Goal: Information Seeking & Learning: Find specific fact

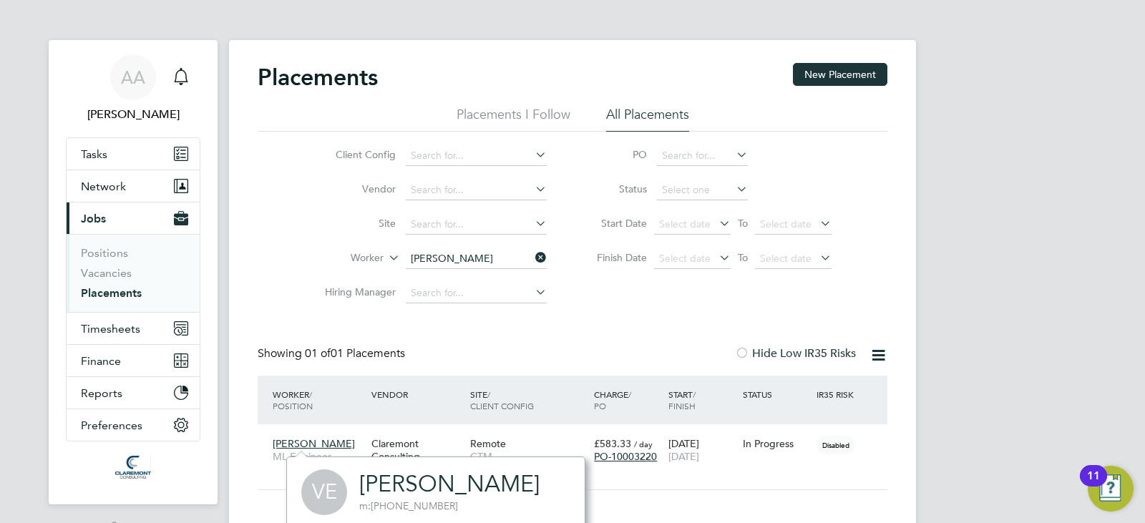
click at [532, 260] on icon at bounding box center [532, 258] width 0 height 20
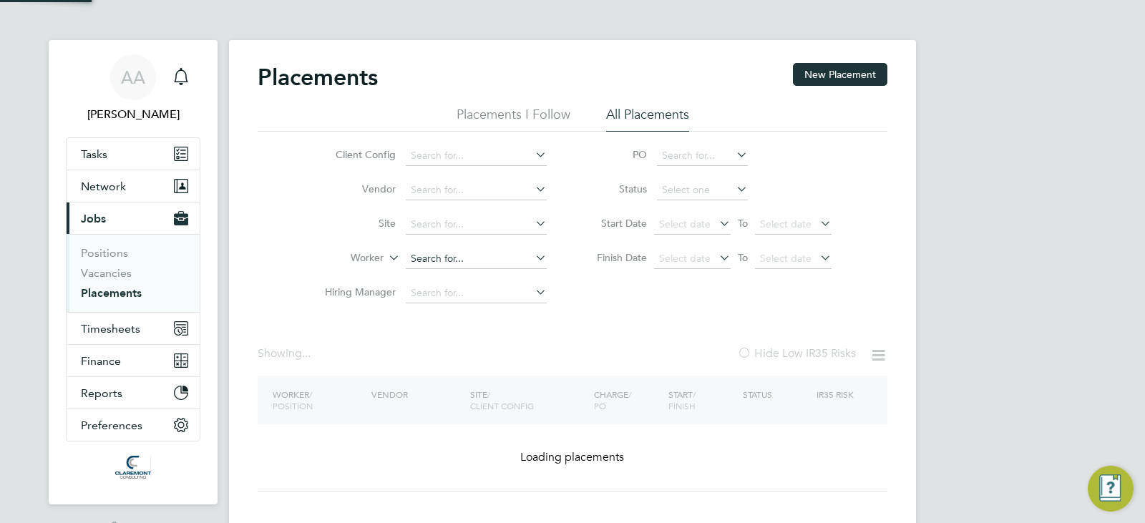
click at [491, 268] on input at bounding box center [476, 259] width 141 height 20
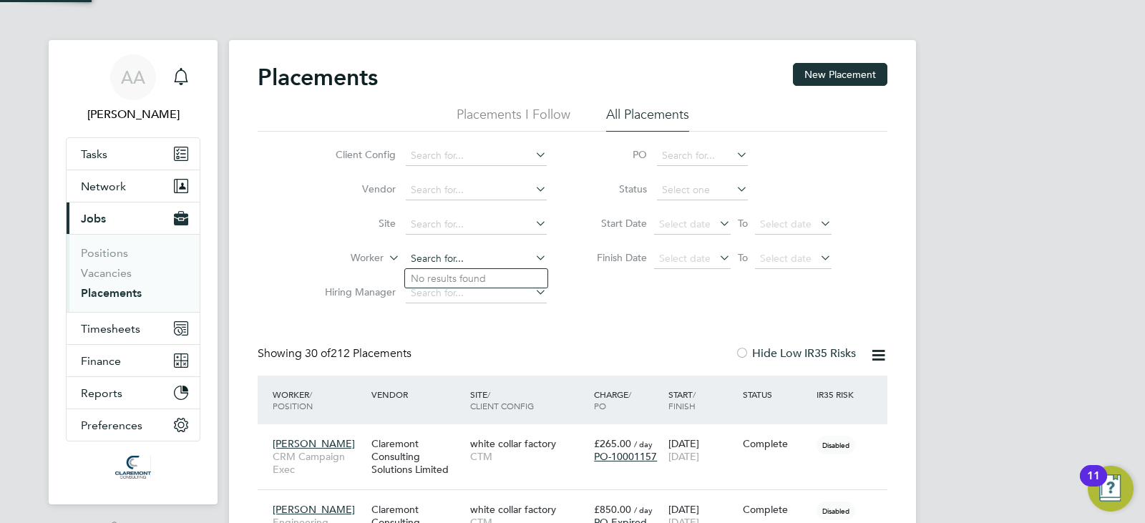
scroll to position [41, 124]
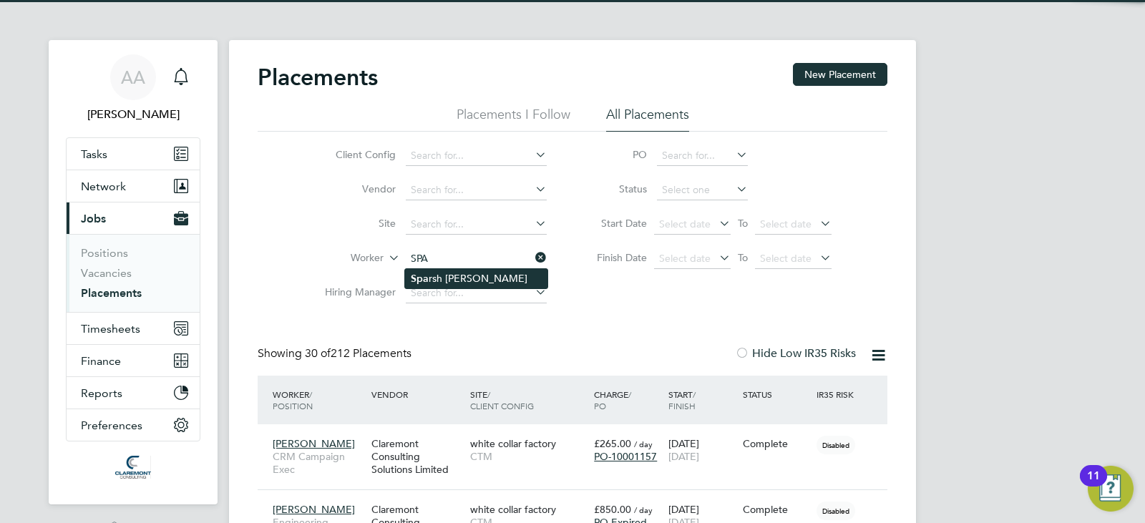
click at [493, 277] on li "Spa rsh Rawal" at bounding box center [476, 278] width 142 height 19
type input "Sparsh Rawal"
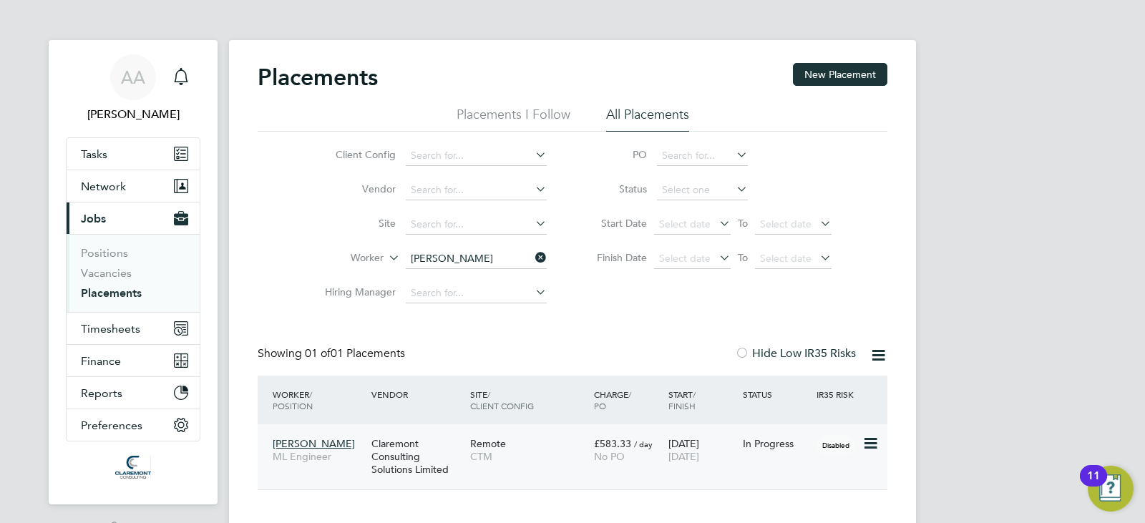
click at [533, 468] on div "Remote CTM" at bounding box center [528, 450] width 124 height 40
click at [293, 440] on span "Sparsh Rawal" at bounding box center [314, 443] width 82 height 13
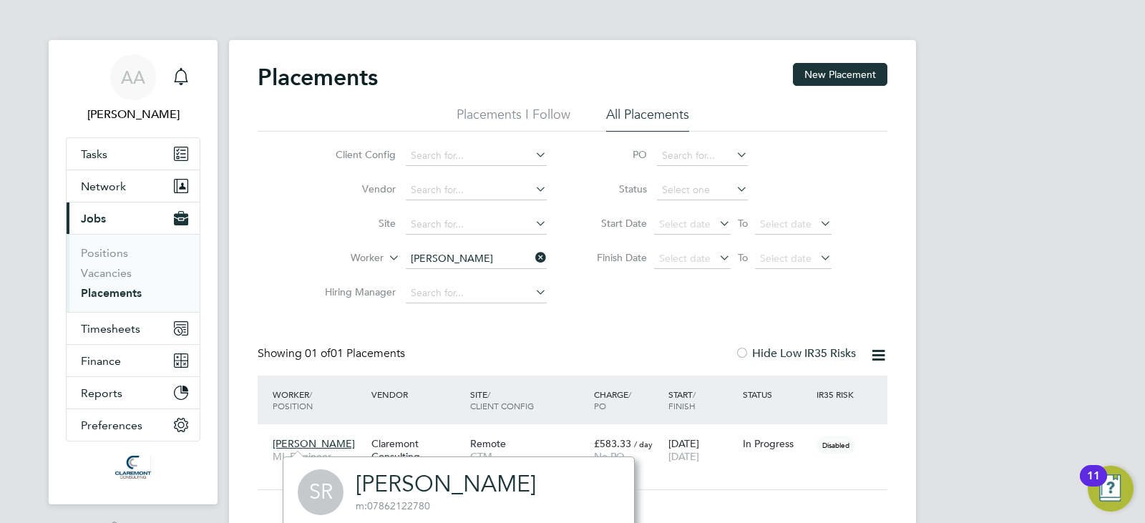
click at [368, 486] on link "Sparsh Rawal" at bounding box center [446, 484] width 180 height 28
click at [469, 265] on input at bounding box center [476, 259] width 141 height 20
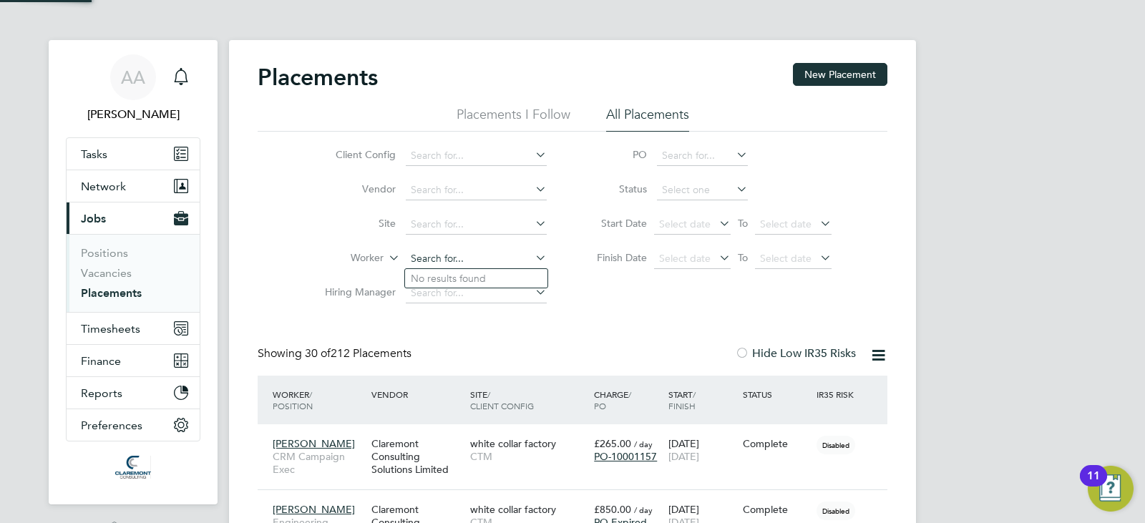
scroll to position [41, 124]
type input "Vera Ekimenko"
click at [484, 270] on li "Vera Ekimenko" at bounding box center [495, 278] width 180 height 19
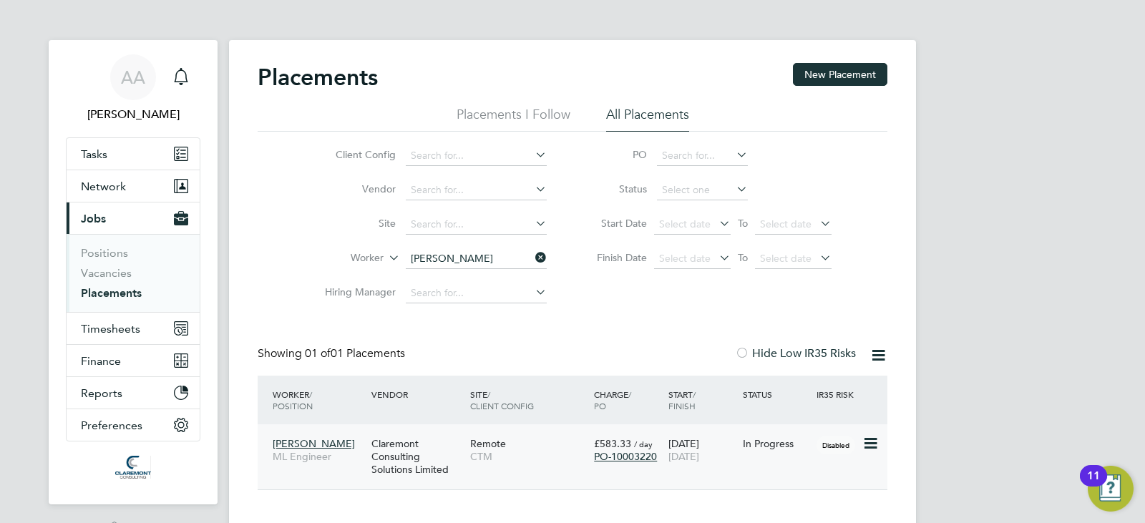
click at [547, 459] on span "CTM" at bounding box center [528, 456] width 117 height 13
click at [292, 445] on span "Vera Ekimenko" at bounding box center [314, 443] width 82 height 13
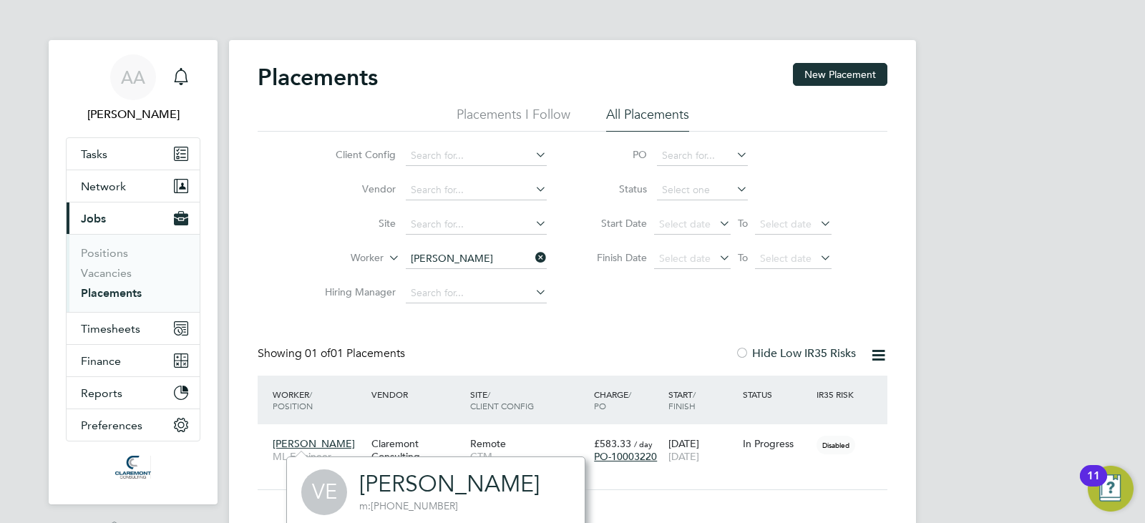
click at [375, 486] on link "Vera Ekimenko" at bounding box center [449, 484] width 180 height 28
click at [99, 330] on span "Timesheets" at bounding box center [110, 329] width 59 height 14
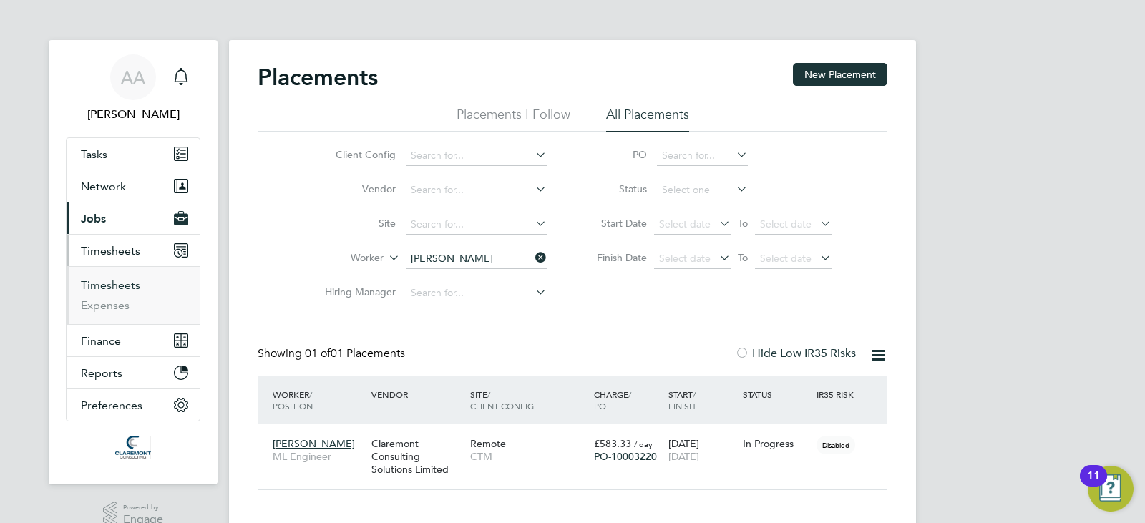
click at [105, 281] on link "Timesheets" at bounding box center [110, 285] width 59 height 14
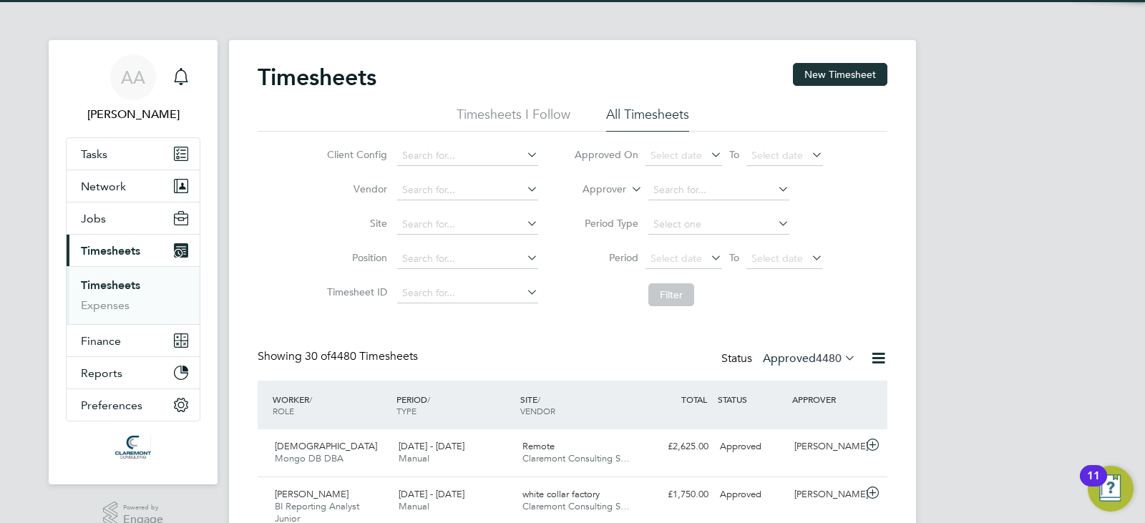
scroll to position [36, 124]
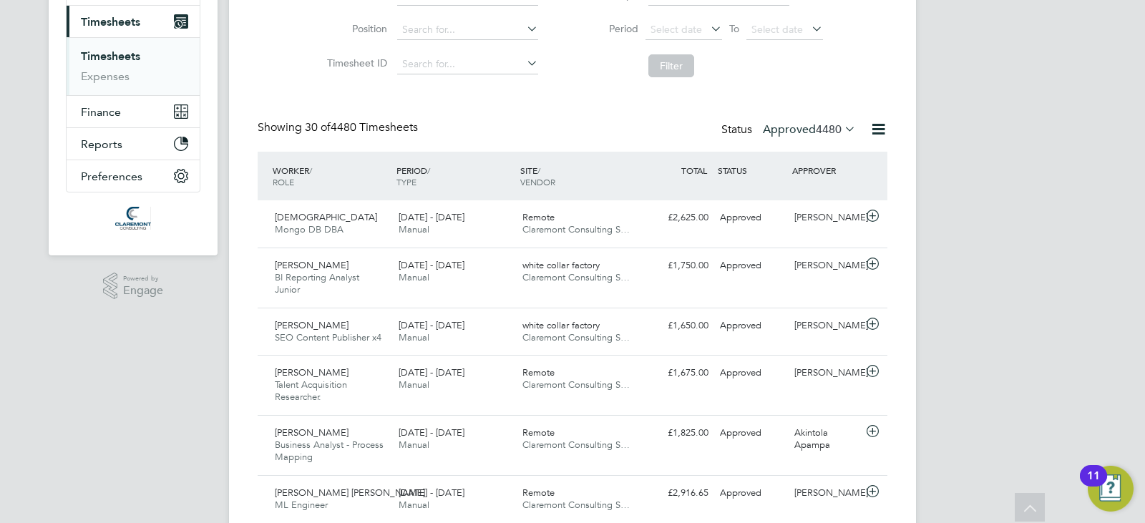
click at [818, 122] on span "4480" at bounding box center [829, 129] width 26 height 14
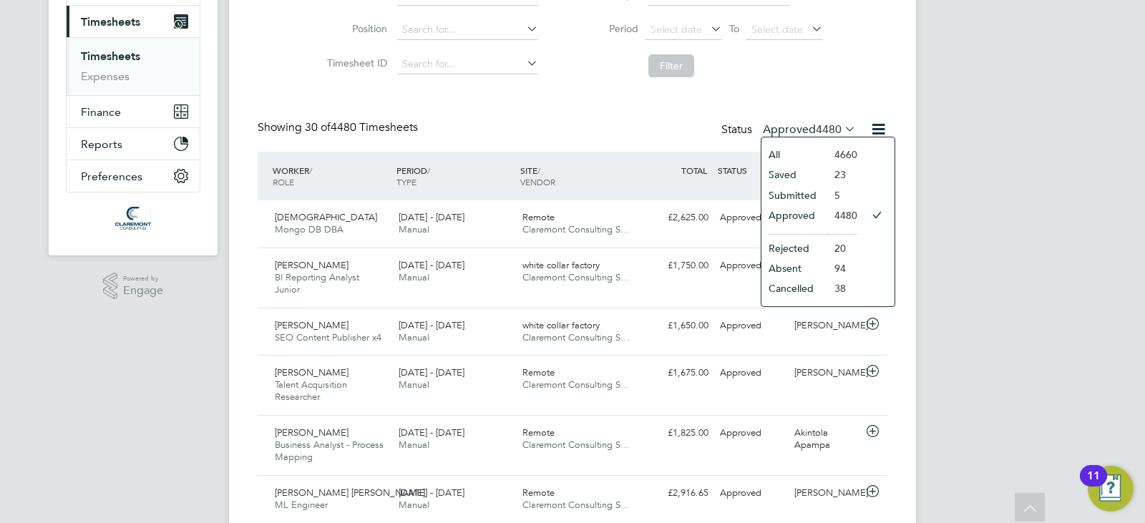
click at [806, 185] on li "Submitted" at bounding box center [794, 195] width 66 height 20
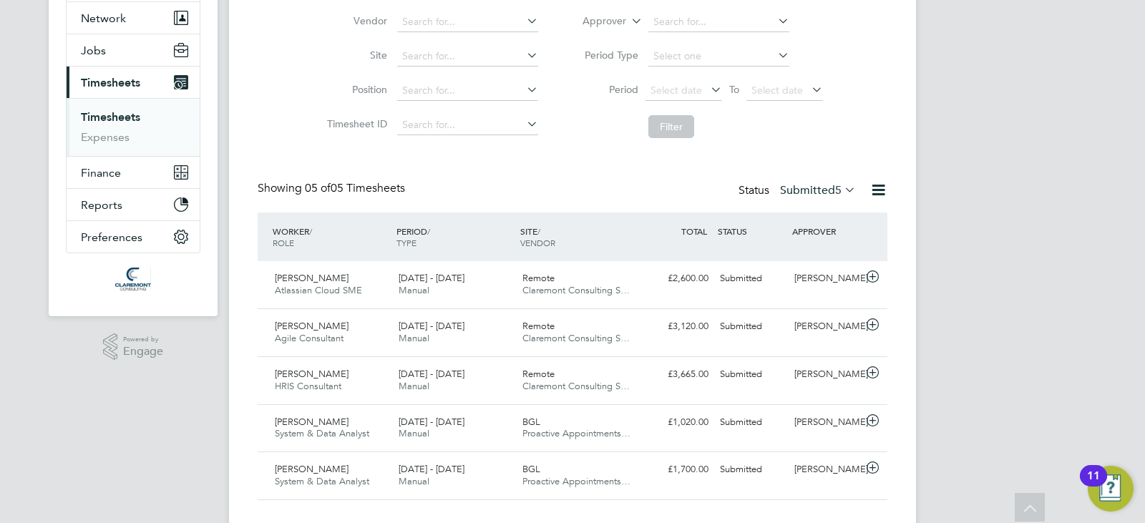
click at [872, 192] on icon at bounding box center [878, 190] width 18 height 18
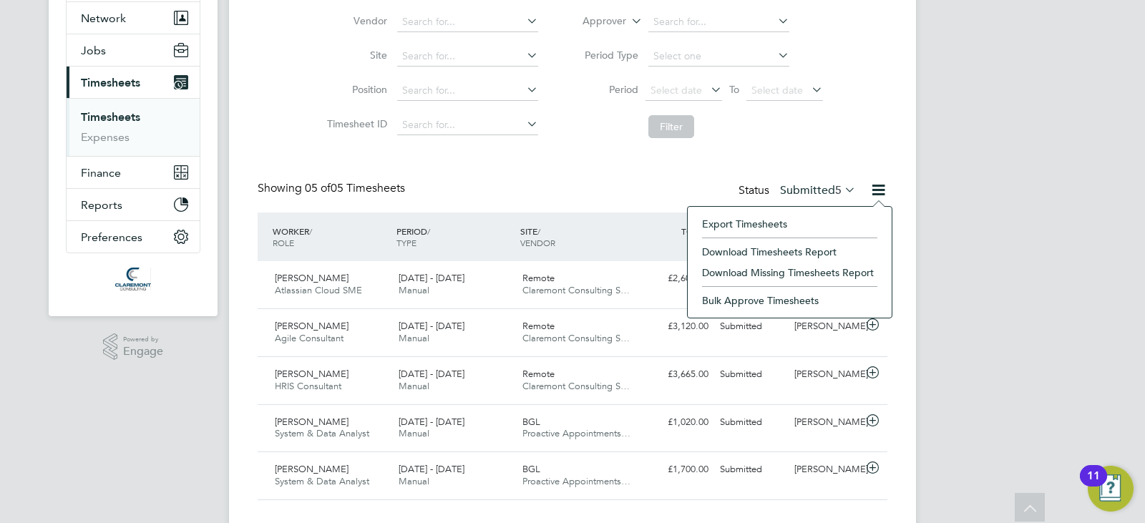
click at [758, 251] on li "Download Timesheets Report" at bounding box center [790, 252] width 190 height 20
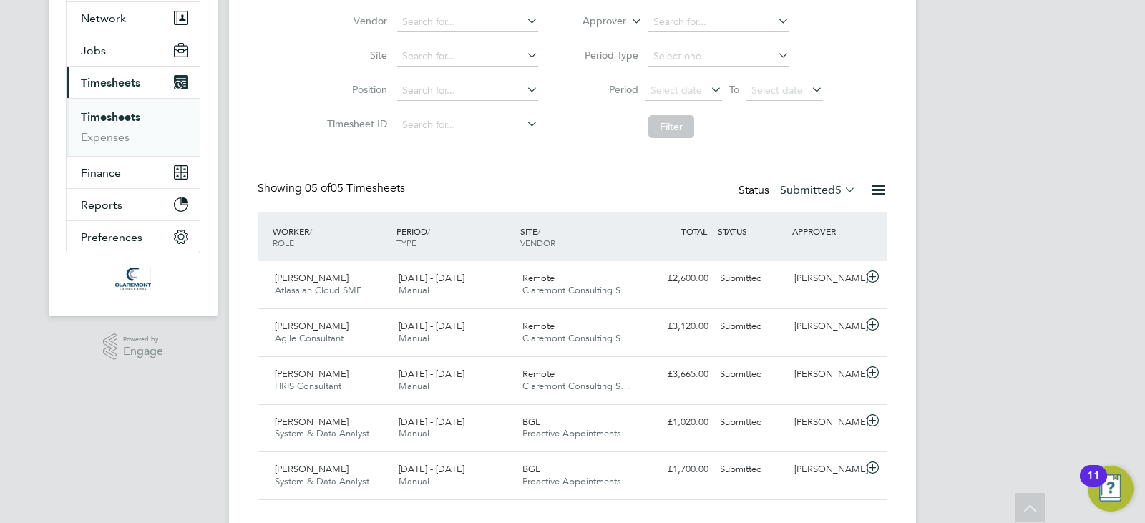
click at [303, 145] on div "Client Config Vendor Site Position Timesheet ID Approved On Select date To Sele…" at bounding box center [573, 55] width 630 height 182
click at [824, 190] on label "Submitted 5" at bounding box center [818, 190] width 76 height 14
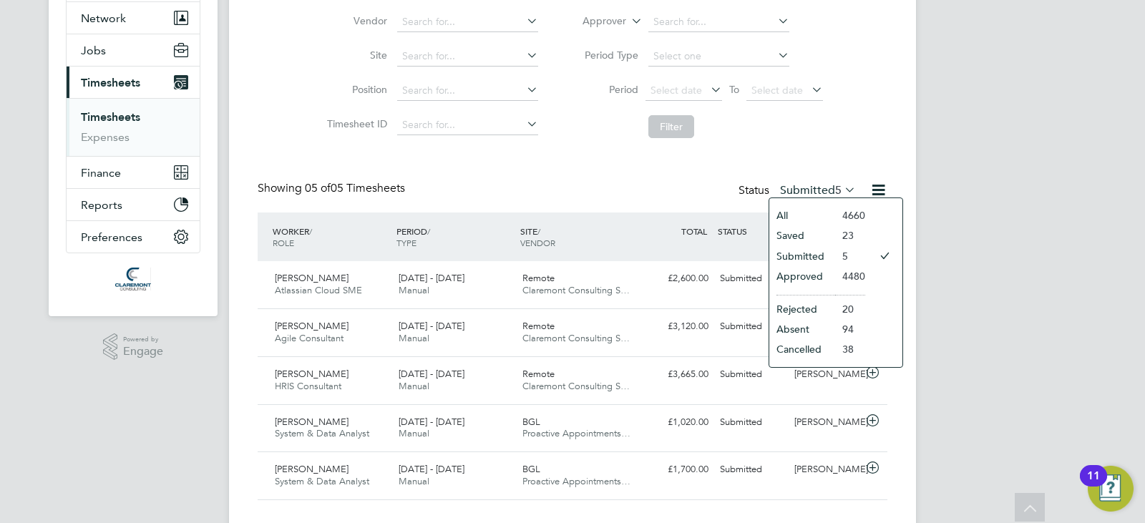
click at [806, 226] on li "Saved" at bounding box center [802, 235] width 66 height 20
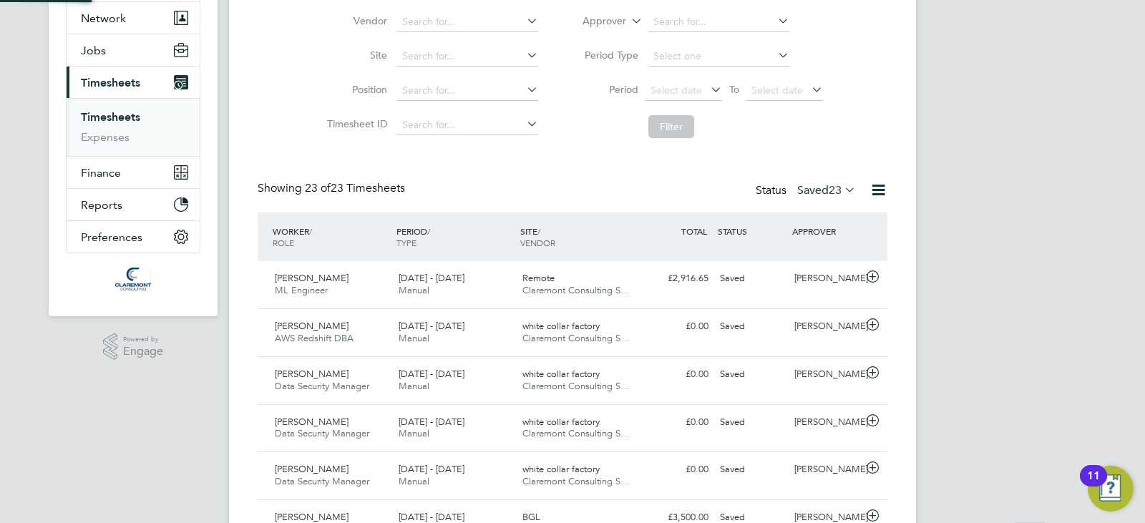
scroll to position [7, 7]
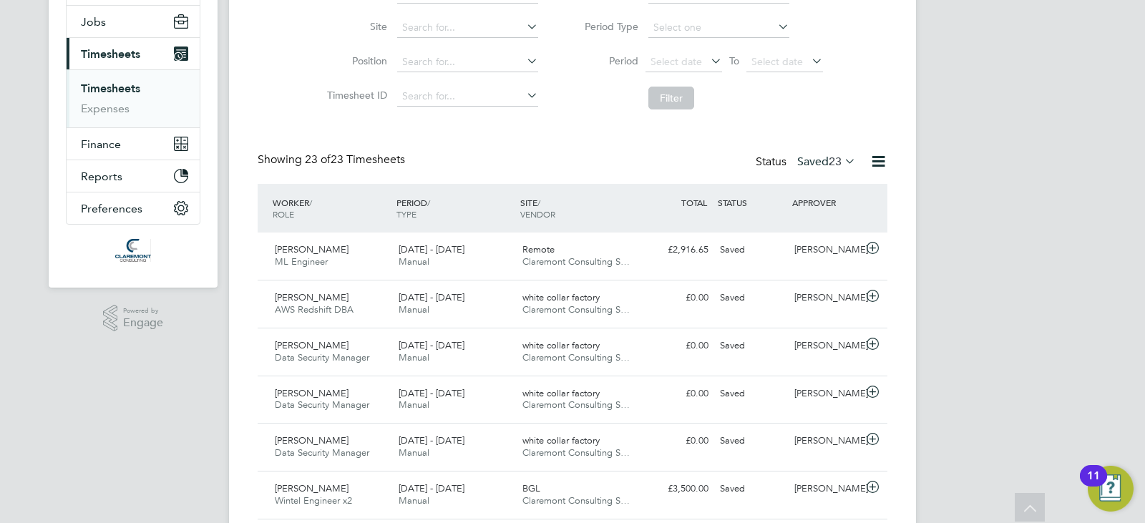
click at [879, 155] on icon at bounding box center [878, 161] width 18 height 18
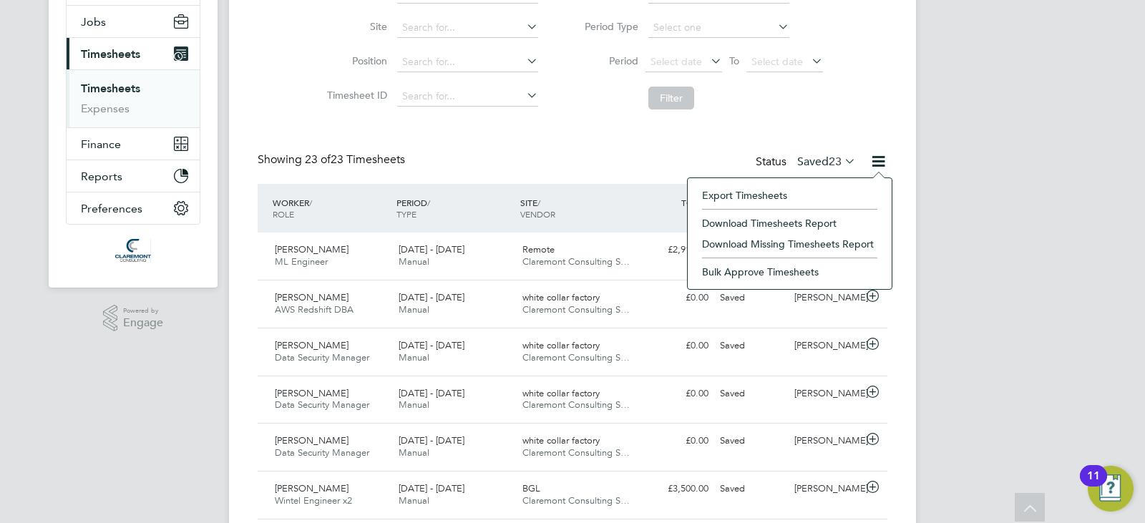
click at [810, 220] on li "Download Timesheets Report" at bounding box center [790, 223] width 190 height 20
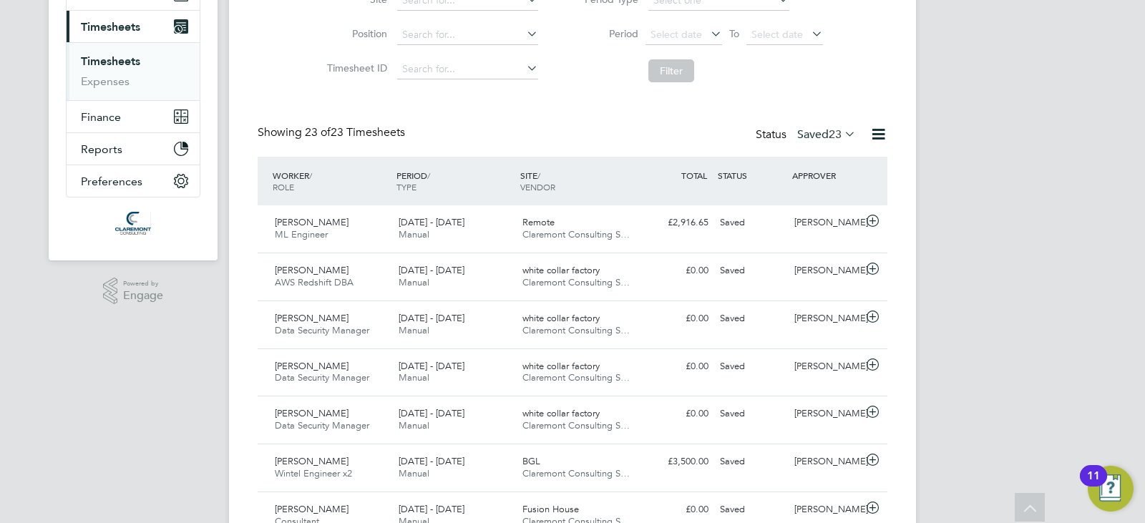
scroll to position [225, 0]
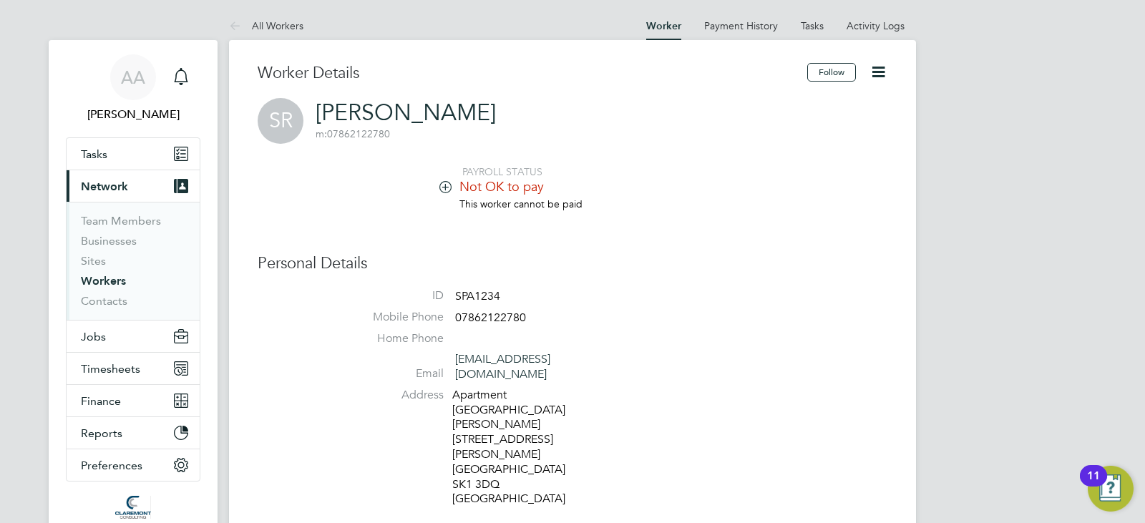
click at [448, 191] on icon at bounding box center [445, 186] width 11 height 11
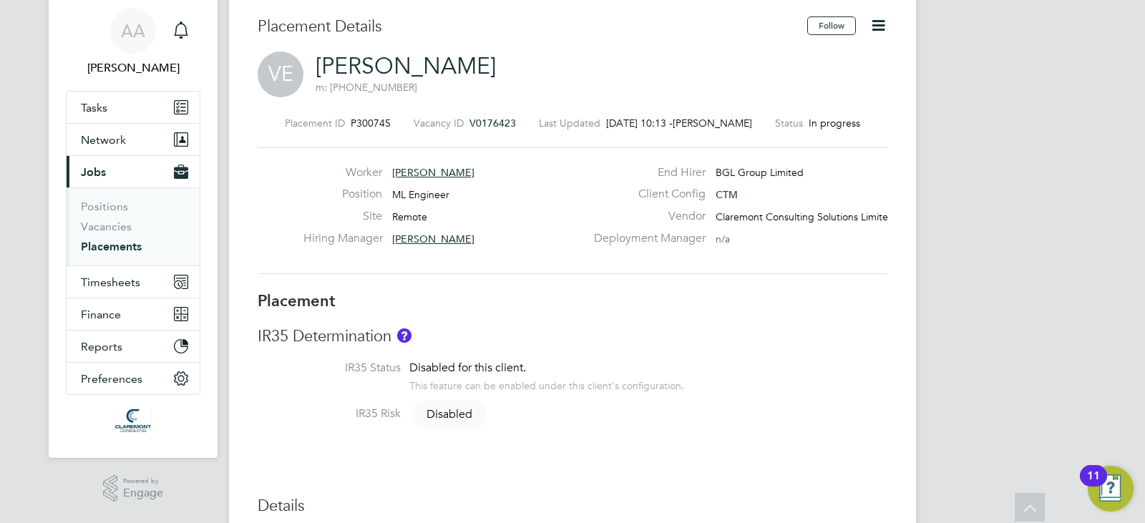
scroll to position [29, 0]
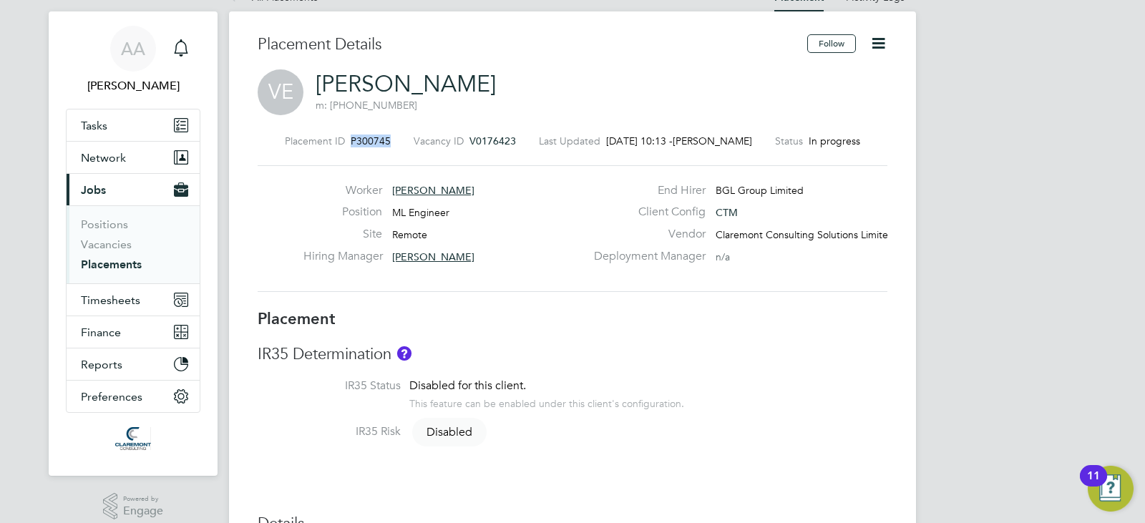
drag, startPoint x: 397, startPoint y: 140, endPoint x: 351, endPoint y: 137, distance: 46.6
click at [351, 137] on div "Placement ID P300745 Vacancy ID V0176423 Last Updated 26 Aug 2025, 10:13 - Sam …" at bounding box center [573, 141] width 630 height 13
copy span "P300745"
click at [413, 214] on span "ML Engineer" at bounding box center [420, 212] width 57 height 13
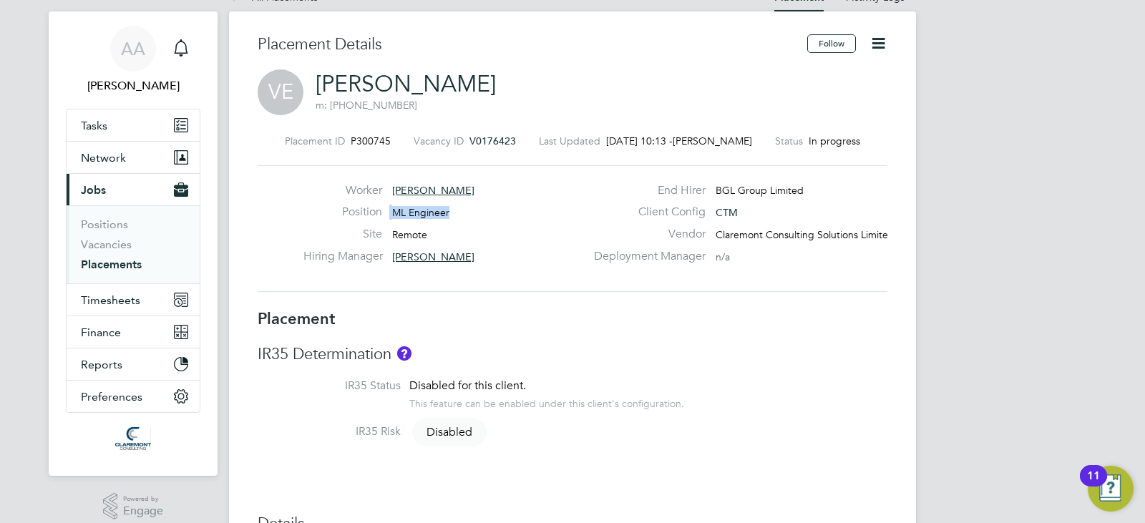
click at [413, 214] on span "ML Engineer" at bounding box center [420, 212] width 57 height 13
copy div "ML Engineer Site"
click at [416, 228] on span "Remote" at bounding box center [409, 234] width 35 height 13
copy span "Remote"
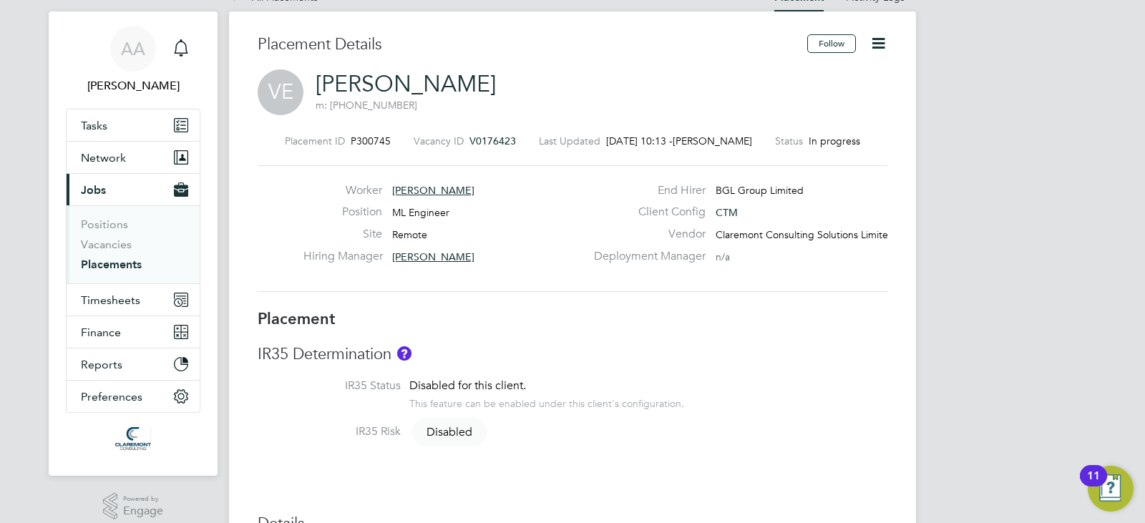
drag, startPoint x: 480, startPoint y: 262, endPoint x: 418, endPoint y: 262, distance: 62.2
click at [418, 262] on div "Hiring Manager Gus Hinestrosa" at bounding box center [444, 260] width 282 height 22
click at [418, 262] on span "Gus Hinestrosa" at bounding box center [433, 256] width 82 height 13
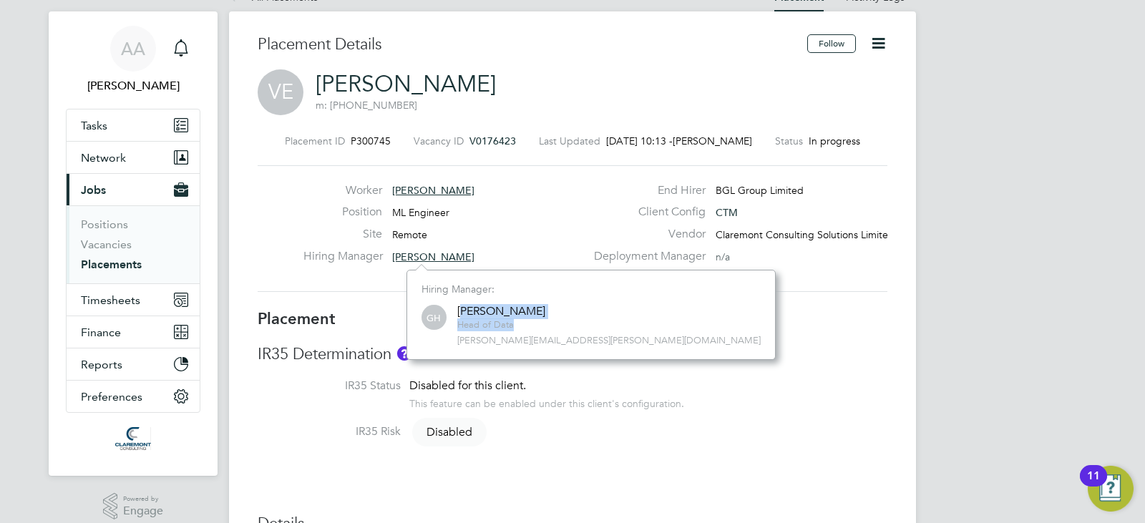
drag, startPoint x: 561, startPoint y: 315, endPoint x: 464, endPoint y: 312, distance: 96.6
click at [464, 312] on div "GH Gus Hinestrosa Head of Data gus.hinestrosa@comparethemarket.com" at bounding box center [590, 325] width 339 height 44
click at [544, 323] on div "GH Gus Hinestrosa Head of Data gus.hinestrosa@comparethemarket.com" at bounding box center [590, 325] width 339 height 44
click at [530, 313] on div "Gus Hinestrosa" at bounding box center [501, 311] width 88 height 15
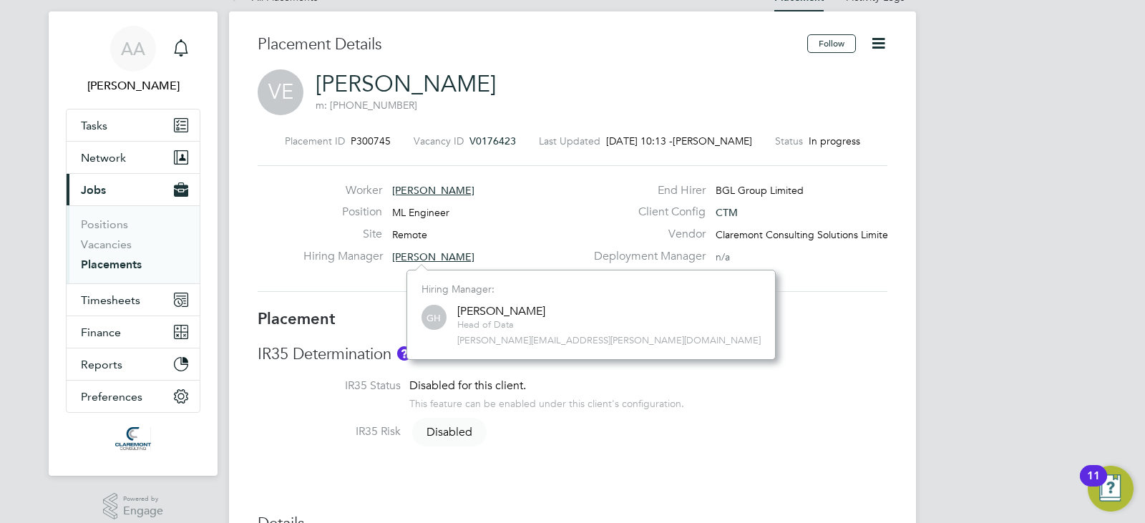
drag, startPoint x: 530, startPoint y: 313, endPoint x: 810, endPoint y: 296, distance: 280.3
click at [810, 296] on div "Placement ID P300745 Vacancy ID V0176423 Last Updated 26 Aug 2025, 10:13 - Sam …" at bounding box center [573, 213] width 630 height 192
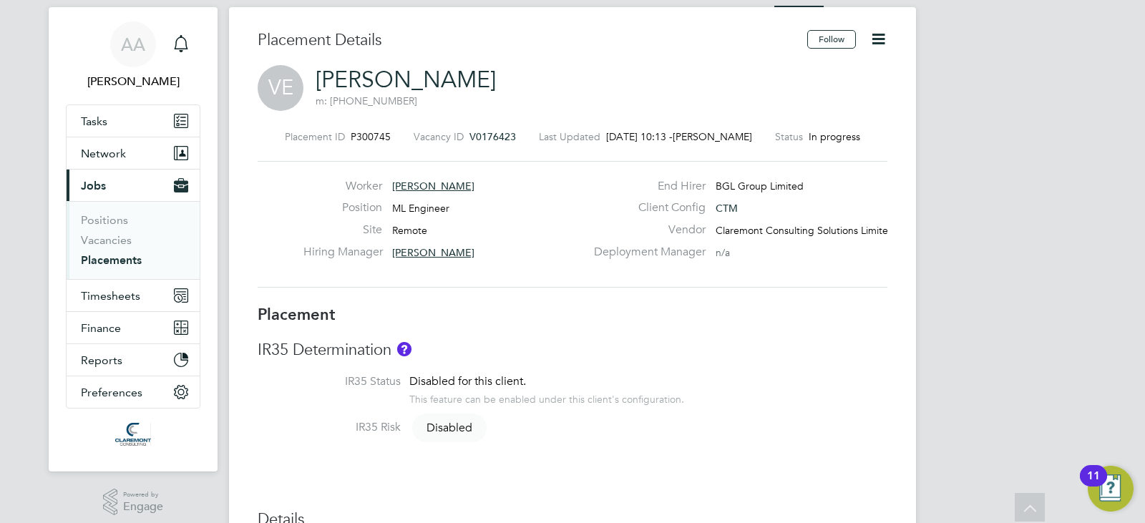
scroll to position [29, 0]
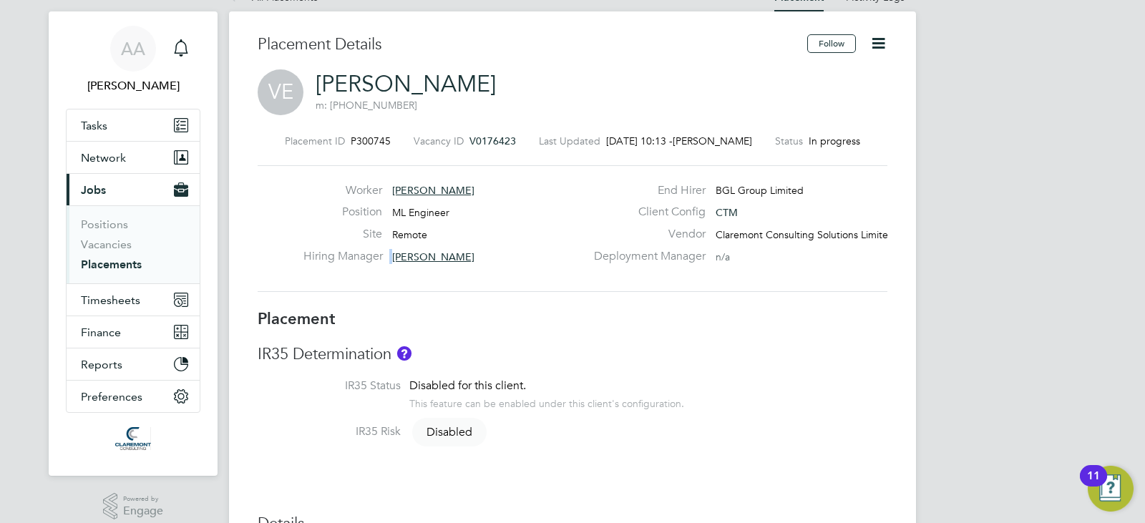
drag, startPoint x: 398, startPoint y: 254, endPoint x: 452, endPoint y: 262, distance: 54.9
click at [452, 262] on div "Hiring Manager Gus Hinestrosa" at bounding box center [444, 260] width 282 height 22
click at [449, 260] on span "Gus Hinestrosa" at bounding box center [433, 256] width 82 height 13
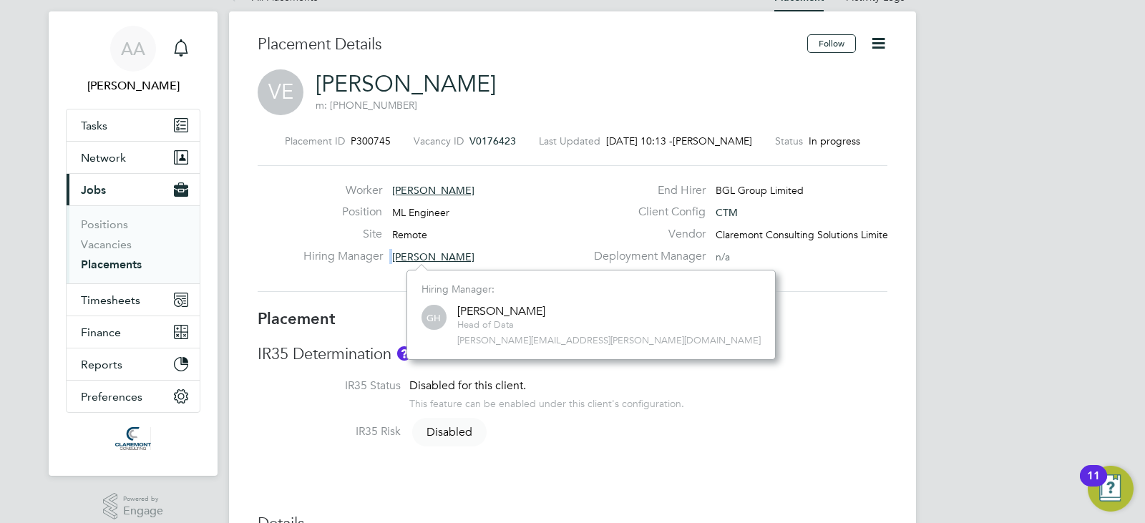
click at [447, 260] on span "Gus Hinestrosa" at bounding box center [433, 256] width 82 height 13
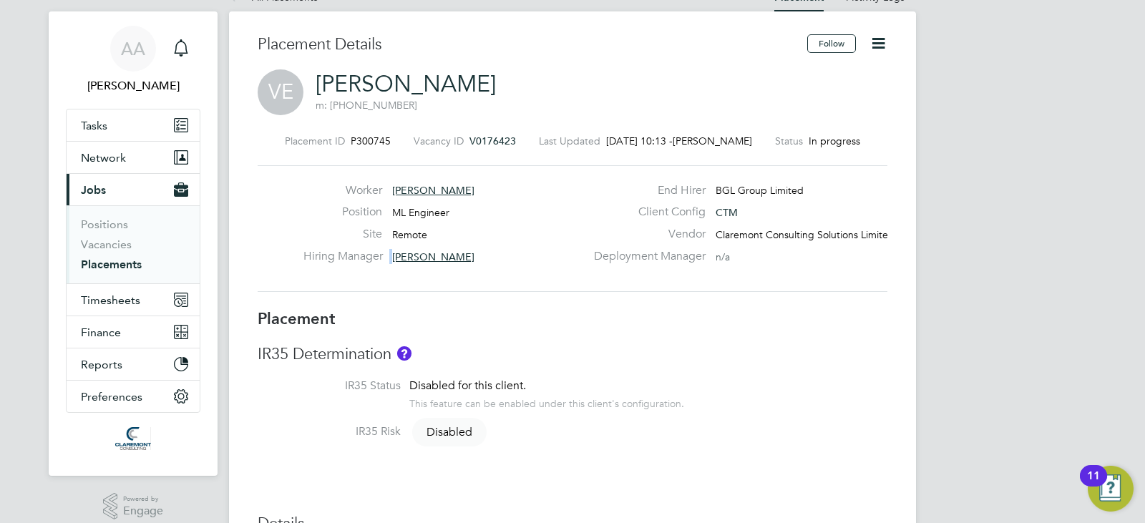
click at [435, 255] on span "Gus Hinestrosa" at bounding box center [433, 256] width 82 height 13
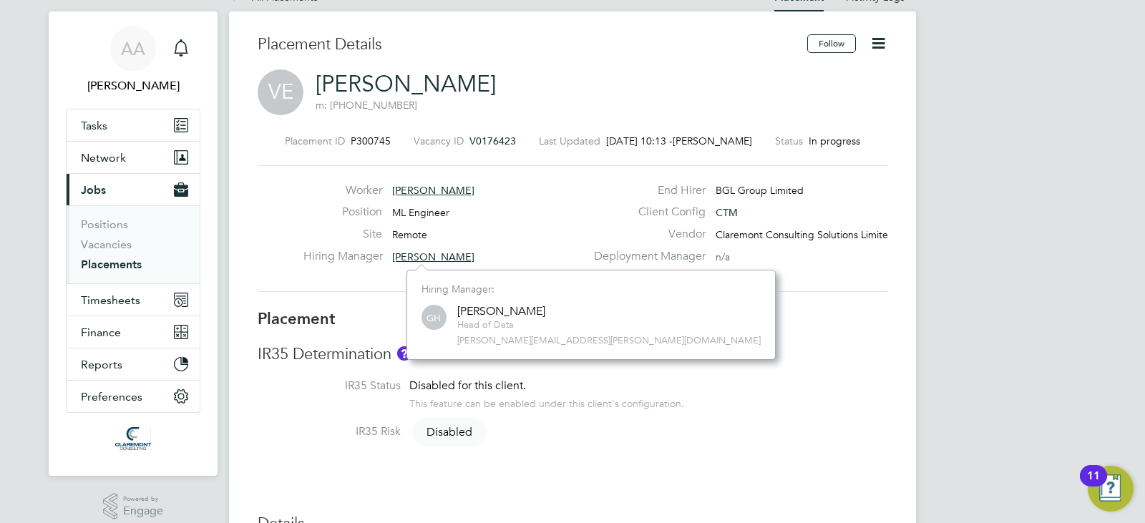
click at [514, 309] on div "Gus Hinestrosa" at bounding box center [501, 311] width 88 height 15
copy div "Gus Hinestrosa"
drag, startPoint x: 627, startPoint y: 341, endPoint x: 455, endPoint y: 346, distance: 172.5
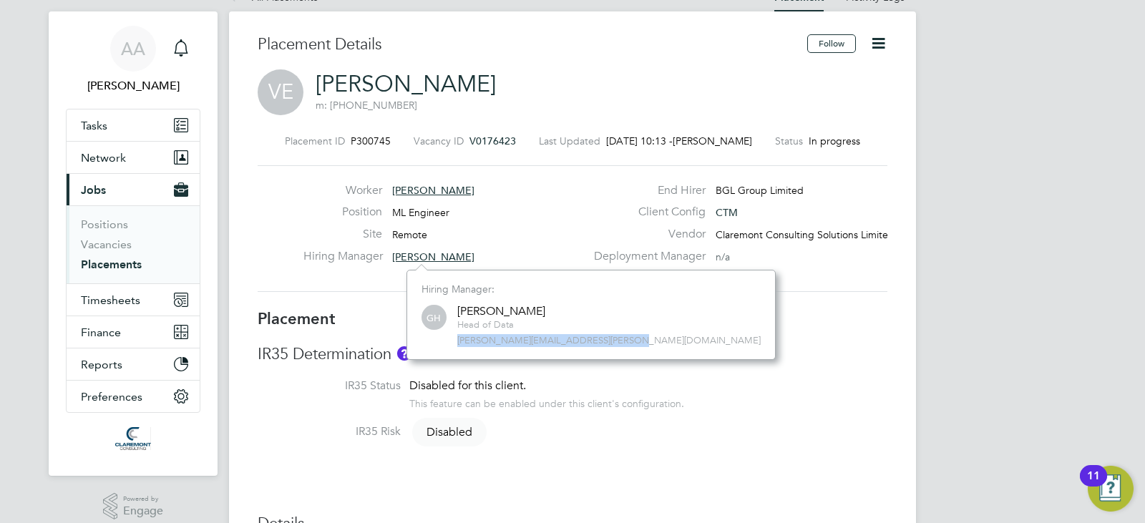
click at [455, 346] on div "Hiring Manager: GH Gus Hinestrosa Head of Data gus.hinestrosa@comparethemarket.…" at bounding box center [590, 315] width 369 height 90
copy span "gus.hinestrosa@comparethemarket.com"
click at [808, 303] on div "Placement ID P300745 Vacancy ID V0176423 Last Updated 26 Aug 2025, 10:13 - Sam …" at bounding box center [573, 213] width 630 height 192
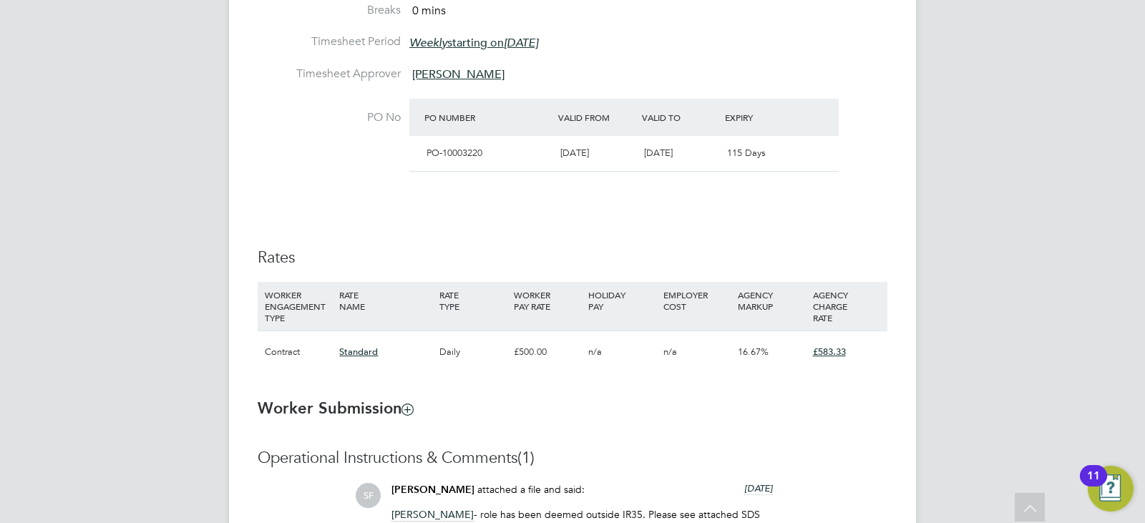
scroll to position [656, 0]
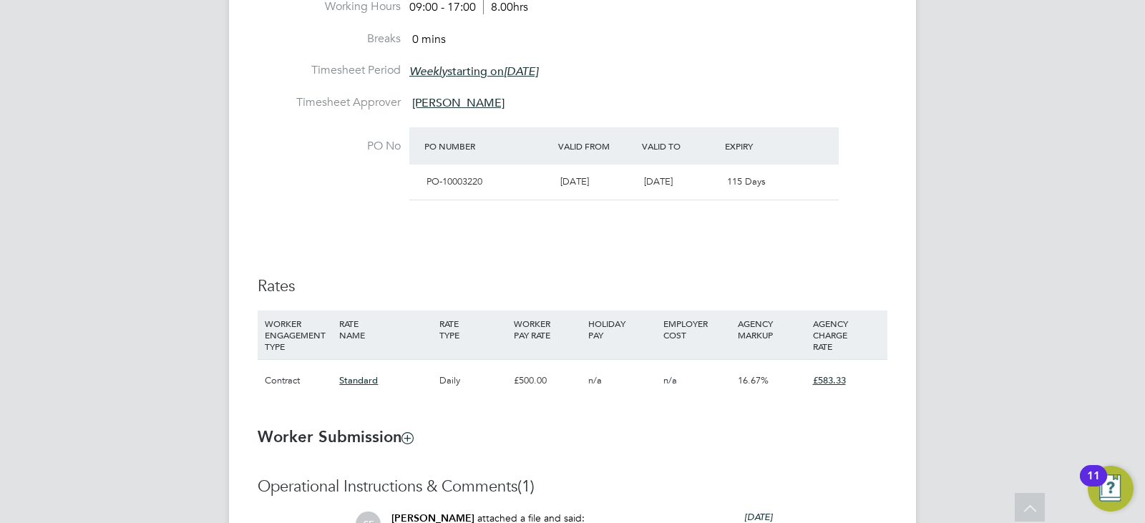
drag, startPoint x: 856, startPoint y: 378, endPoint x: 833, endPoint y: 381, distance: 23.1
click at [833, 381] on div "£583.33" at bounding box center [846, 380] width 74 height 41
drag, startPoint x: 833, startPoint y: 381, endPoint x: 549, endPoint y: 383, distance: 284.8
click at [549, 383] on div "£500.00" at bounding box center [547, 380] width 74 height 41
click at [552, 383] on div "£500.00" at bounding box center [547, 380] width 74 height 41
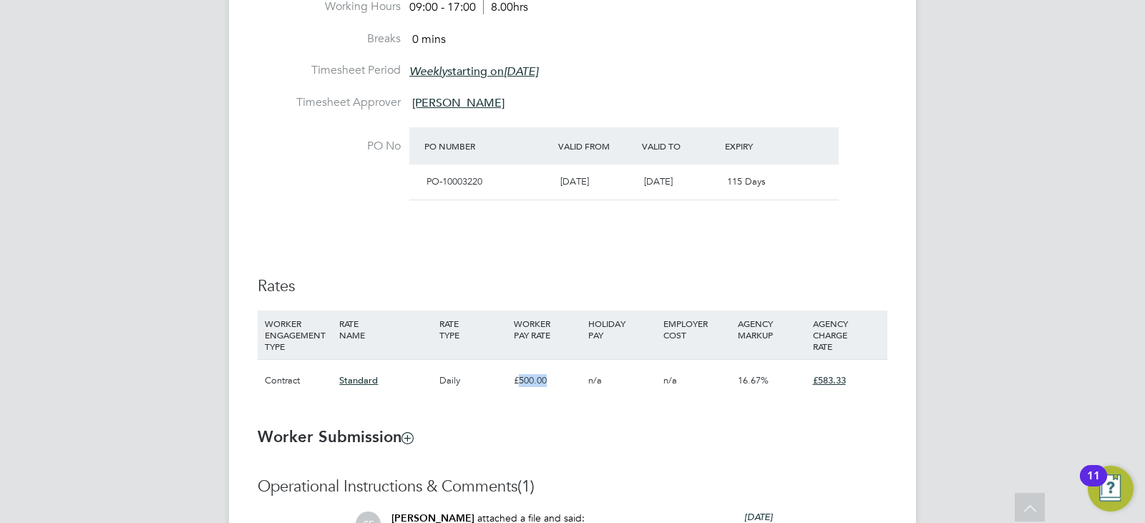
drag, startPoint x: 551, startPoint y: 377, endPoint x: 518, endPoint y: 377, distance: 32.9
click at [518, 377] on div "£500.00" at bounding box center [547, 380] width 74 height 41
copy div "500.00"
drag, startPoint x: 851, startPoint y: 378, endPoint x: 819, endPoint y: 378, distance: 31.5
click at [819, 378] on div "£583.33" at bounding box center [846, 380] width 74 height 41
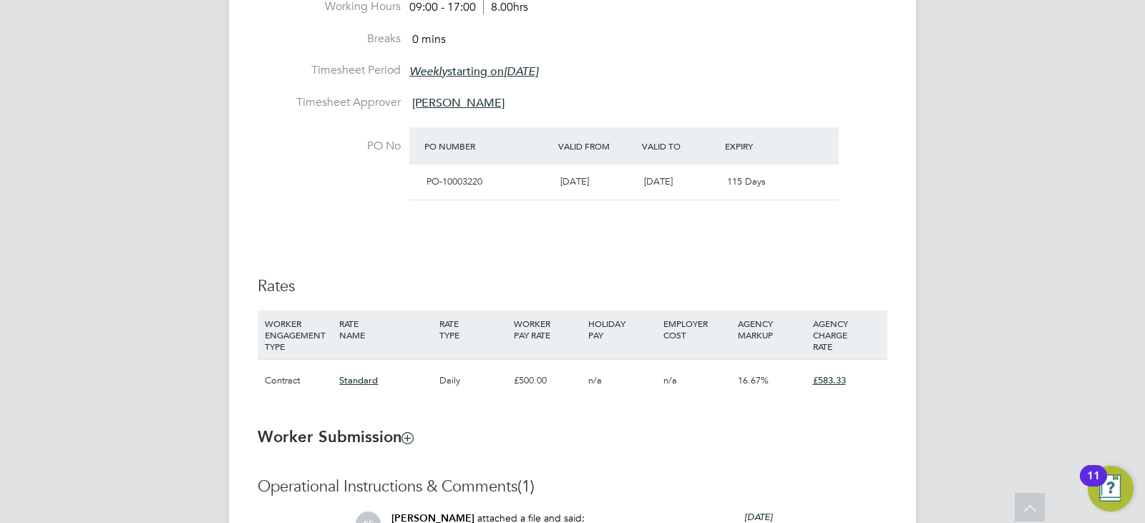
drag, startPoint x: 819, startPoint y: 378, endPoint x: 839, endPoint y: 378, distance: 20.0
click at [839, 378] on span "£583.33" at bounding box center [829, 380] width 33 height 12
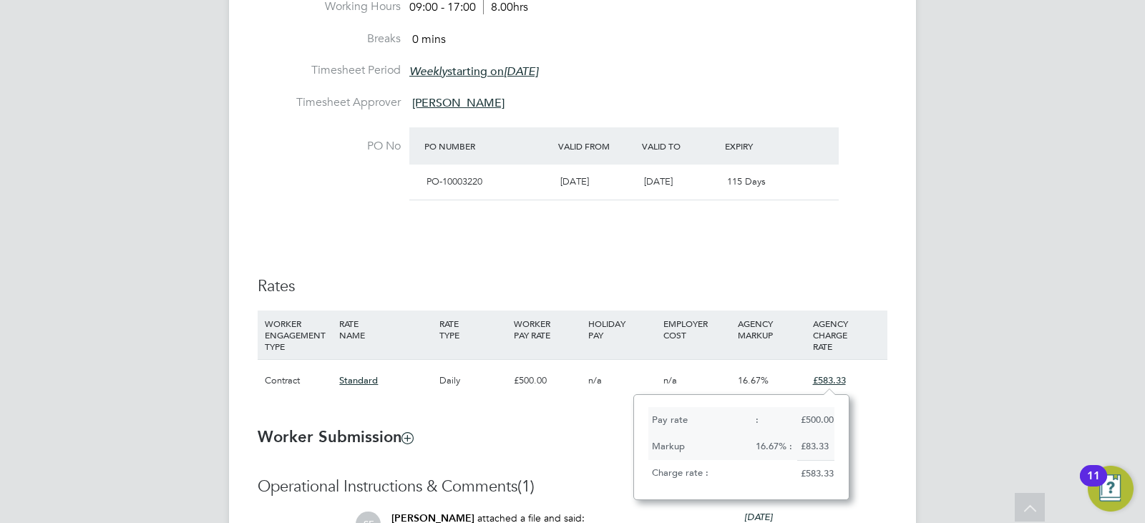
scroll to position [104, 215]
drag, startPoint x: 839, startPoint y: 378, endPoint x: 803, endPoint y: 475, distance: 103.0
click at [803, 475] on div "Pay rate : £500.00 Markup 16.67% : £83.33 Charge rate : £583.33" at bounding box center [741, 447] width 216 height 106
copy div "583.33"
click at [851, 207] on li "PO No PO Number Valid From Valid To Expiry PO-10003220 18 Aug 2025 19 Dec 2025 …" at bounding box center [573, 173] width 630 height 92
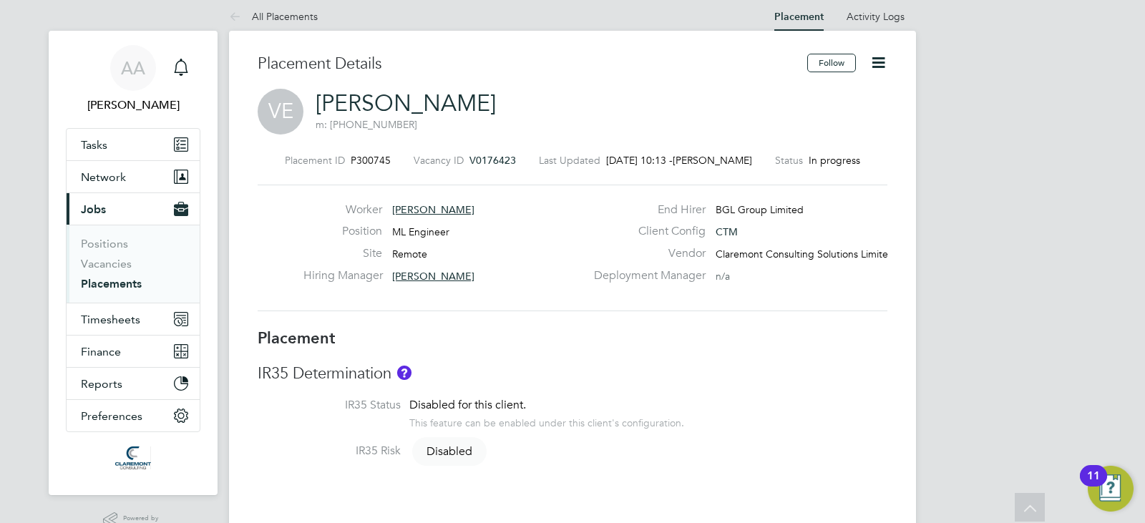
scroll to position [0, 0]
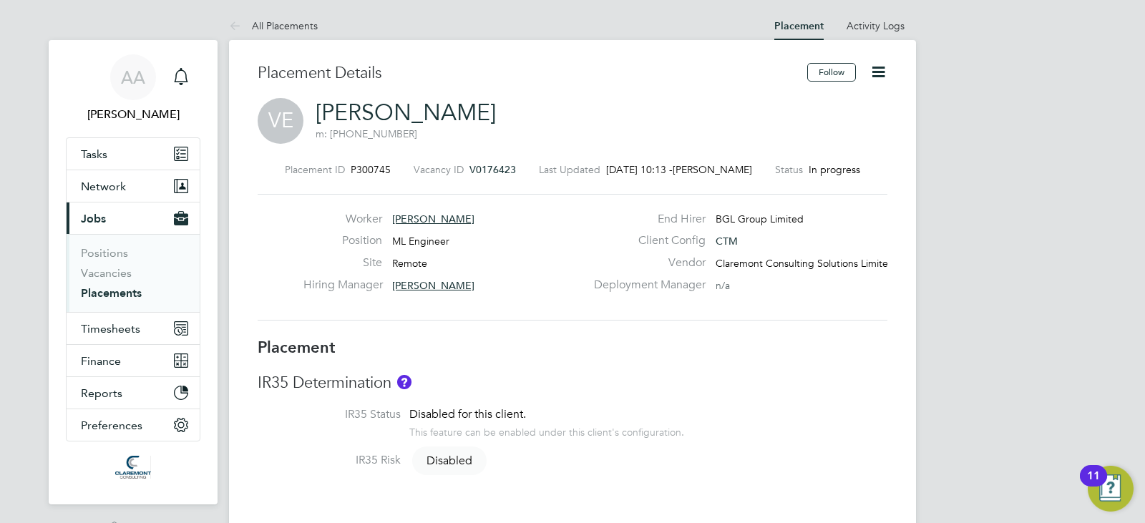
drag, startPoint x: 127, startPoint y: 295, endPoint x: 225, endPoint y: 321, distance: 102.0
click at [127, 295] on link "Placements" at bounding box center [111, 293] width 61 height 14
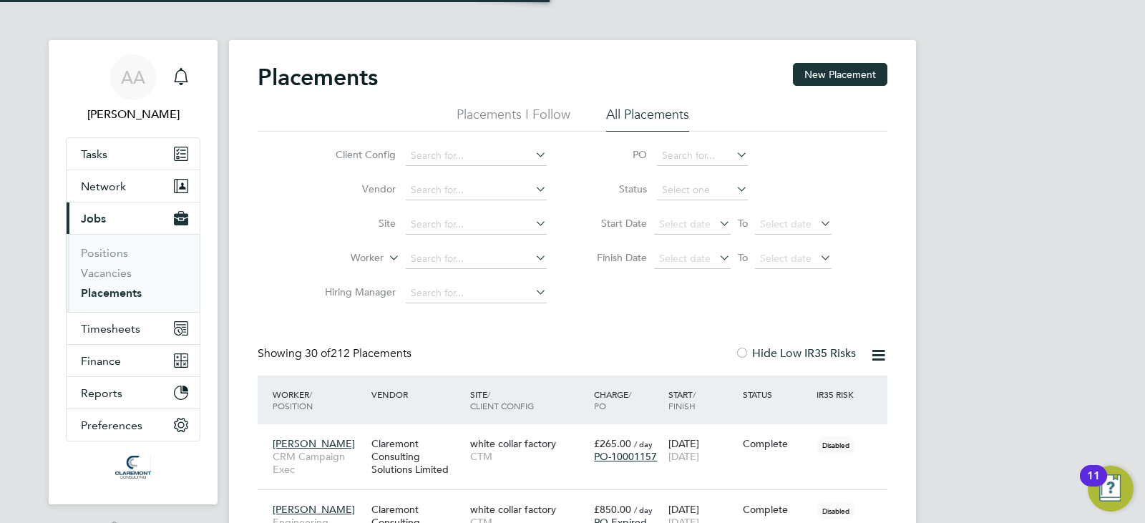
scroll to position [41, 124]
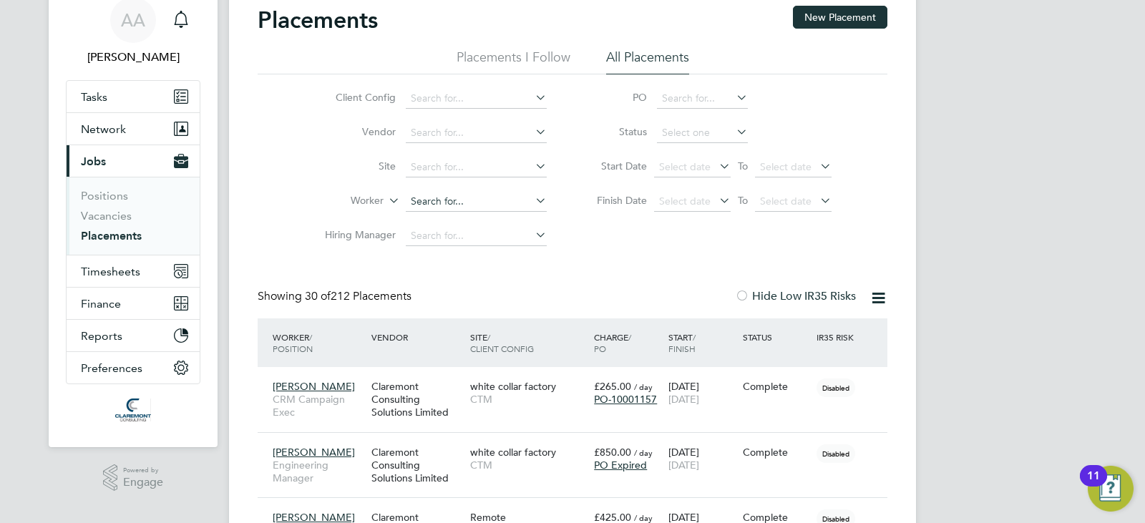
click at [434, 200] on input at bounding box center [476, 202] width 141 height 20
type input "e"
drag, startPoint x: 456, startPoint y: 209, endPoint x: 434, endPoint y: 207, distance: 22.2
click at [434, 207] on input at bounding box center [476, 202] width 141 height 20
paste input "Vera"
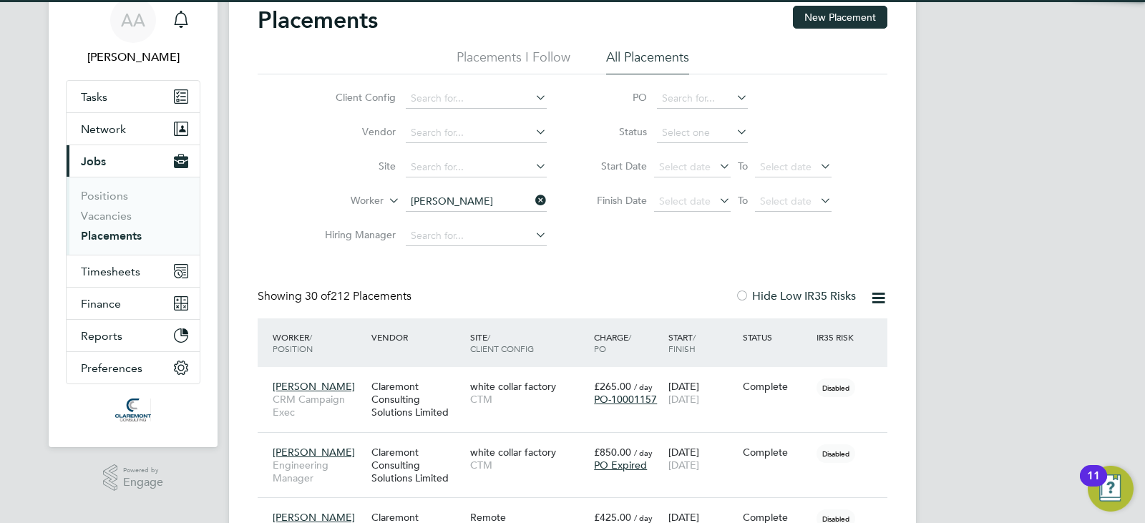
click at [439, 223] on li "Vera Ekimenko" at bounding box center [493, 221] width 177 height 19
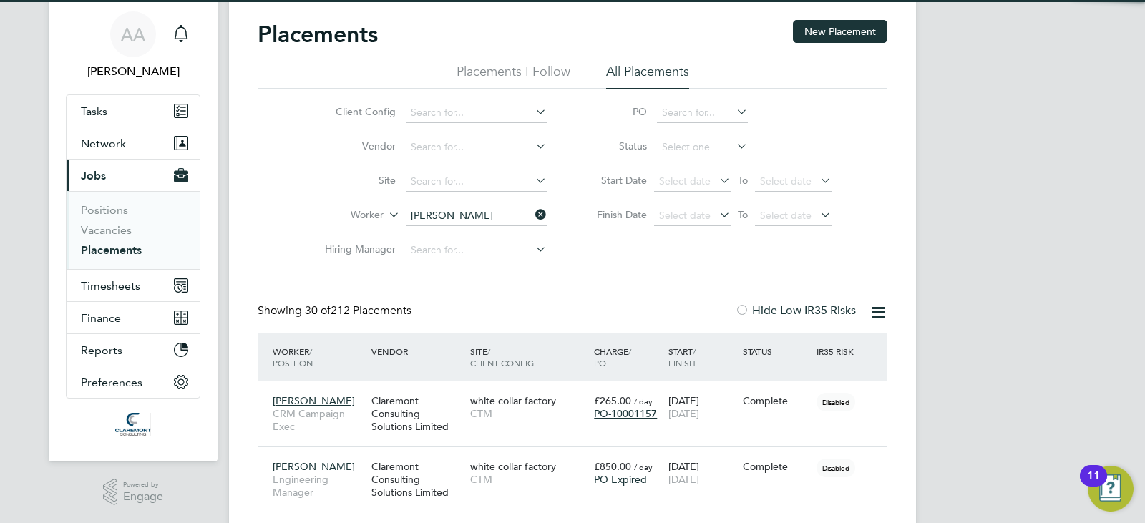
type input "Vera Ekimenko"
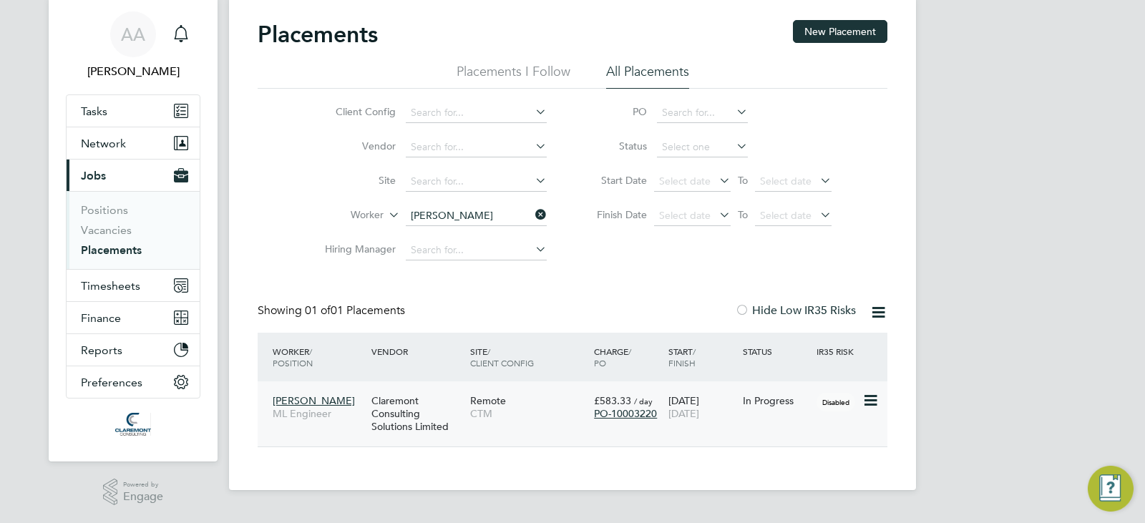
scroll to position [14, 67]
click at [329, 399] on span "Vera Ekimenko" at bounding box center [314, 400] width 82 height 13
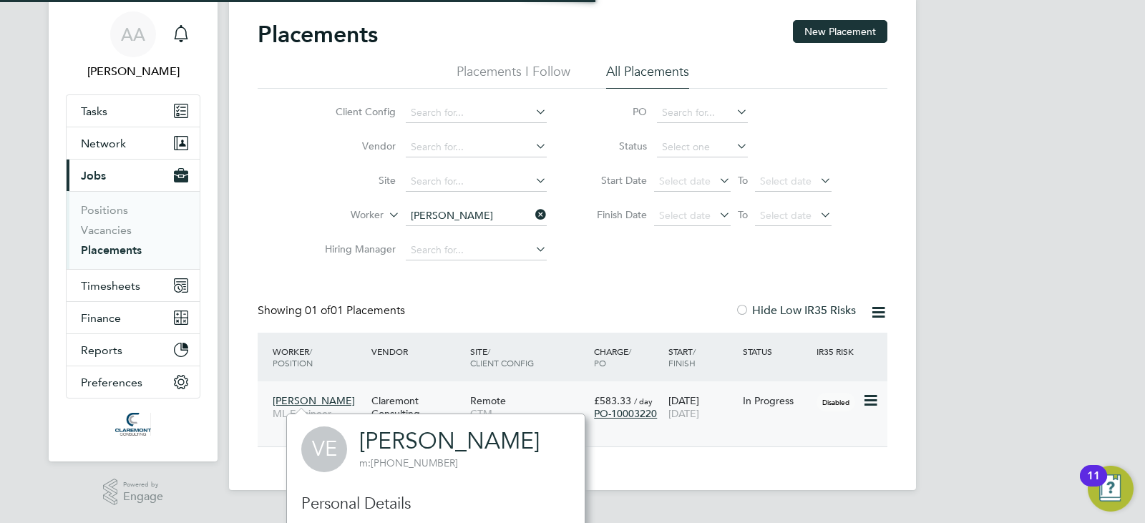
scroll to position [392, 299]
click at [382, 437] on link "Vera Ekimenko" at bounding box center [449, 441] width 180 height 28
click at [532, 217] on icon at bounding box center [532, 215] width 0 height 20
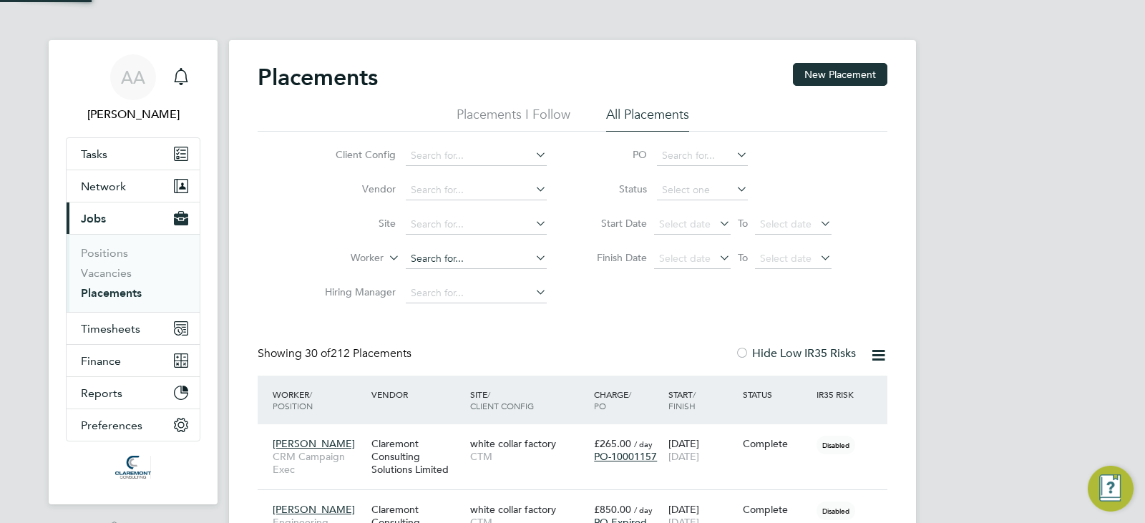
scroll to position [7, 7]
click at [419, 265] on input at bounding box center [476, 259] width 141 height 20
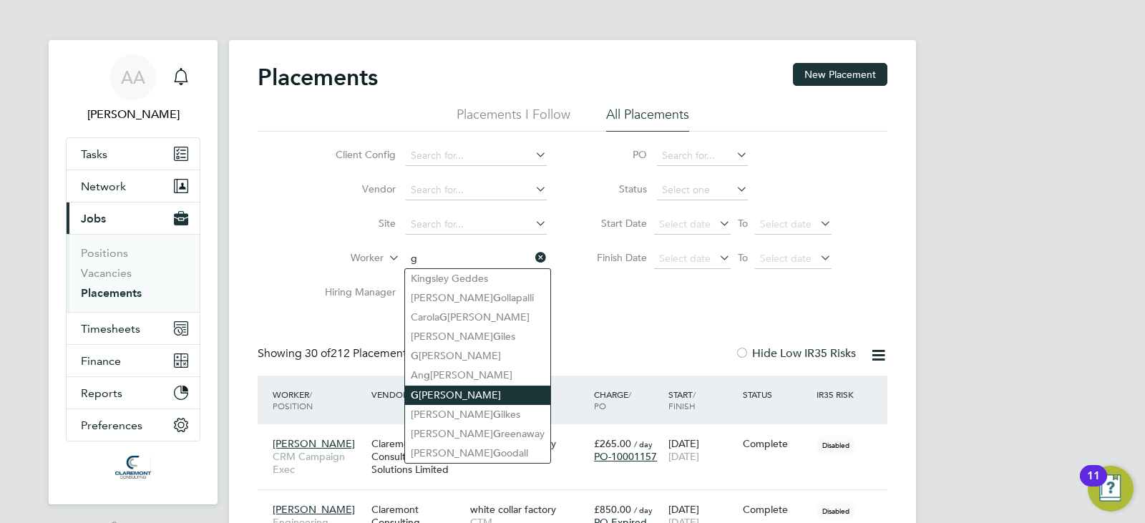
click at [489, 386] on li "G reg Kersey" at bounding box center [477, 395] width 145 height 19
type input "Greg Kersey"
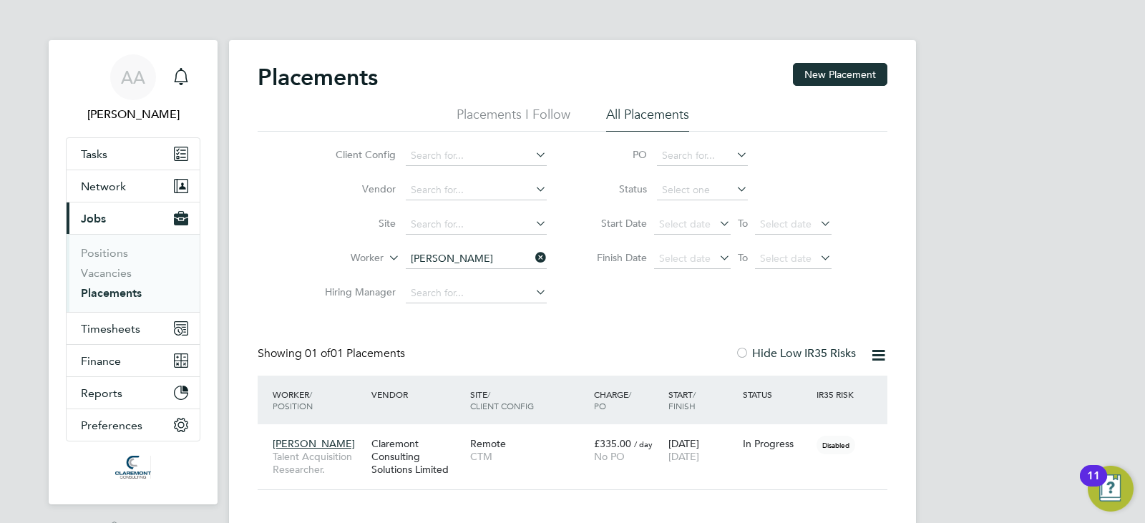
click at [894, 280] on div "Placements New Placement Placements I Follow All Placements Client Config Vendo…" at bounding box center [572, 286] width 687 height 493
click at [106, 335] on span "Timesheets" at bounding box center [110, 329] width 59 height 14
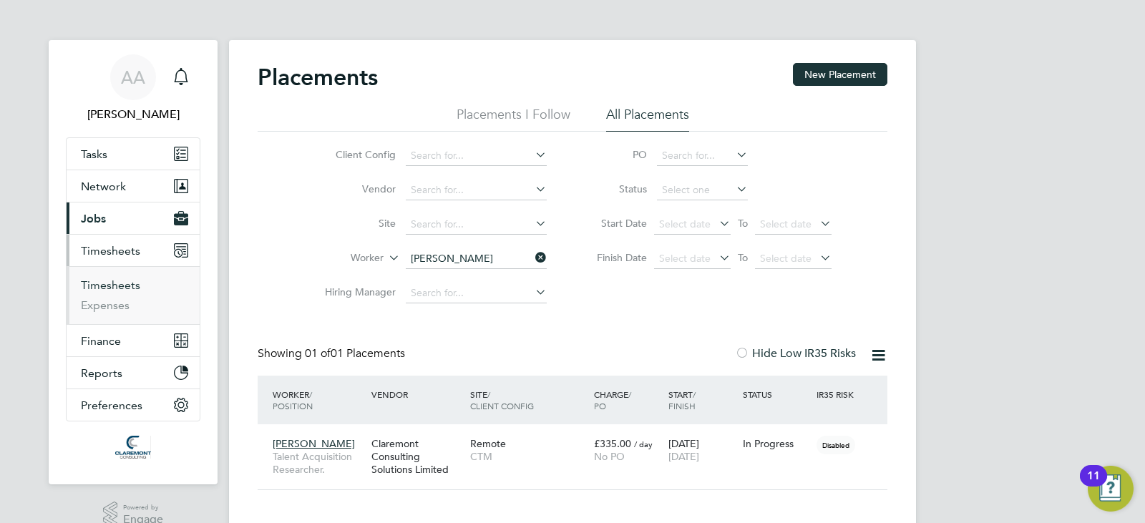
click at [102, 288] on link "Timesheets" at bounding box center [110, 285] width 59 height 14
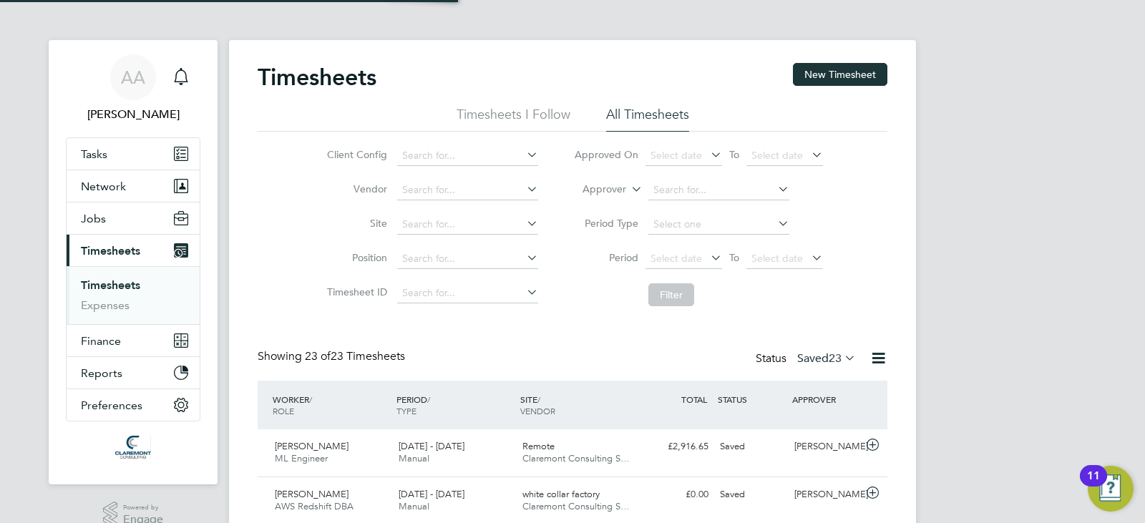
scroll to position [36, 124]
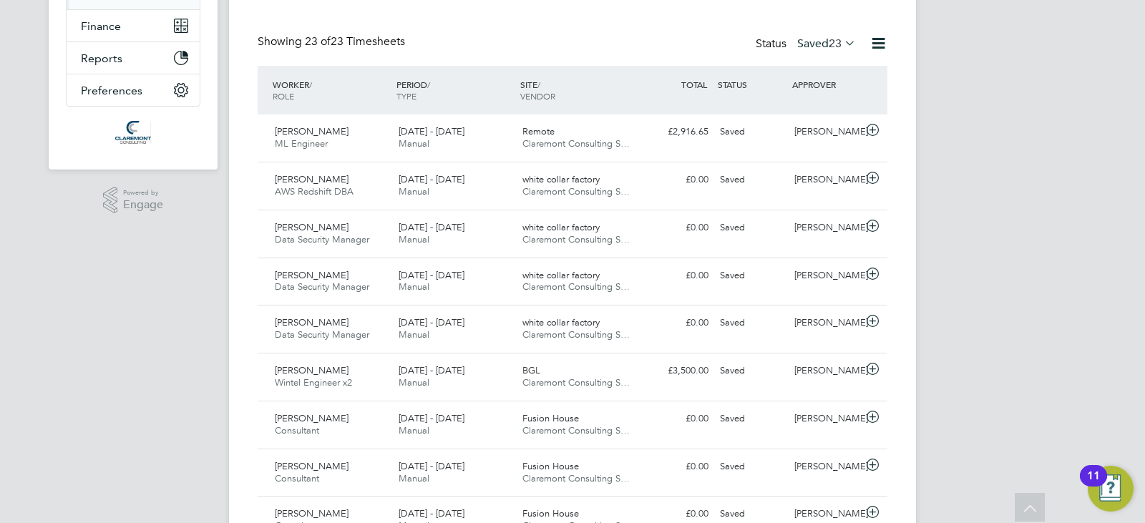
click at [823, 49] on label "Saved 23" at bounding box center [826, 43] width 59 height 14
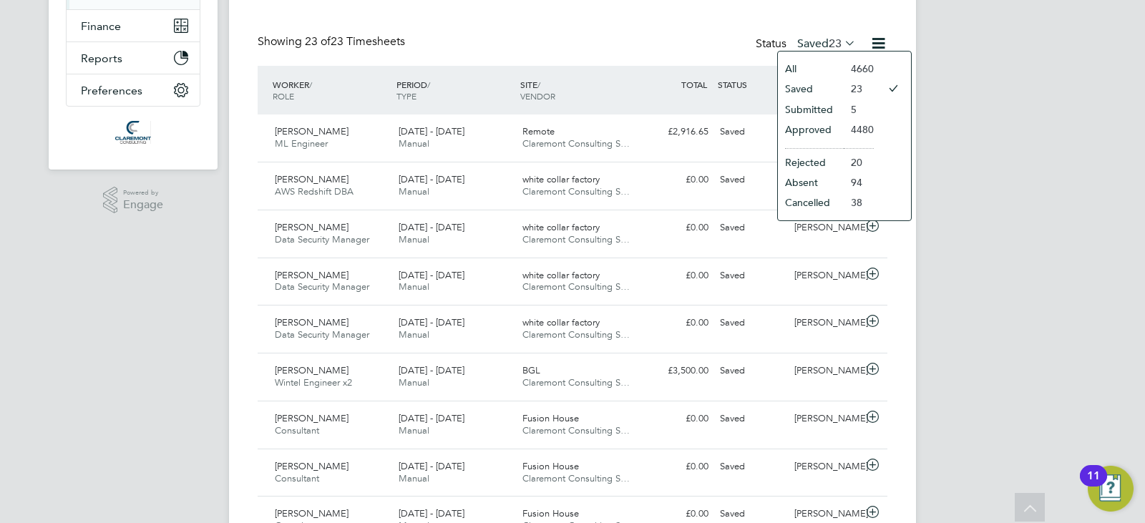
click at [817, 137] on li "Approved" at bounding box center [811, 129] width 66 height 20
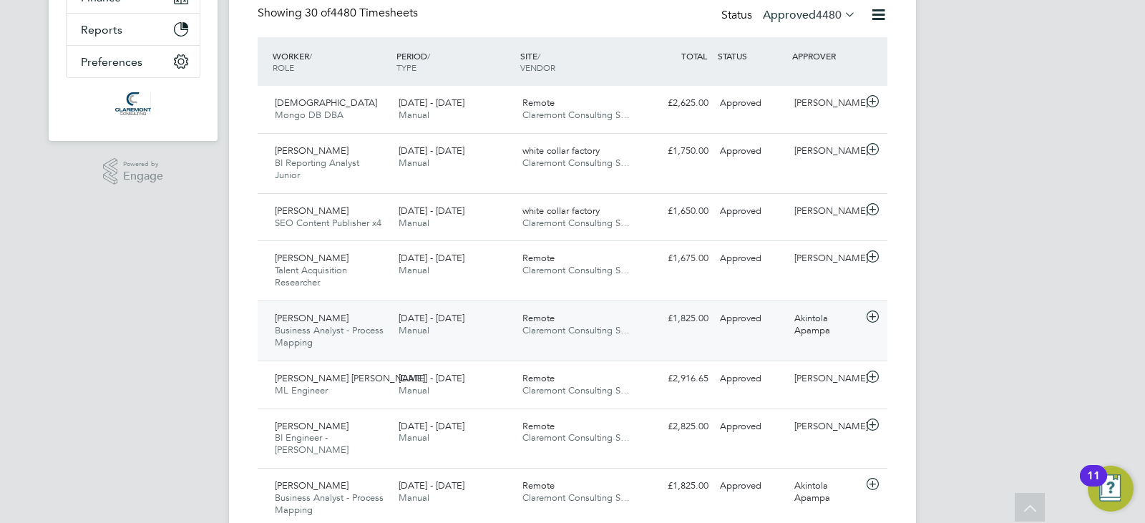
click at [598, 333] on span "Claremont Consulting S…" at bounding box center [575, 330] width 107 height 12
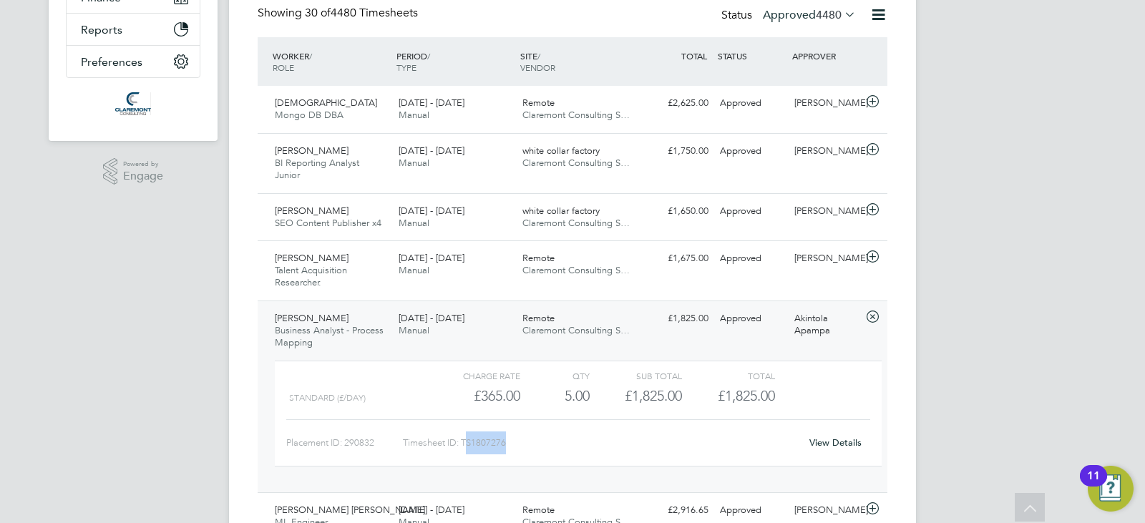
drag, startPoint x: 516, startPoint y: 441, endPoint x: 466, endPoint y: 450, distance: 50.8
click at [466, 450] on div "Timesheet ID: TS1807276" at bounding box center [601, 442] width 397 height 23
click at [486, 444] on div "Timesheet ID: TS1807276" at bounding box center [601, 442] width 397 height 23
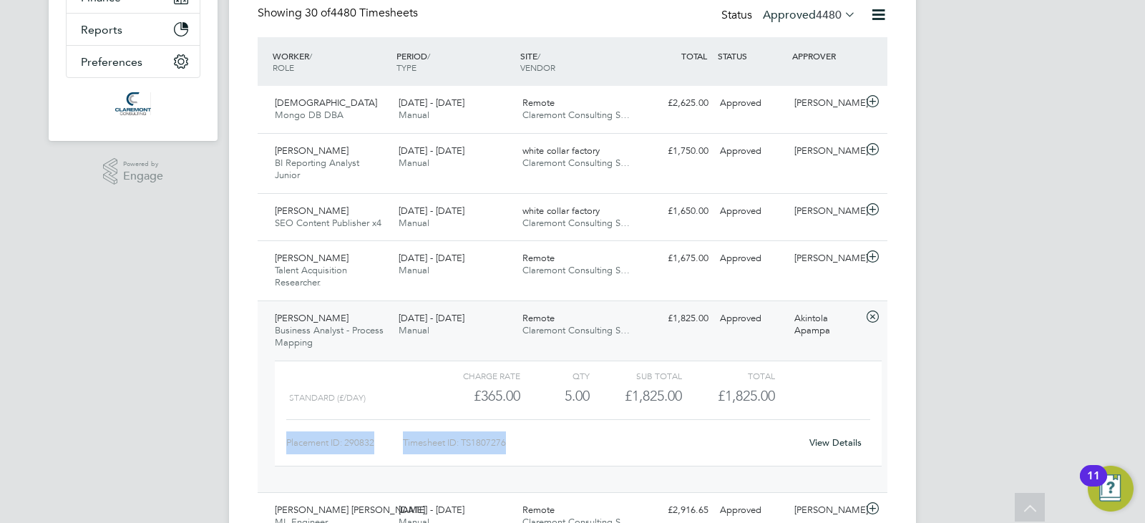
click at [486, 444] on div "Timesheet ID: TS1807276" at bounding box center [601, 442] width 397 height 23
click at [763, 343] on div "Ogheneochuko Itebu Business Analyst - Process Mapping 18 - 24 Aug 2025 18 - 24 …" at bounding box center [573, 396] width 630 height 192
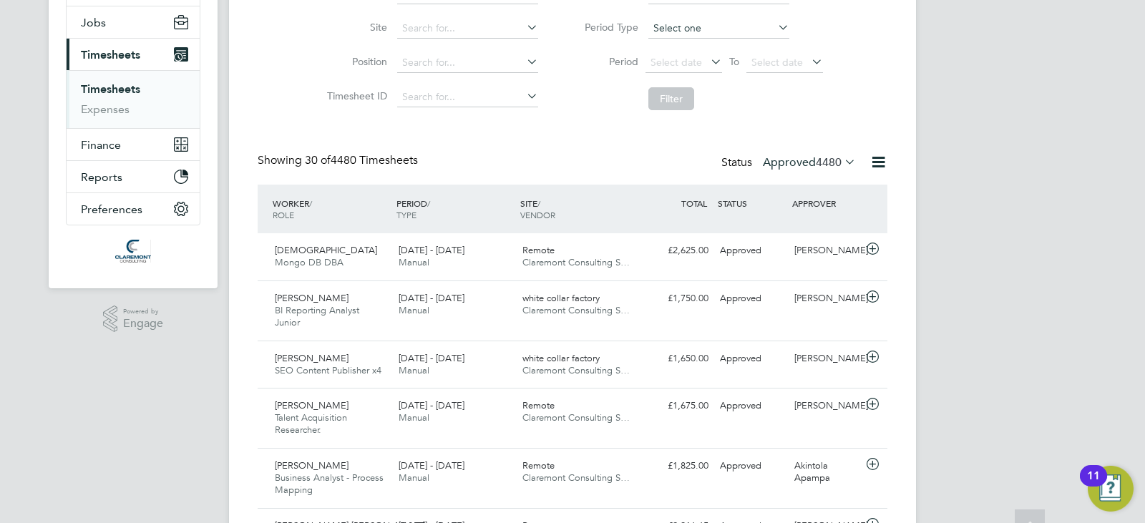
scroll to position [258, 0]
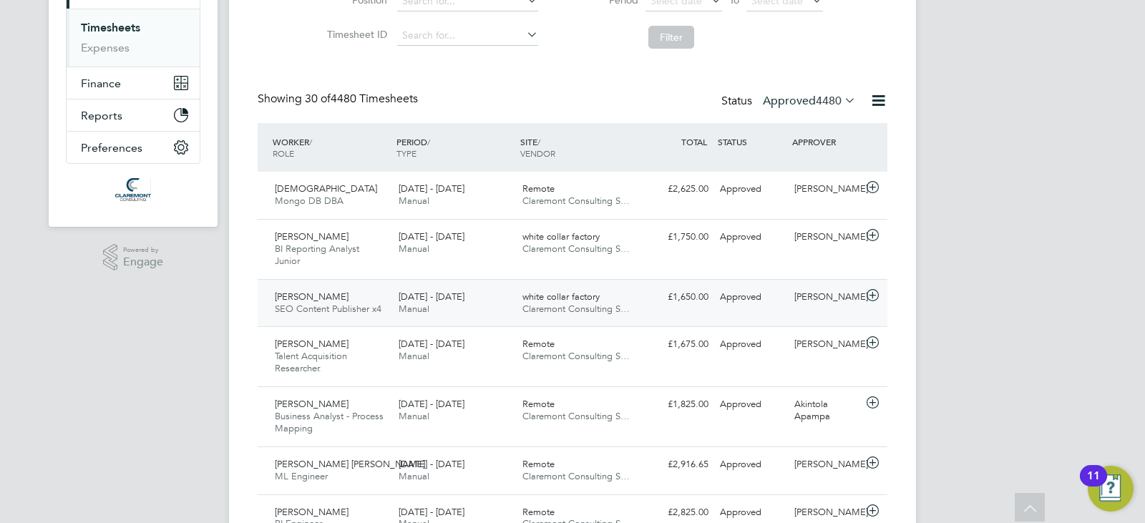
click at [677, 310] on div "Olukayode Afolabi SEO Content Publisher x4 18 - 24 Aug 2025 18 - 24 Aug 2025 Ma…" at bounding box center [573, 303] width 630 height 48
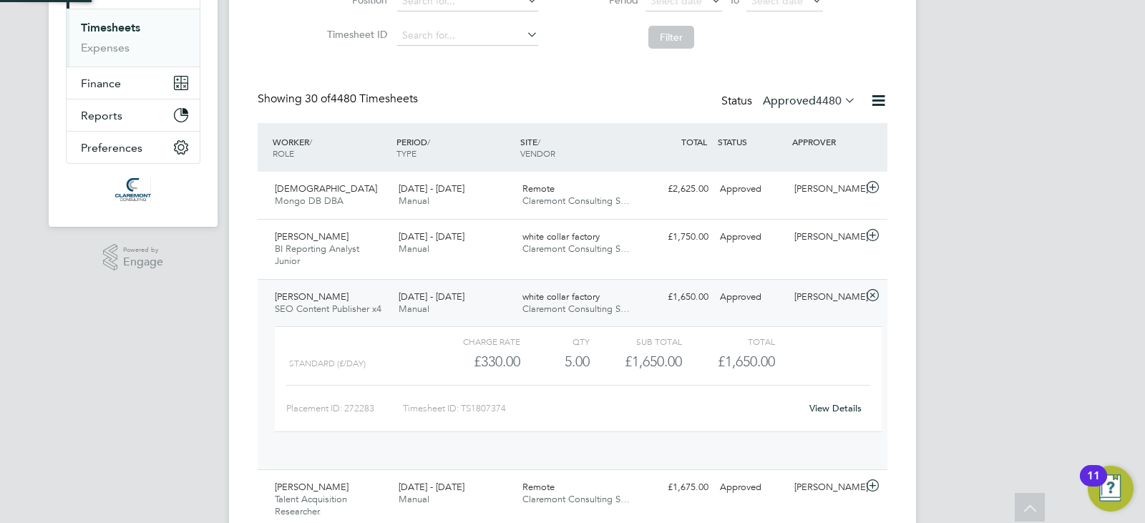
scroll to position [24, 140]
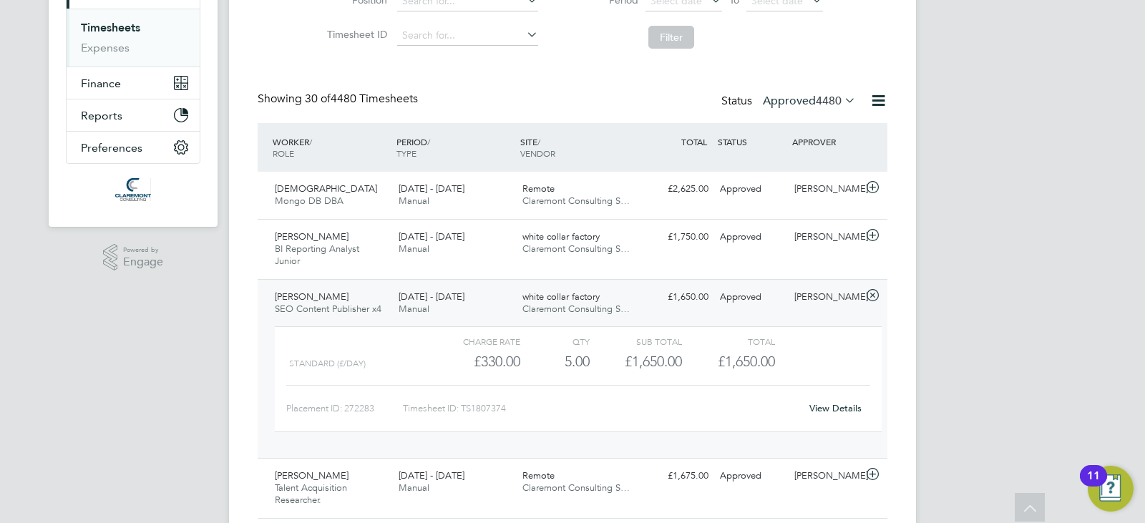
click at [479, 409] on div "Timesheet ID: TS1807374" at bounding box center [601, 408] width 397 height 23
copy div "TS1807374 View Details Greg Kersey Talent Acquisition Researcher. 18 - 24 Aug 2…"
click at [873, 296] on icon at bounding box center [873, 295] width 18 height 11
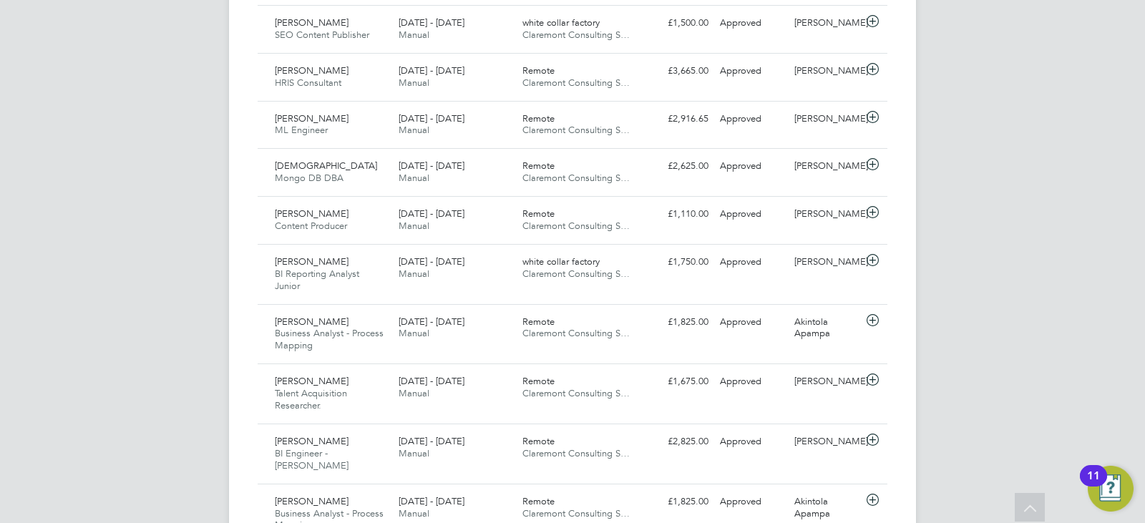
scroll to position [1059, 0]
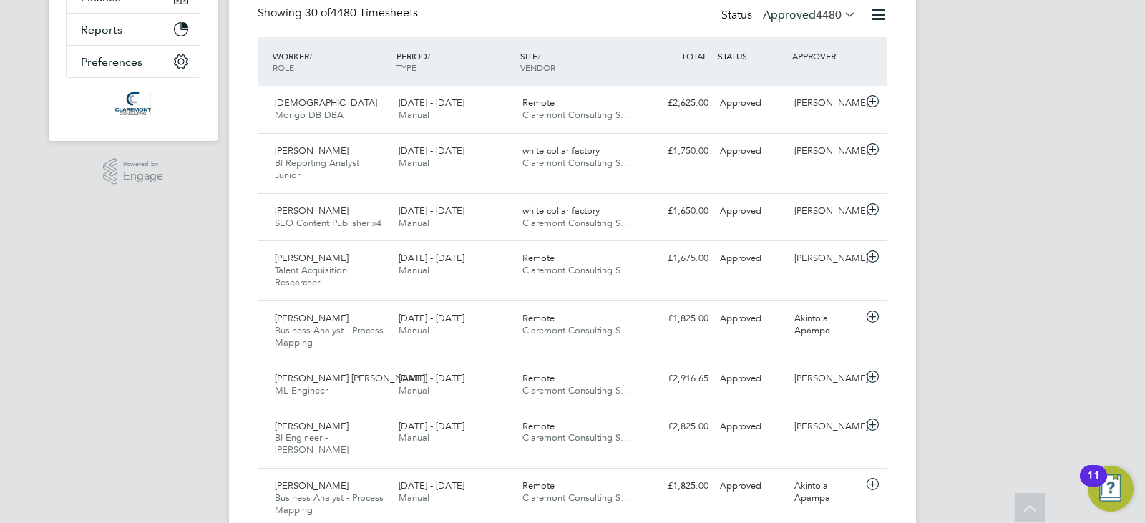
scroll to position [315, 0]
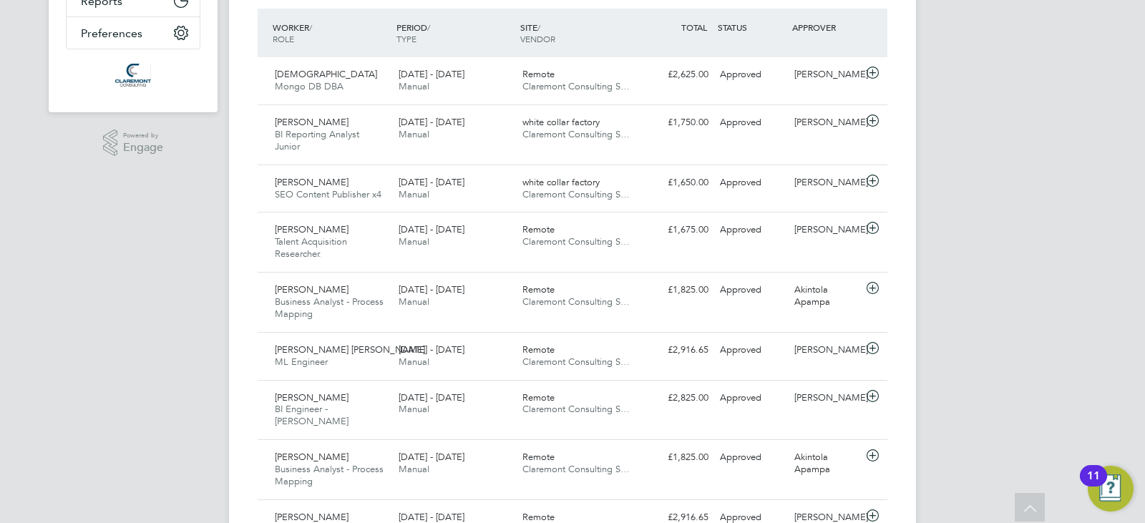
scroll to position [0, 0]
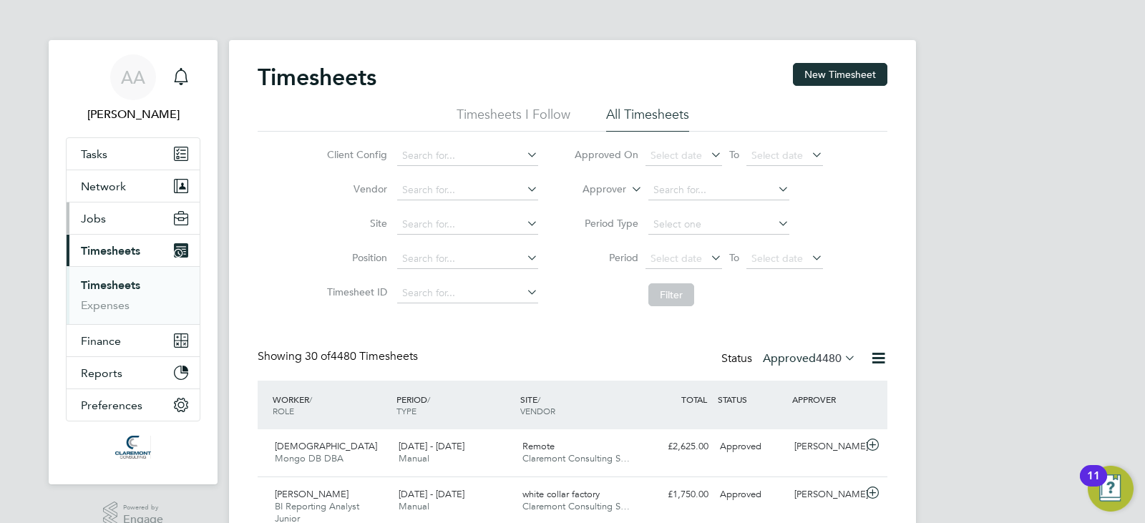
click at [98, 223] on span "Jobs" at bounding box center [93, 219] width 25 height 14
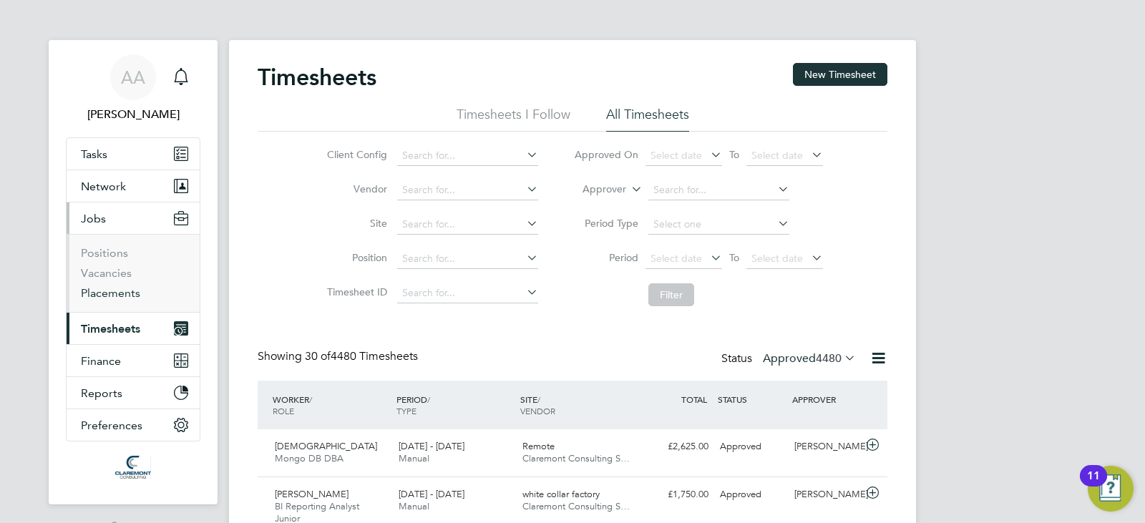
click at [126, 294] on link "Placements" at bounding box center [110, 293] width 59 height 14
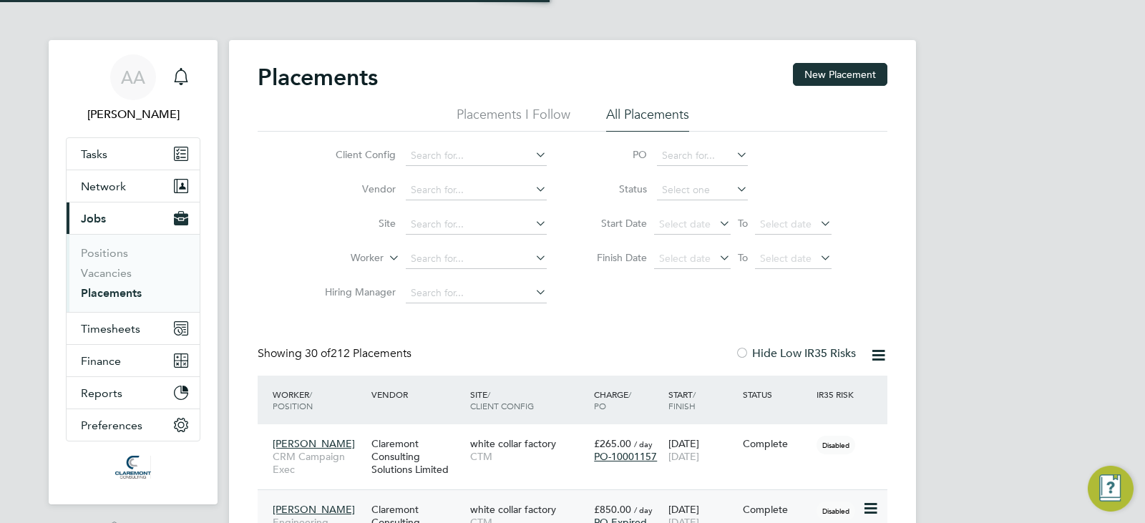
scroll to position [41, 99]
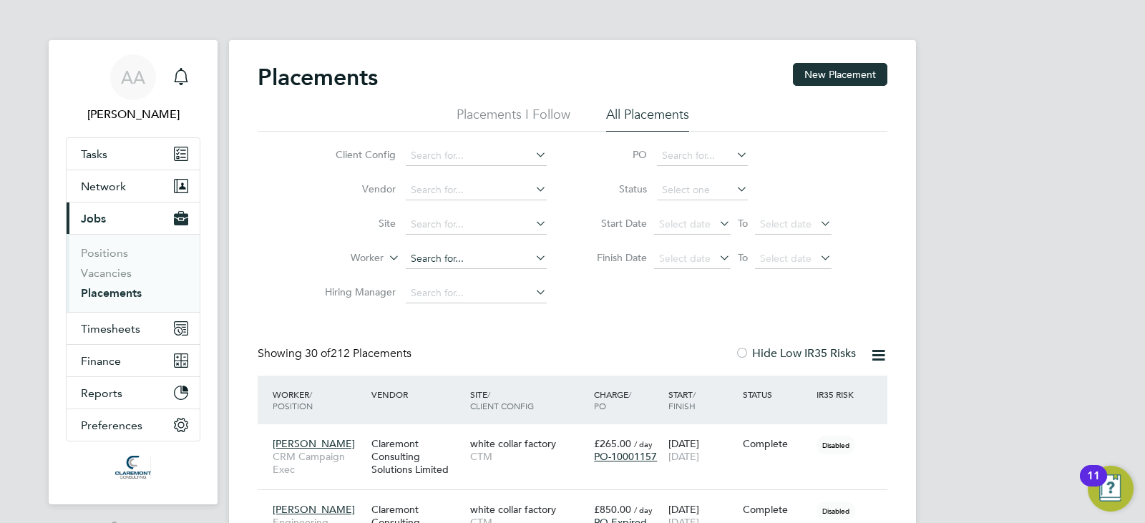
click at [434, 265] on input at bounding box center [476, 259] width 141 height 20
paste input "Simon Burdett"
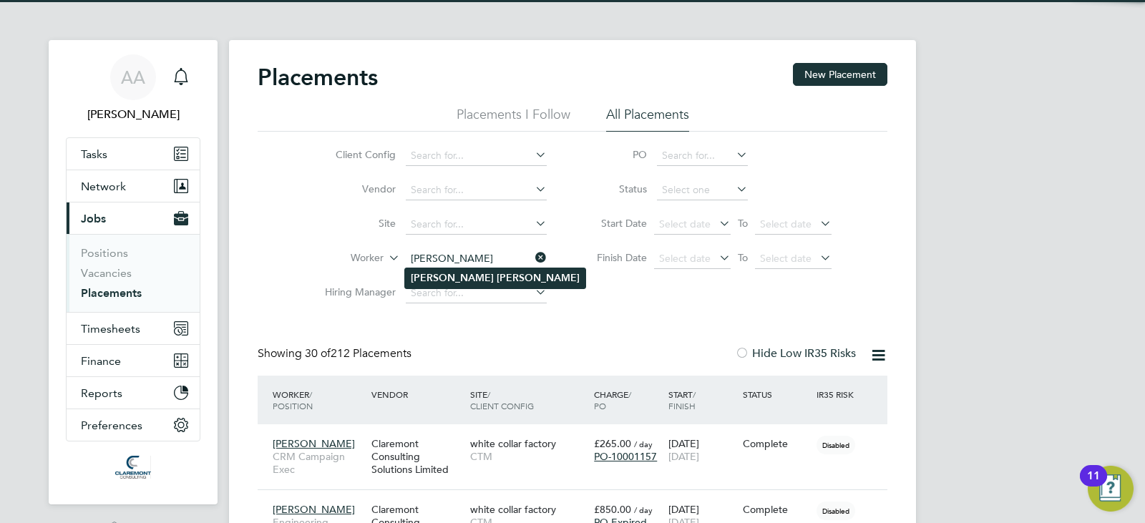
type input "Simon Burdett"
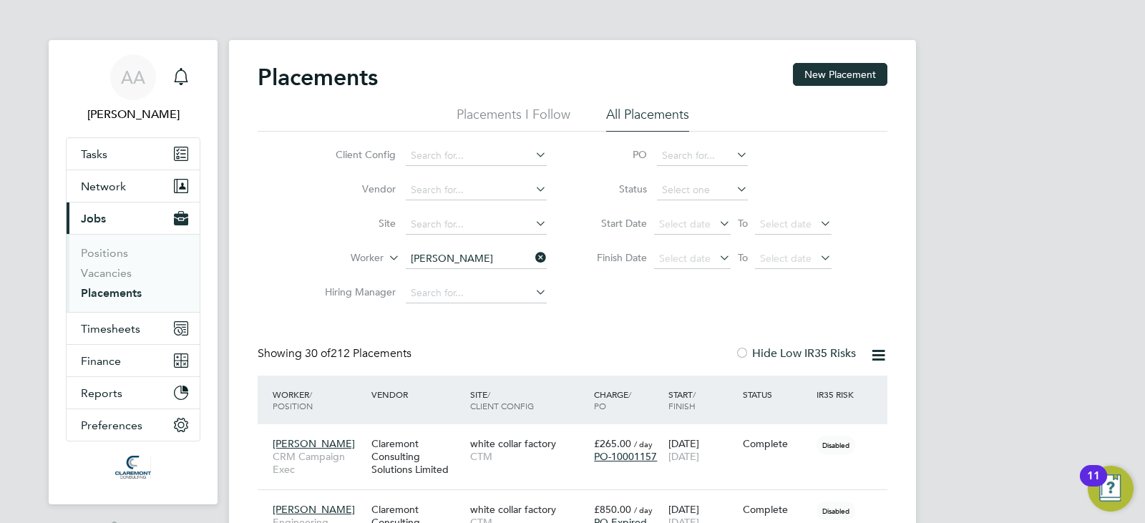
click at [497, 278] on b "Burdett" at bounding box center [538, 278] width 83 height 12
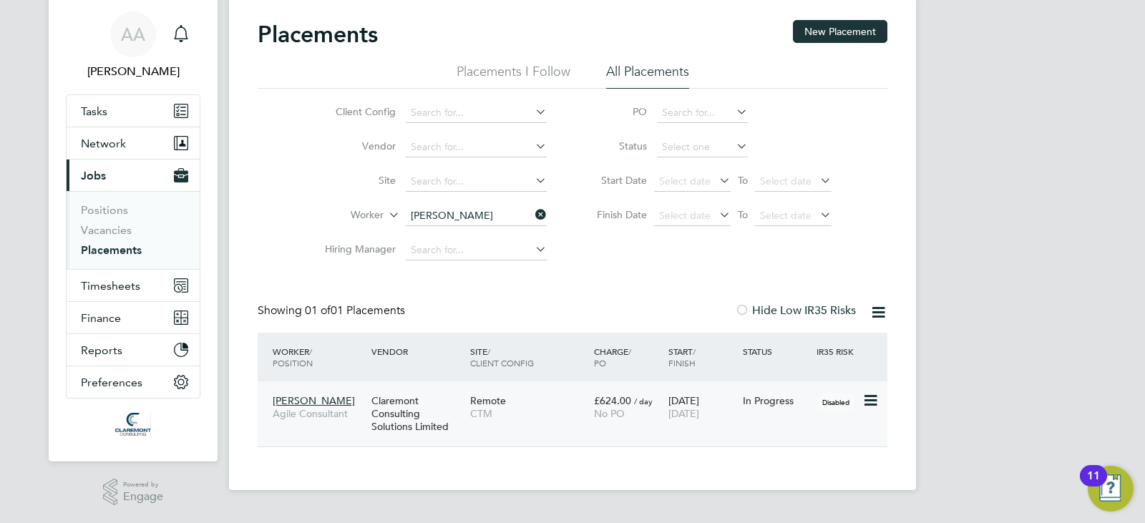
click at [514, 431] on div "Simon Burdett Agile Consultant Claremont Consulting Solutions Limited Remote CT…" at bounding box center [573, 413] width 630 height 65
click at [302, 404] on span "Simon Burdett" at bounding box center [314, 400] width 82 height 13
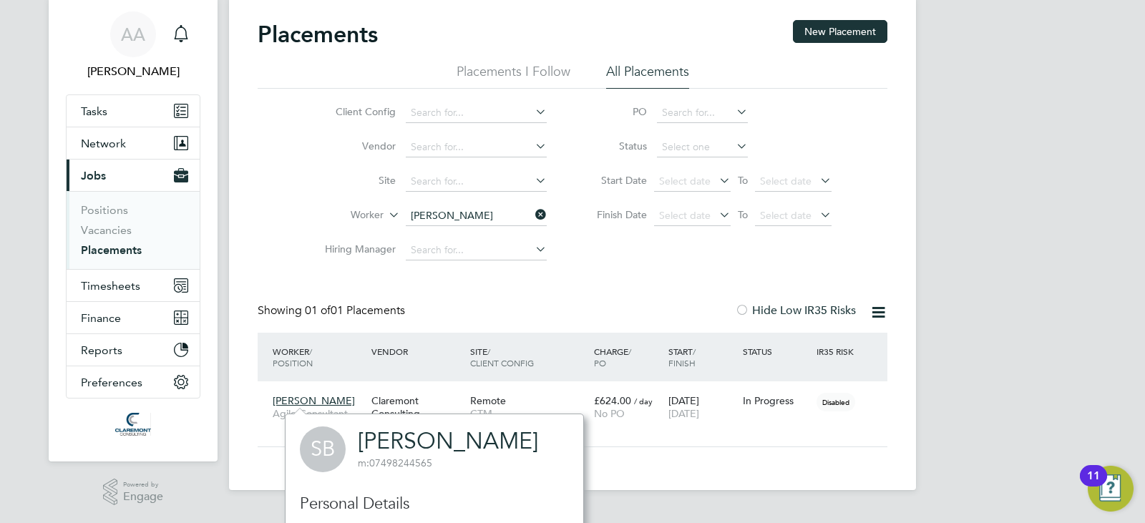
click at [418, 434] on link "Simon Burdett" at bounding box center [448, 441] width 180 height 28
click at [616, 442] on div "Simon Burdett Agile Consultant Claremont Consulting Solutions Limited Remote CT…" at bounding box center [573, 413] width 630 height 65
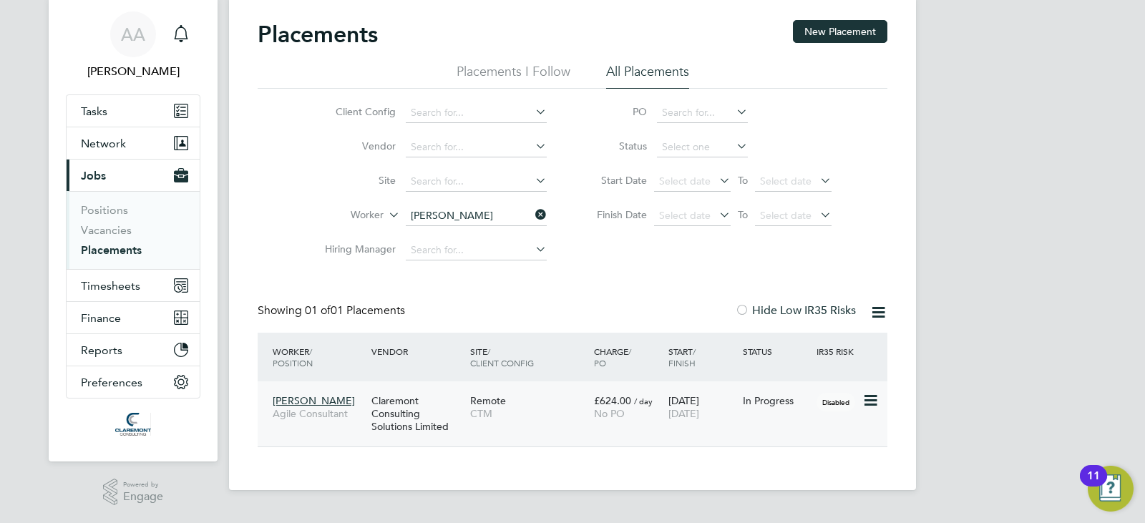
click at [534, 406] on div "Remote CTM" at bounding box center [528, 407] width 124 height 40
click at [532, 212] on icon at bounding box center [532, 215] width 0 height 20
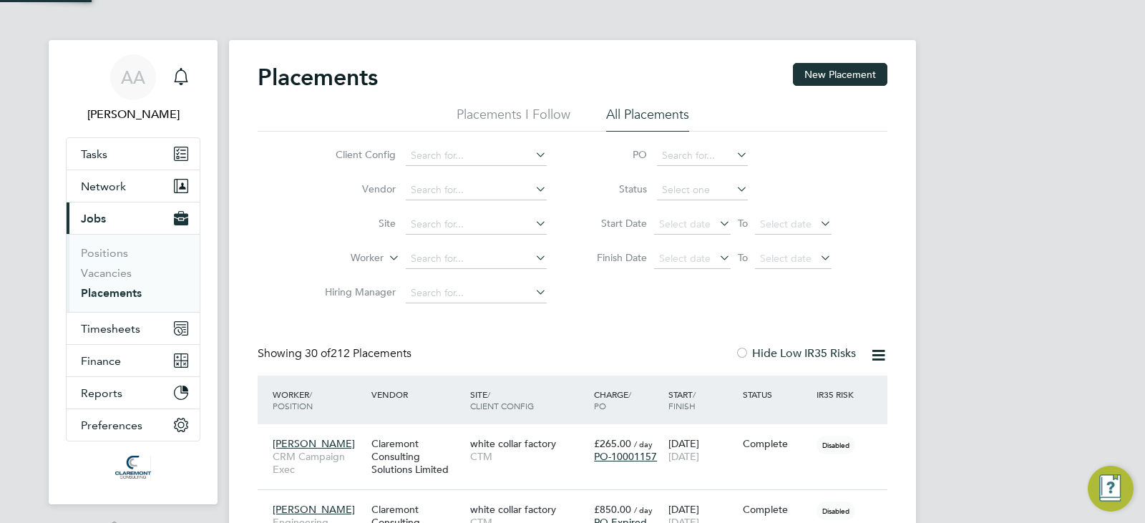
scroll to position [7, 7]
click at [465, 264] on input at bounding box center [476, 259] width 141 height 20
paste input "Sparsh Rawal"
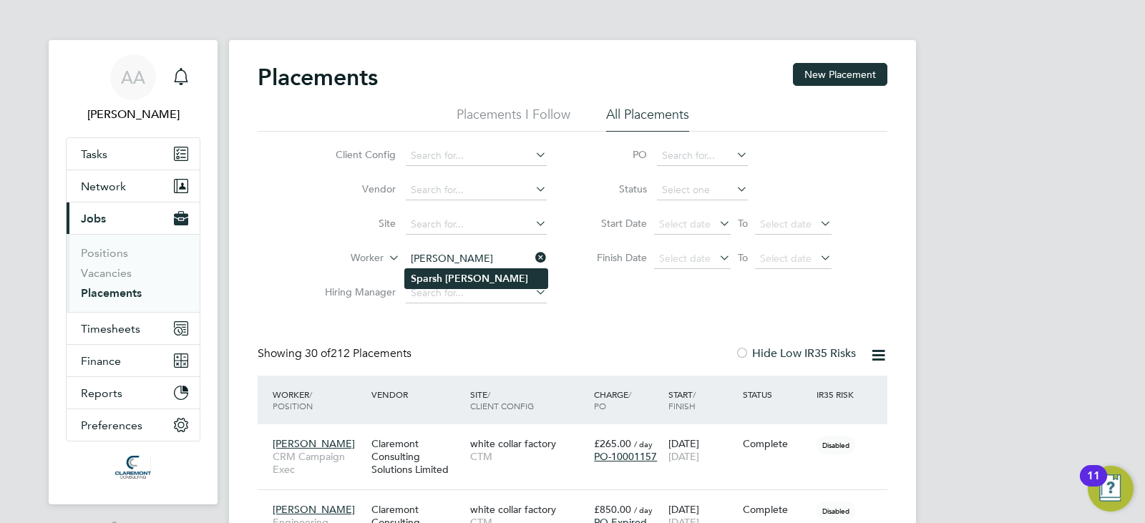
type input "Sparsh Rawal"
click at [443, 276] on li "Sparsh Rawal" at bounding box center [476, 278] width 142 height 19
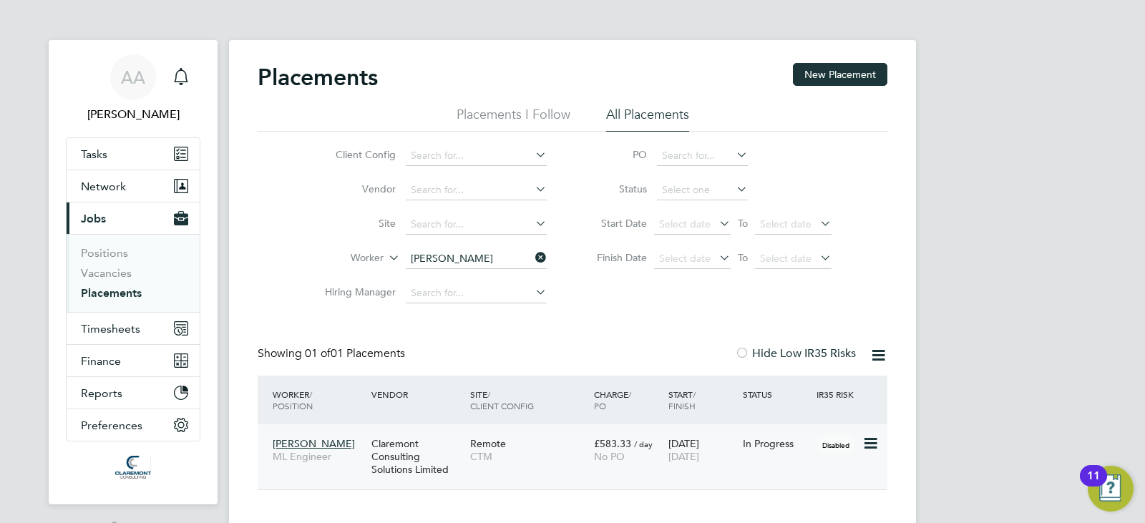
click at [592, 451] on div "£583.33 / day No PO" at bounding box center [627, 450] width 74 height 40
click at [308, 441] on span "Sparsh Rawal" at bounding box center [314, 443] width 82 height 13
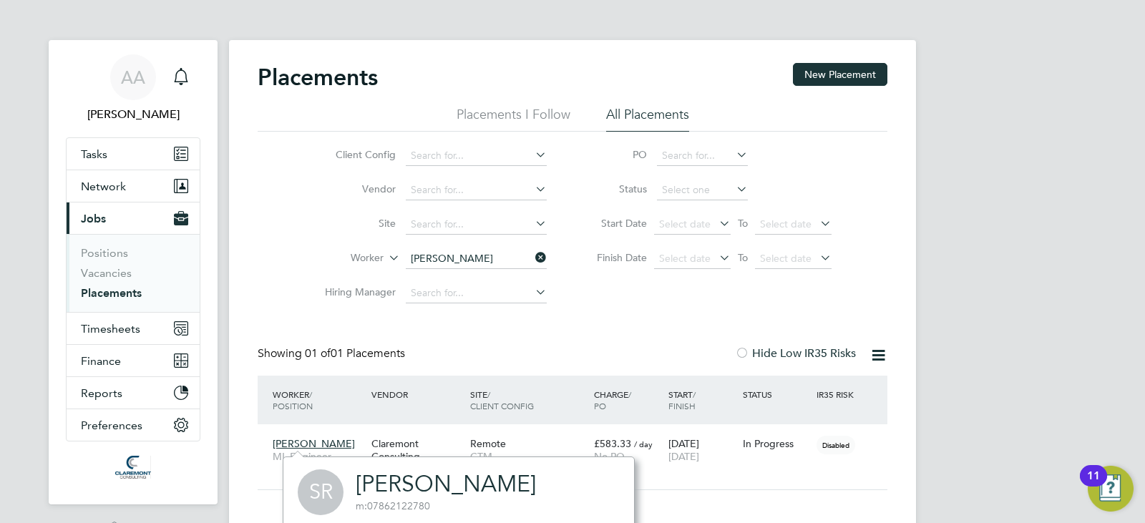
click at [397, 481] on link "Sparsh Rawal" at bounding box center [446, 484] width 180 height 28
click at [984, 122] on div "AA Afzal Ahmed Notifications Applications: Tasks Network Team Members Businesse…" at bounding box center [572, 278] width 1145 height 556
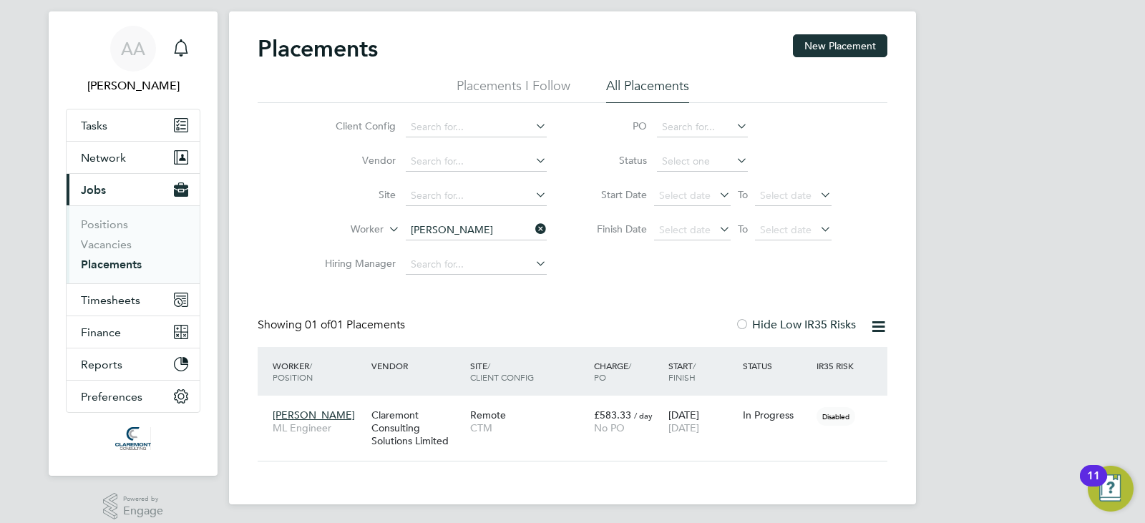
scroll to position [43, 0]
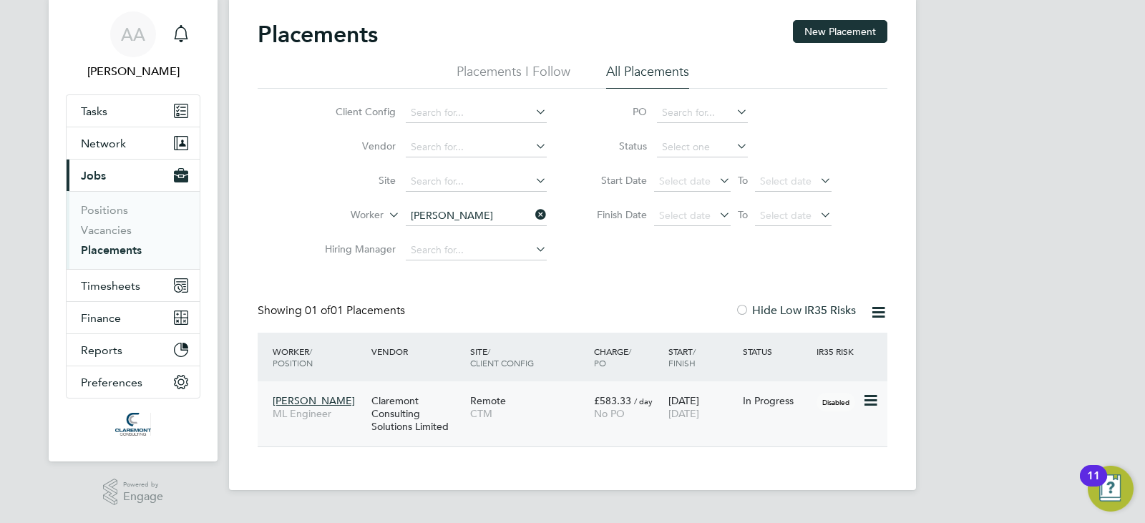
click at [305, 396] on span "Sparsh Rawal" at bounding box center [314, 400] width 82 height 13
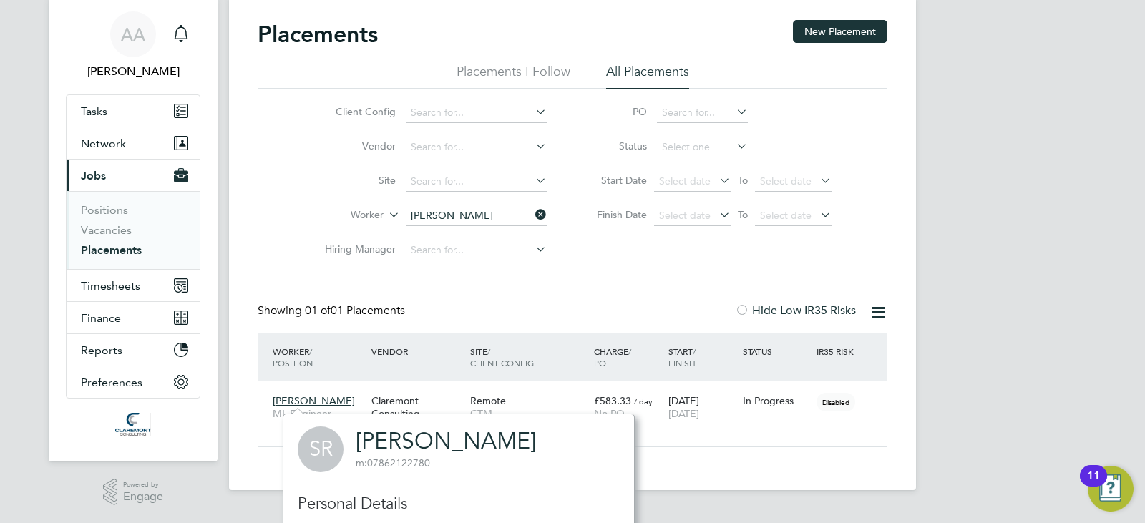
click at [393, 433] on link "Sparsh Rawal" at bounding box center [446, 441] width 180 height 28
click at [532, 222] on icon at bounding box center [532, 215] width 0 height 20
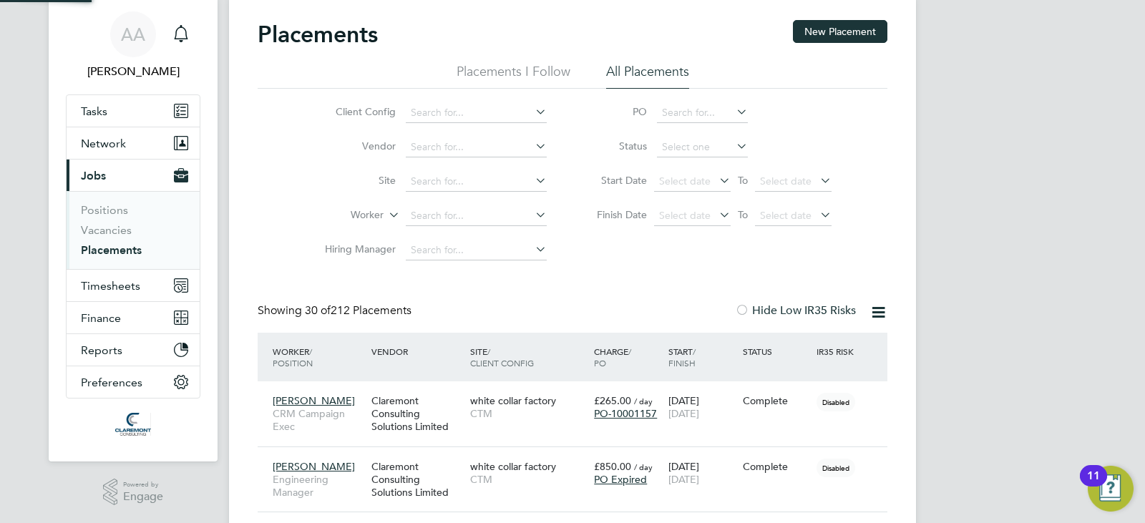
scroll to position [41, 124]
paste input "[PERSON_NAME] [PERSON_NAME]"
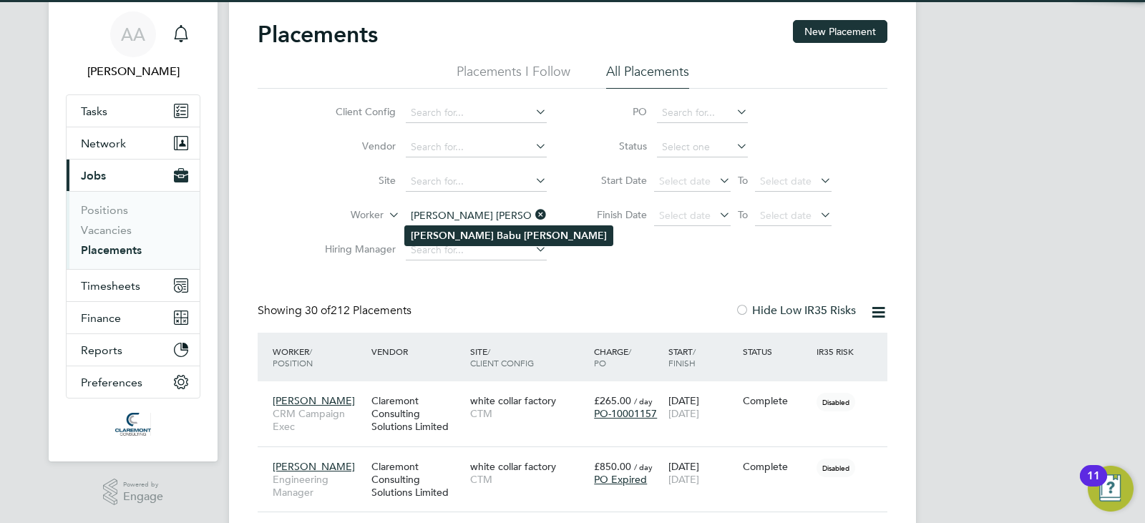
type input "[PERSON_NAME] [PERSON_NAME]"
click at [524, 235] on b "Udayakumar" at bounding box center [565, 236] width 83 height 12
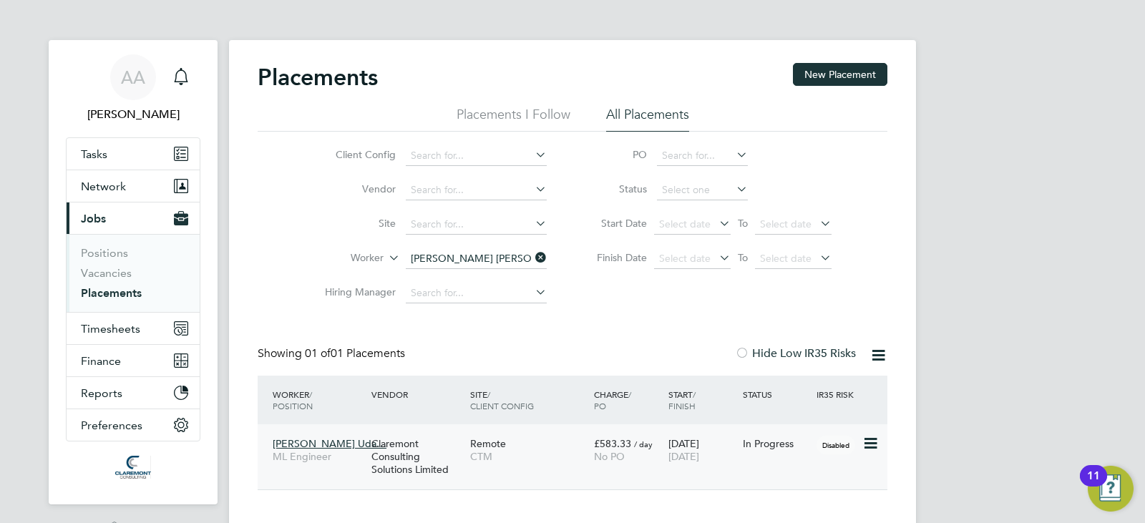
click at [322, 439] on span "Rajesh Babu Uda…" at bounding box center [330, 443] width 114 height 13
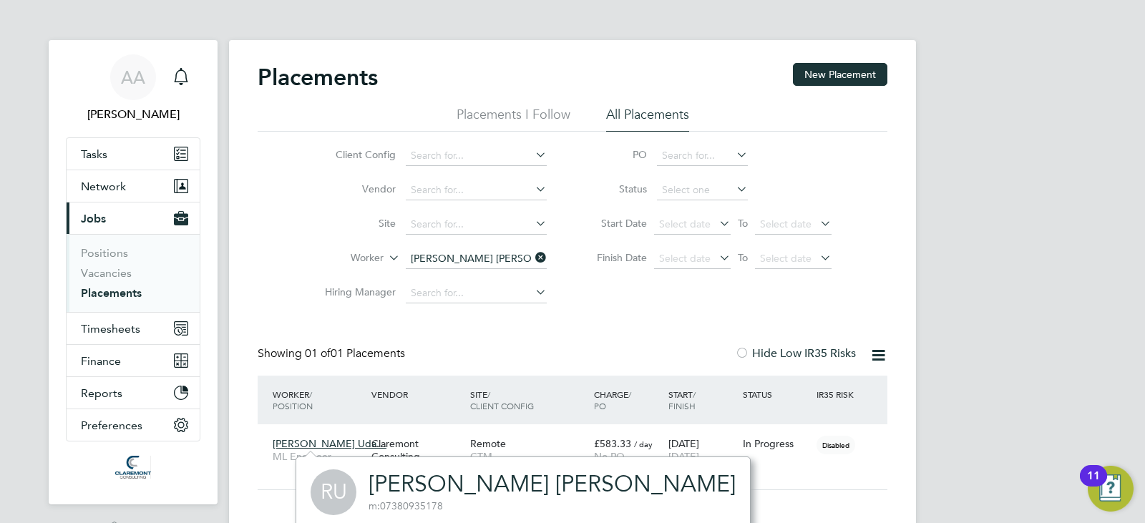
click at [441, 487] on link "[PERSON_NAME] [PERSON_NAME]" at bounding box center [551, 484] width 367 height 28
click at [559, 437] on div "Remote CTM" at bounding box center [528, 450] width 124 height 40
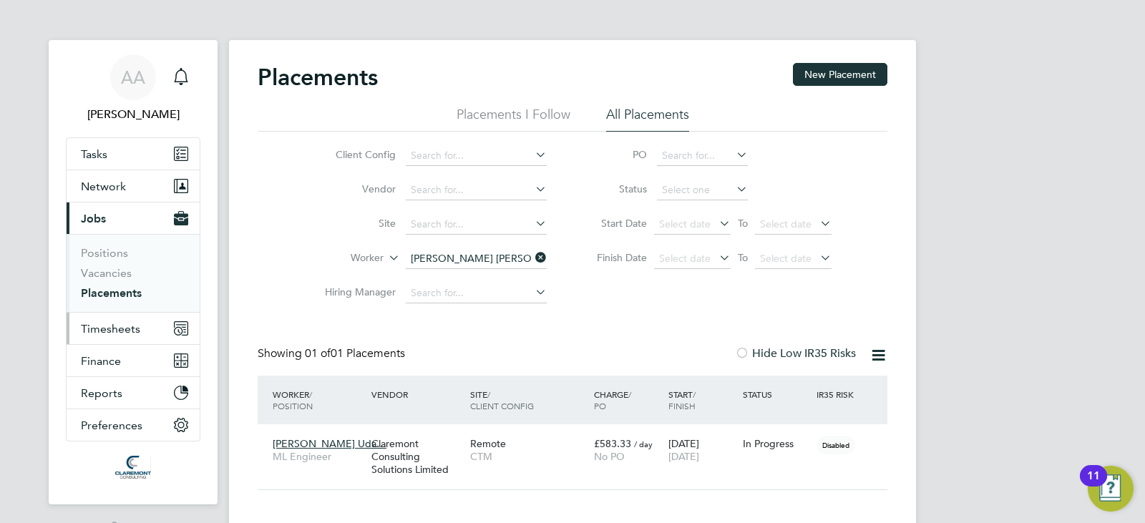
click at [106, 328] on span "Timesheets" at bounding box center [110, 329] width 59 height 14
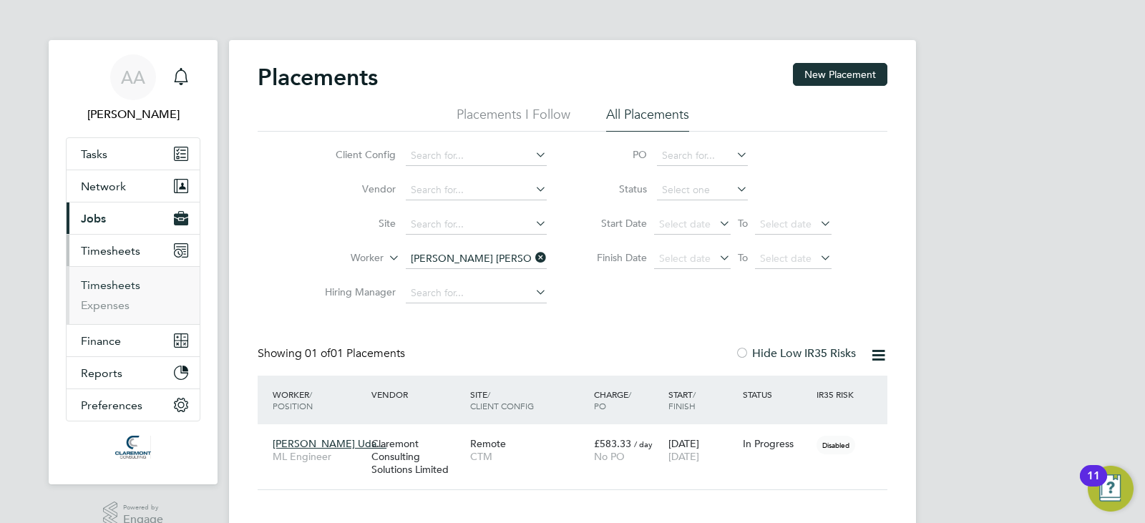
click at [103, 288] on link "Timesheets" at bounding box center [110, 285] width 59 height 14
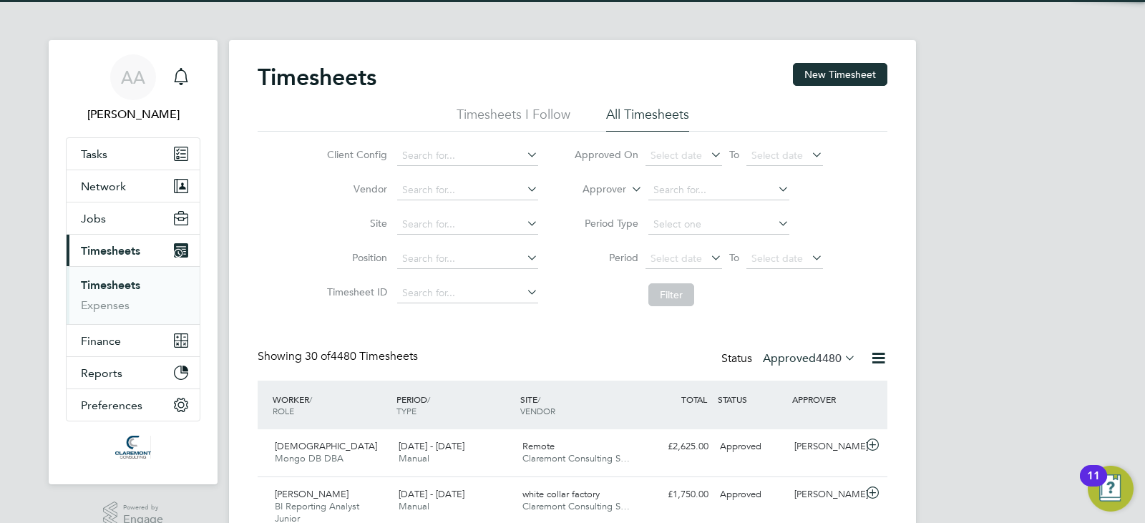
scroll to position [36, 124]
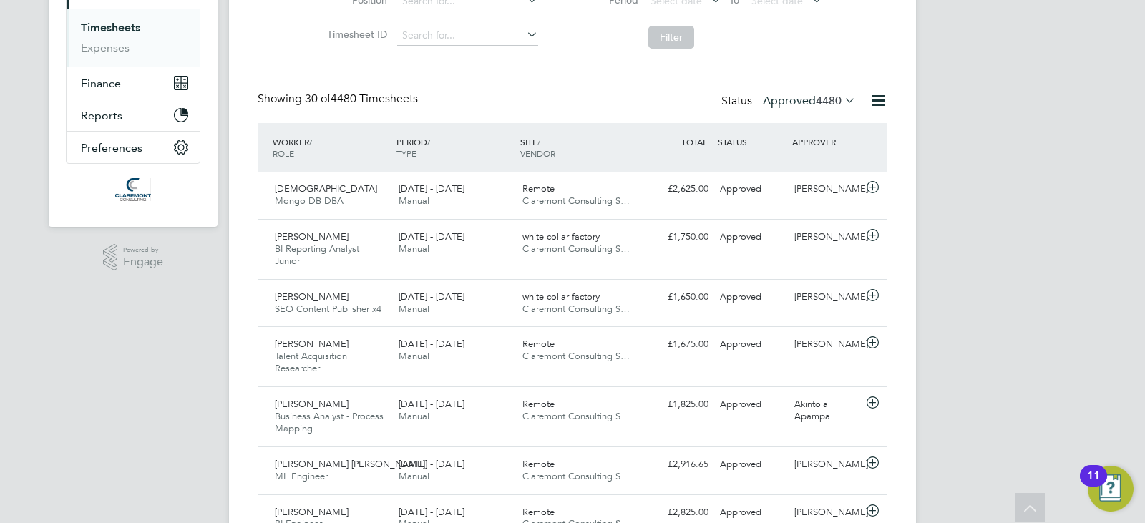
click at [828, 111] on div "Status Approved 4480" at bounding box center [789, 102] width 137 height 20
click at [822, 104] on span "4480" at bounding box center [829, 101] width 26 height 14
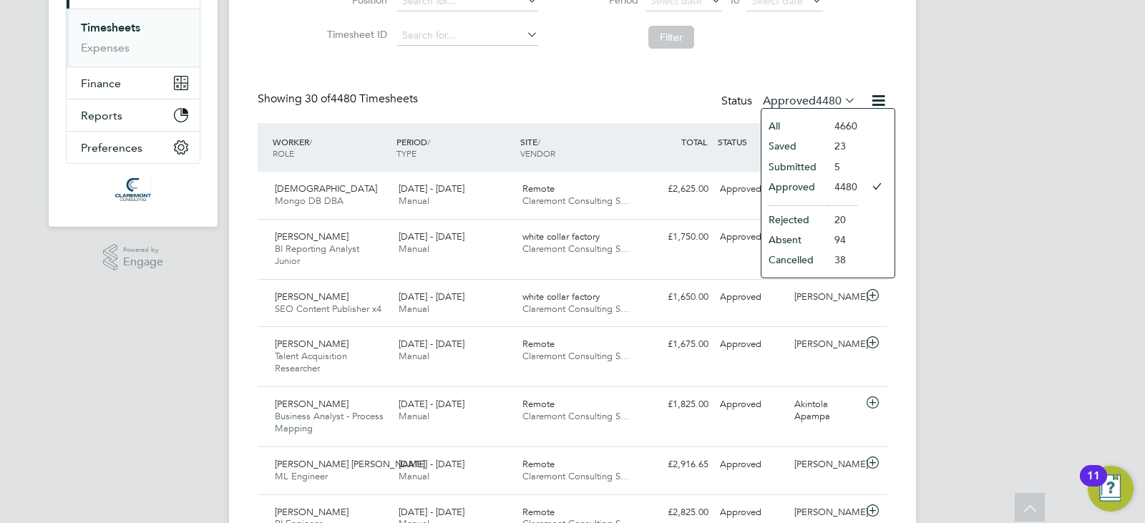
click at [796, 165] on li "Submitted" at bounding box center [794, 167] width 66 height 20
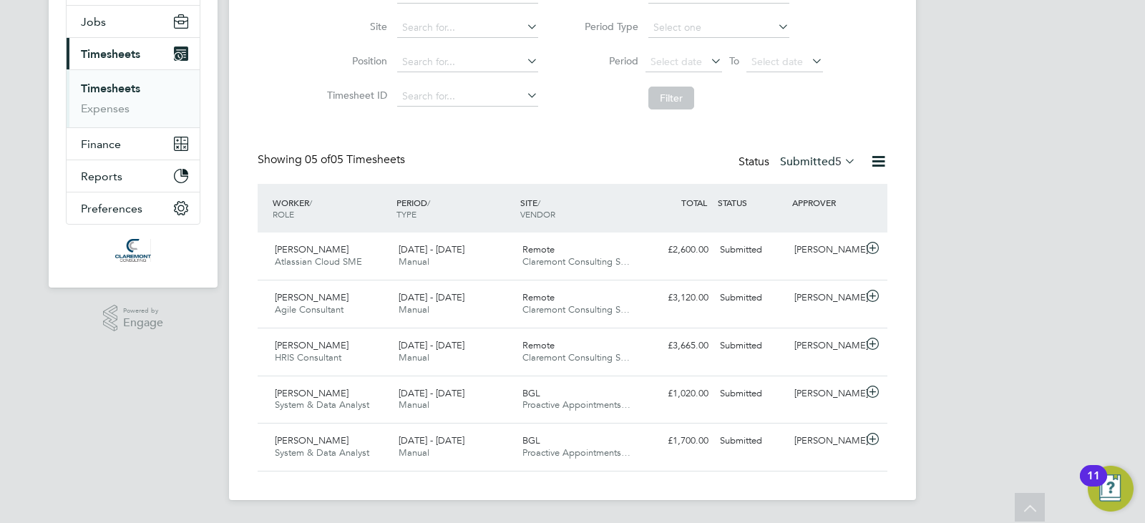
drag, startPoint x: 796, startPoint y: 163, endPoint x: 1110, endPoint y: 184, distance: 314.8
click at [1110, 184] on div "AA Afzal Ahmed Notifications Applications: Tasks Network Team Members Businesse…" at bounding box center [572, 163] width 1145 height 720
click at [824, 165] on label "Submitted 5" at bounding box center [818, 162] width 76 height 14
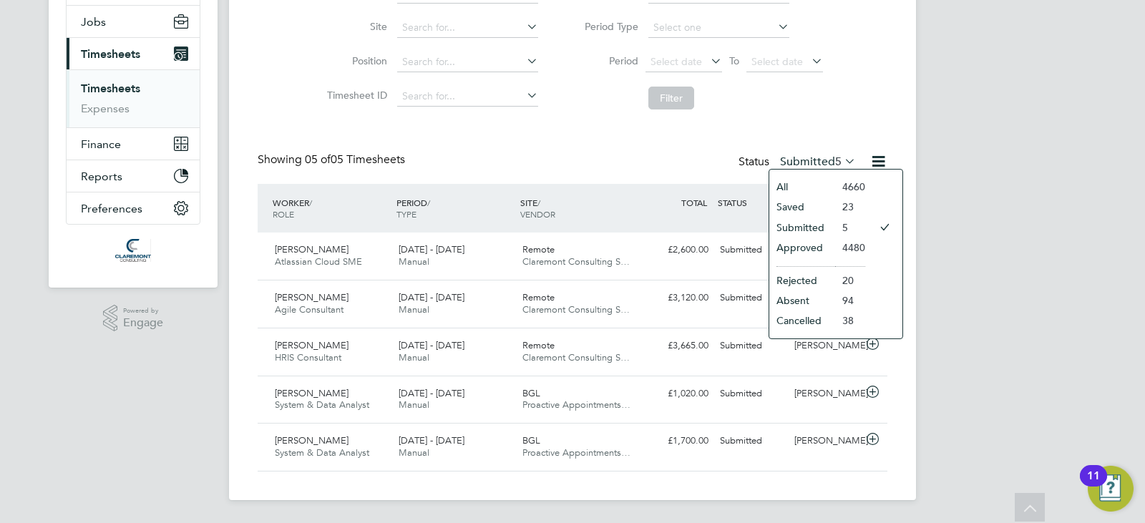
click at [800, 206] on li "Saved" at bounding box center [802, 207] width 66 height 20
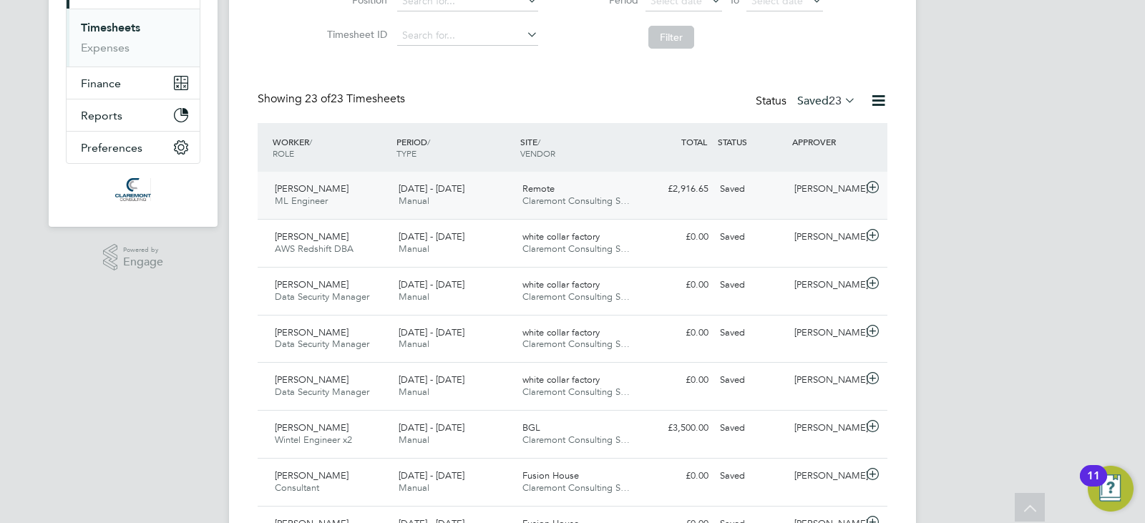
click at [787, 205] on div "Shitlesh Bakshi ML Engineer 18 - 24 Aug 2025 18 - 24 Aug 2025 Manual Remote Cla…" at bounding box center [573, 195] width 630 height 47
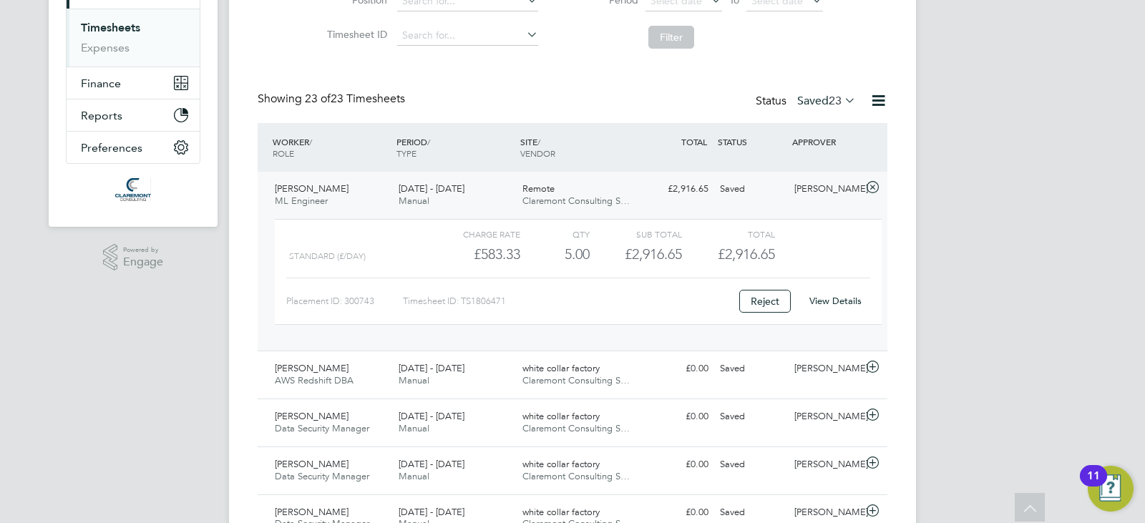
click at [869, 186] on icon at bounding box center [873, 187] width 18 height 11
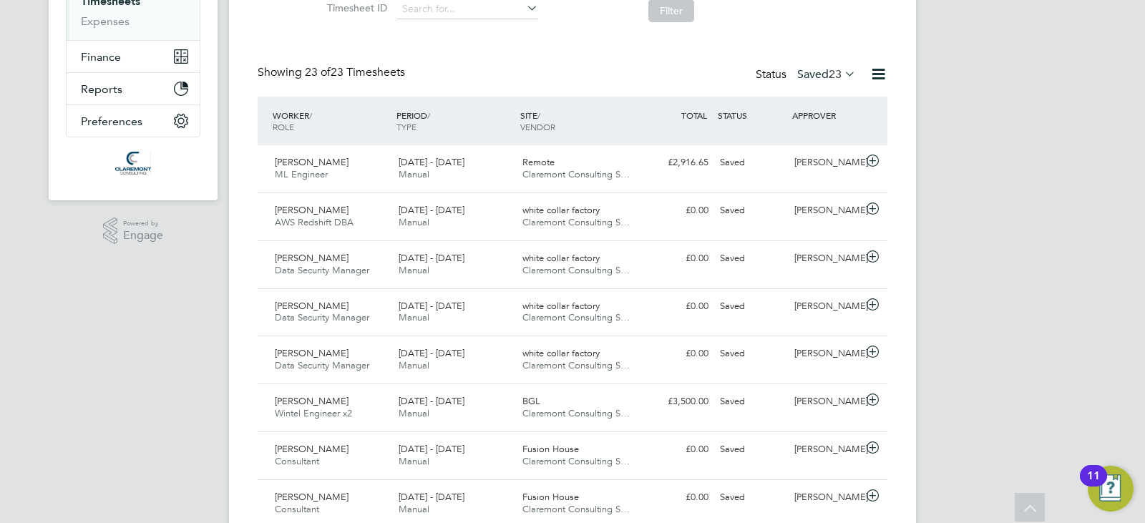
scroll to position [286, 0]
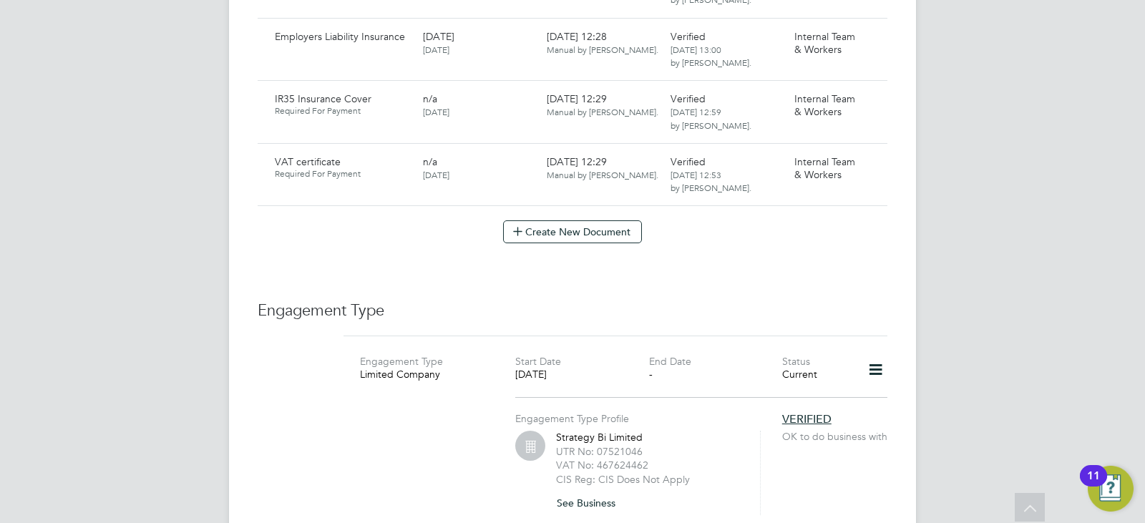
scroll to position [1145, 0]
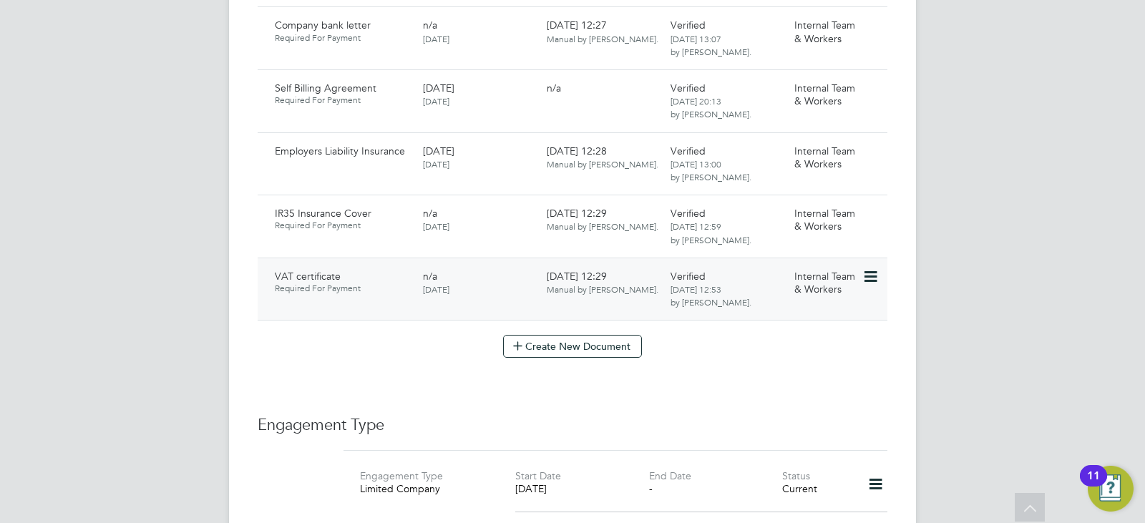
click at [876, 268] on icon at bounding box center [869, 276] width 14 height 17
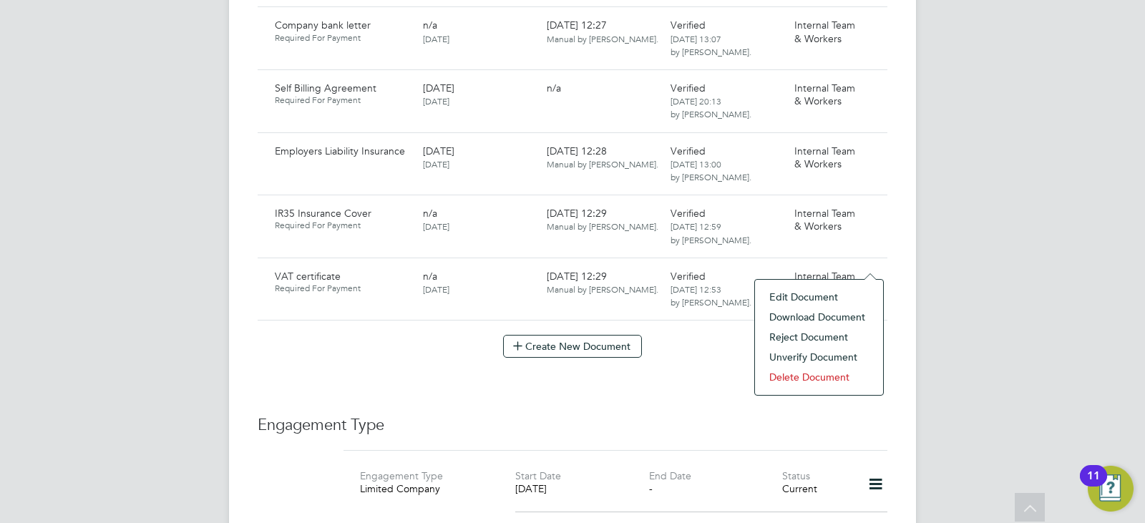
click at [818, 324] on li "Download Document" at bounding box center [819, 317] width 114 height 20
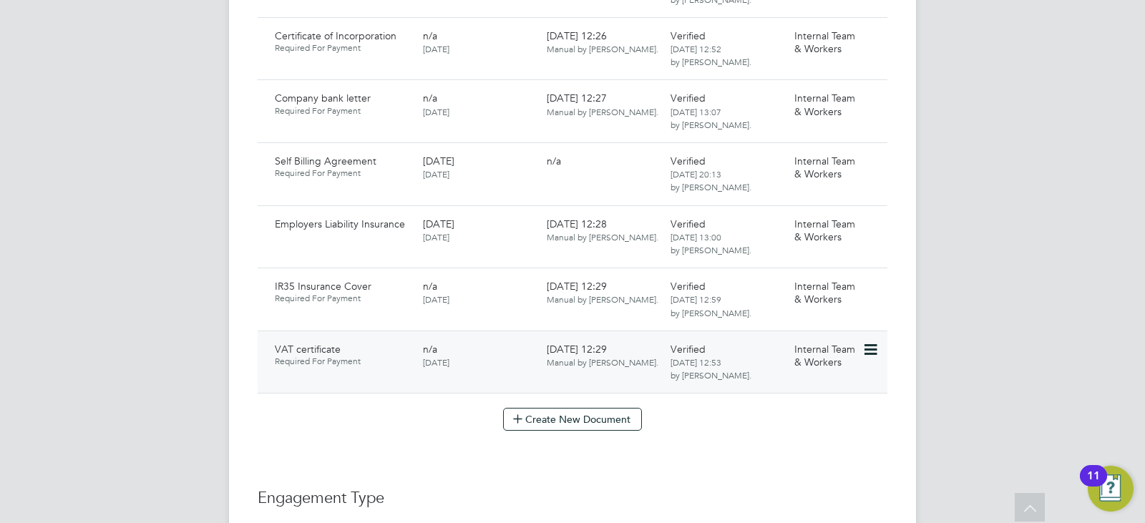
scroll to position [1059, 0]
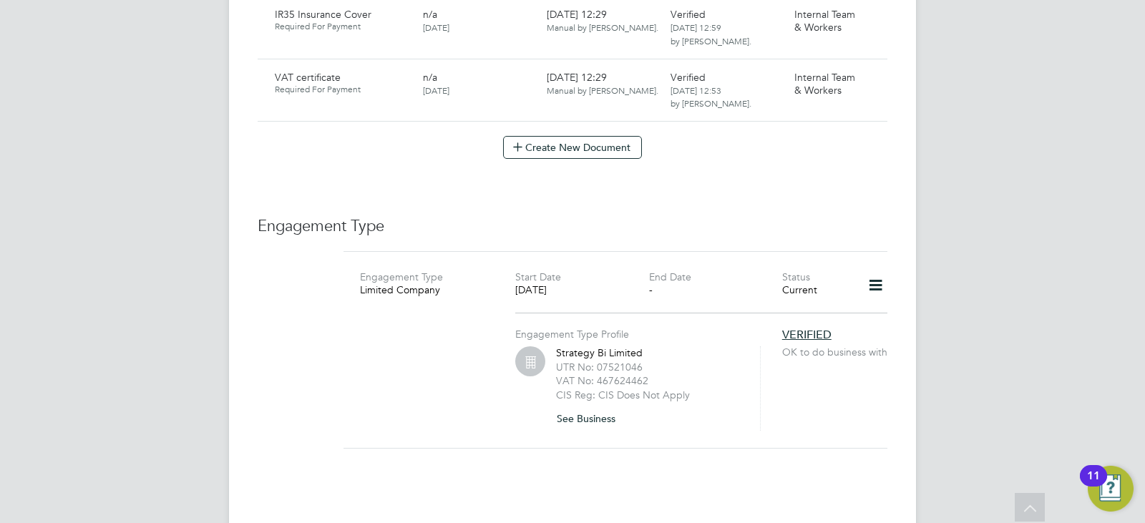
scroll to position [1345, 0]
click at [647, 358] on div "UTR No: 07521046" at bounding box center [649, 365] width 186 height 14
drag, startPoint x: 646, startPoint y: 351, endPoint x: 597, endPoint y: 347, distance: 48.8
click at [597, 358] on div "UTR No: 07521046" at bounding box center [649, 365] width 186 height 14
copy label "07521046"
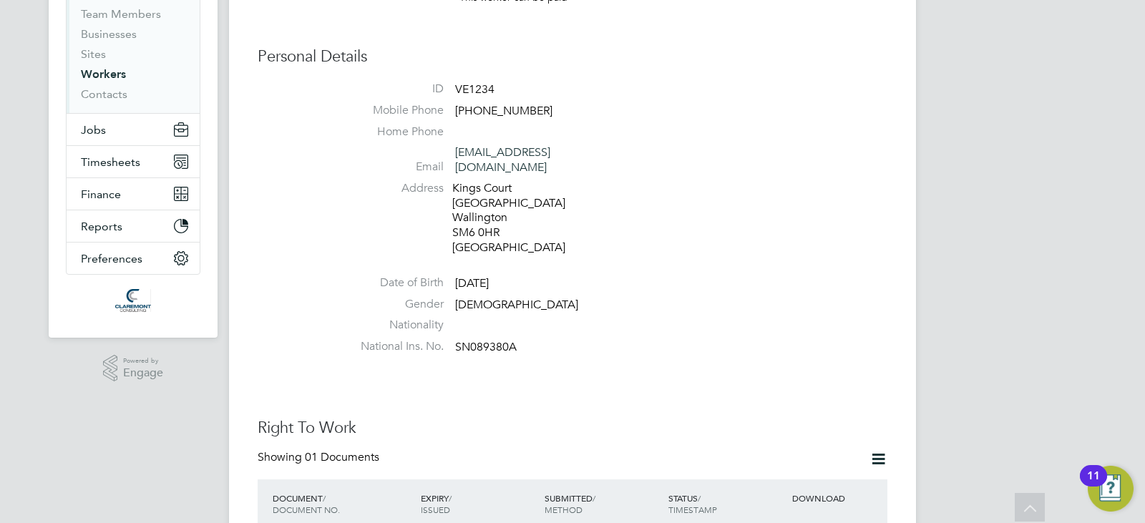
scroll to position [200, 0]
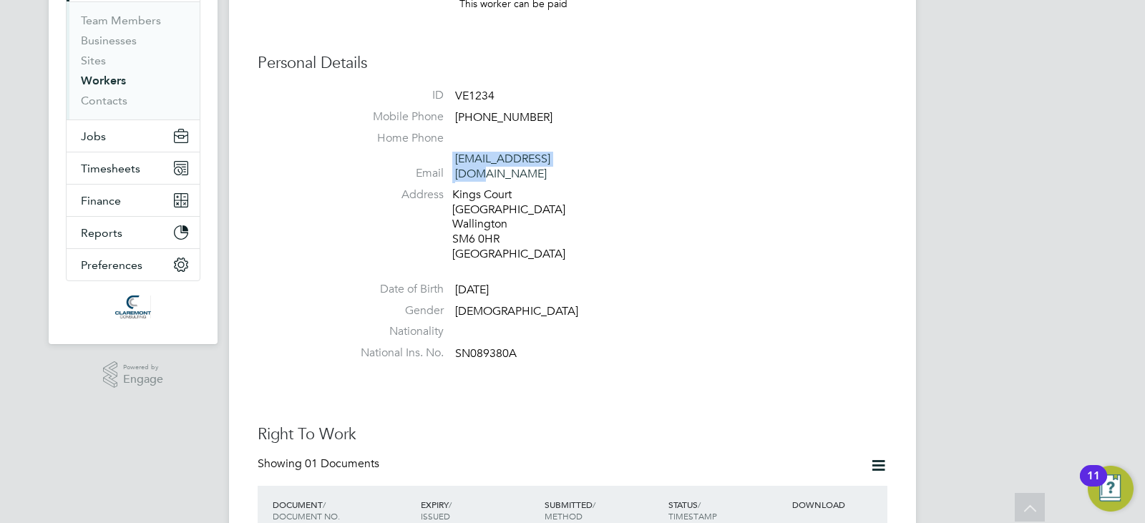
drag, startPoint x: 630, startPoint y: 162, endPoint x: 451, endPoint y: 155, distance: 179.7
click at [451, 155] on li "Email vekimenko@gmail.com" at bounding box center [615, 169] width 544 height 35
copy li "[EMAIL_ADDRESS][DOMAIN_NAME]"
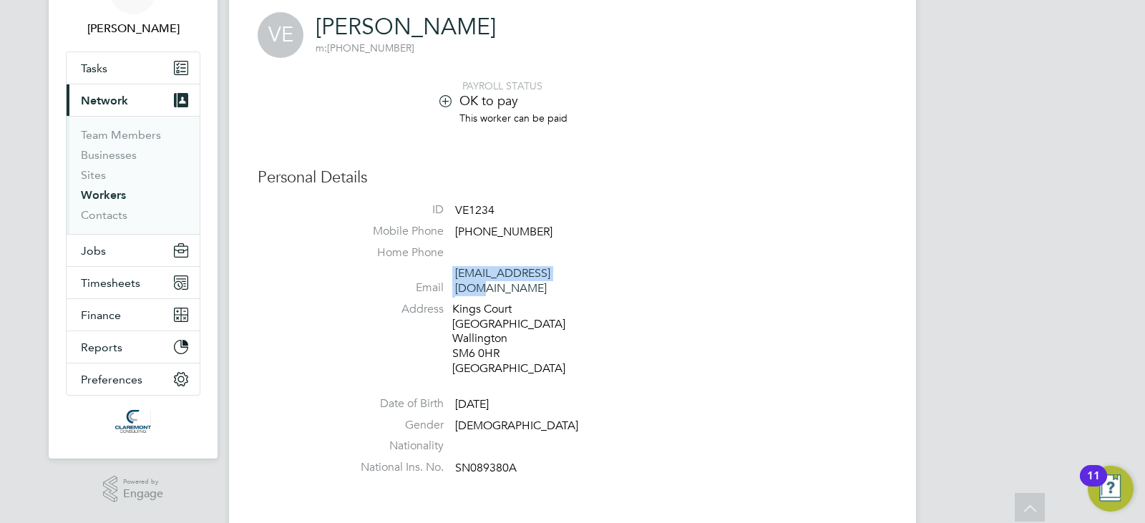
scroll to position [57, 0]
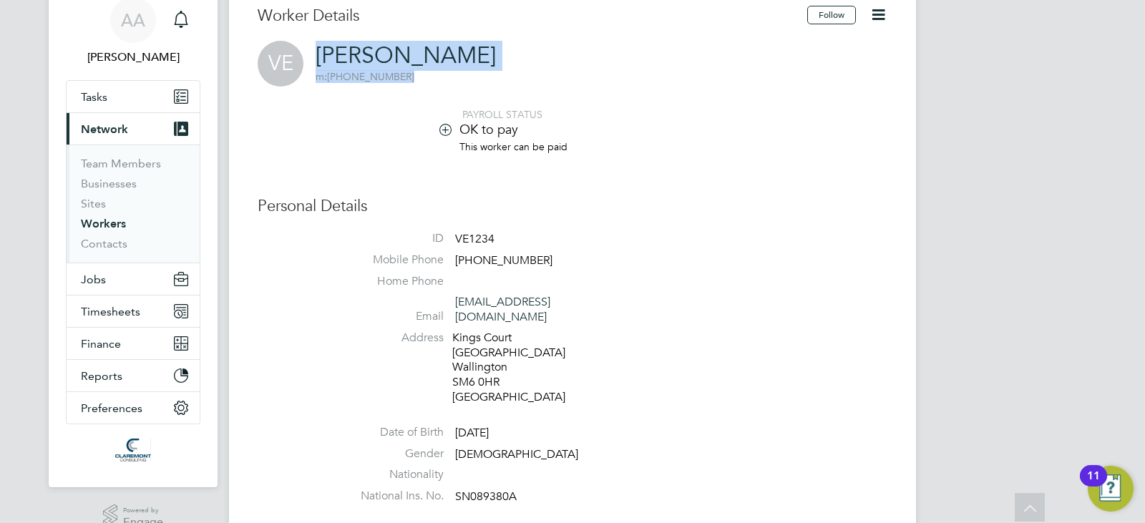
drag, startPoint x: 479, startPoint y: 57, endPoint x: 304, endPoint y: 41, distance: 176.0
click at [304, 41] on div "VE Vera Ekimenko m: +447474837578" at bounding box center [573, 64] width 630 height 46
copy h2 "Vera Ekimenko m: +447474837578"
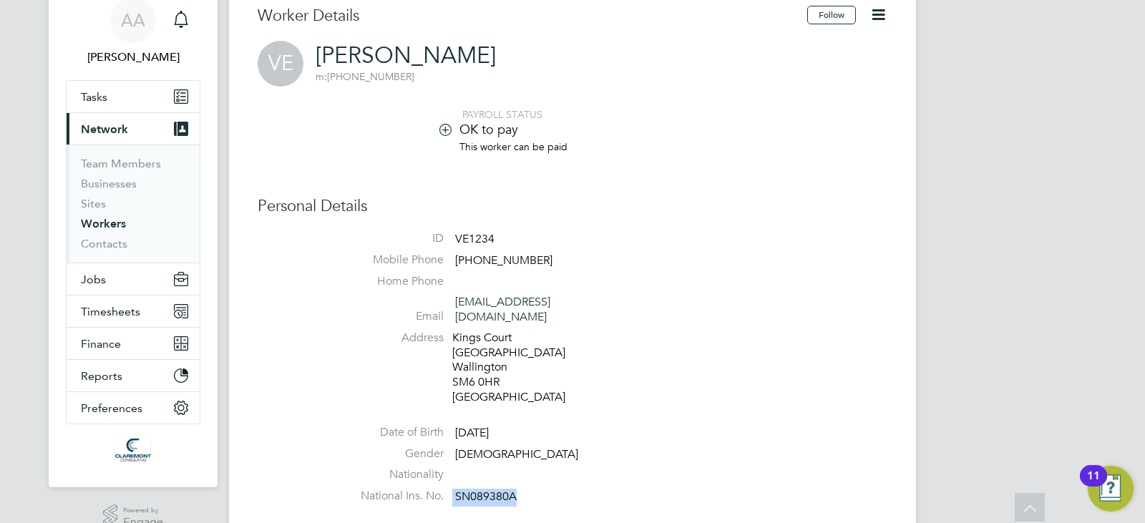
drag, startPoint x: 534, startPoint y: 494, endPoint x: 451, endPoint y: 484, distance: 83.6
click at [451, 489] on li "National Ins. No. SN089380A" at bounding box center [615, 499] width 544 height 21
copy li "SN089380A"
click at [479, 336] on div "Kings Court Beddington Gardens Wallington SM6 0HR United Kingdom" at bounding box center [520, 368] width 136 height 74
drag, startPoint x: 589, startPoint y: 298, endPoint x: 456, endPoint y: 297, distance: 133.1
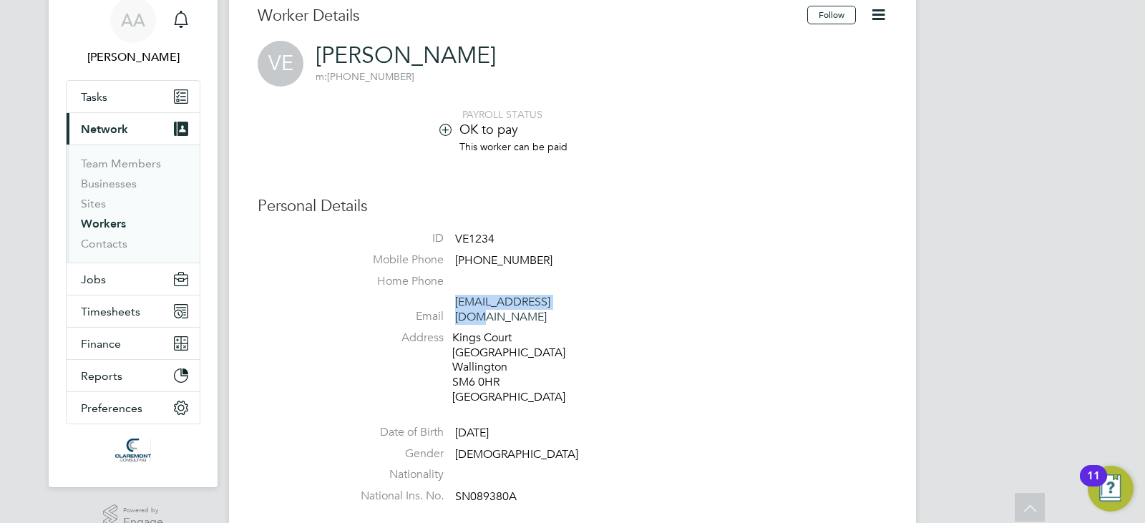
click at [456, 297] on span "vekimenko@gmail.com" at bounding box center [523, 310] width 136 height 30
copy link "vekimenko@gmail.com"
click at [535, 165] on li "This worker can be paid" at bounding box center [615, 153] width 544 height 27
drag, startPoint x: 532, startPoint y: 420, endPoint x: 454, endPoint y: 410, distance: 77.9
click at [454, 410] on ul "ID VE1234 Mobile Phone +447474837578 Home Phone Email vekimenko@gmail.com Addre…" at bounding box center [615, 370] width 544 height 279
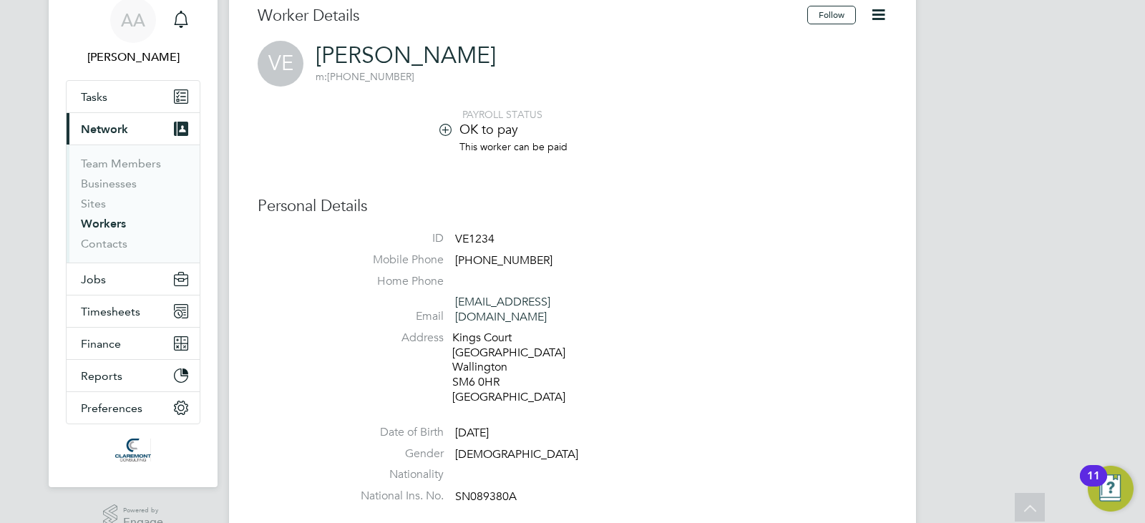
copy span "02 May 1971"
drag, startPoint x: 315, startPoint y: 50, endPoint x: 464, endPoint y: 58, distance: 149.0
click at [464, 58] on div "VE Vera Ekimenko m: +447474837578" at bounding box center [573, 64] width 630 height 46
copy link "Vera Ekimenko"
drag, startPoint x: 449, startPoint y: 319, endPoint x: 520, endPoint y: 357, distance: 80.3
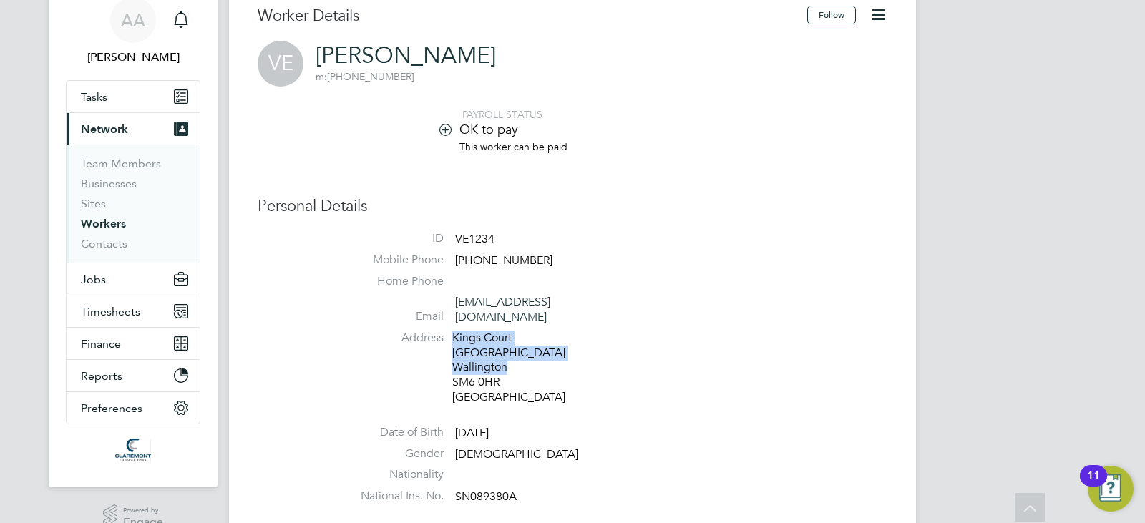
click at [520, 357] on li "Address Kings Court Beddington Gardens Wallington SM6 0HR United Kingdom" at bounding box center [615, 370] width 544 height 78
copy div "Kings Court Beddington Gardens Wallington"
click at [540, 387] on div "Kings Court Beddington Gardens Wallington SM6 0HR United Kingdom" at bounding box center [520, 368] width 136 height 74
drag, startPoint x: 500, startPoint y: 378, endPoint x: 451, endPoint y: 370, distance: 50.1
click at [451, 370] on li "Address Kings Court Beddington Gardens Wallington SM6 0HR United Kingdom" at bounding box center [615, 370] width 544 height 78
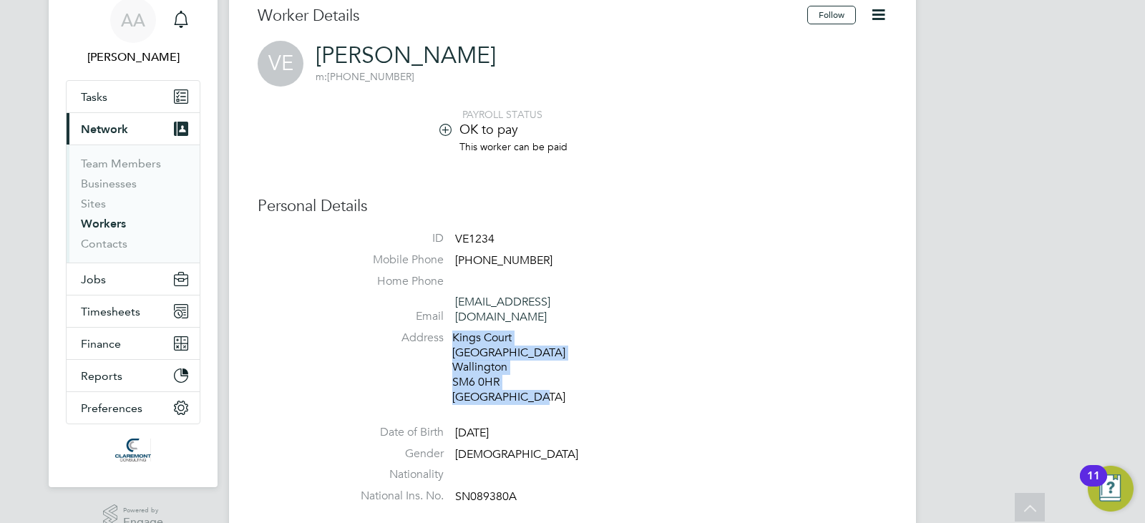
drag, startPoint x: 565, startPoint y: 393, endPoint x: 451, endPoint y: 368, distance: 116.6
click at [451, 368] on li "Address Kings Court Beddington Gardens Wallington SM6 0HR United Kingdom" at bounding box center [615, 370] width 544 height 78
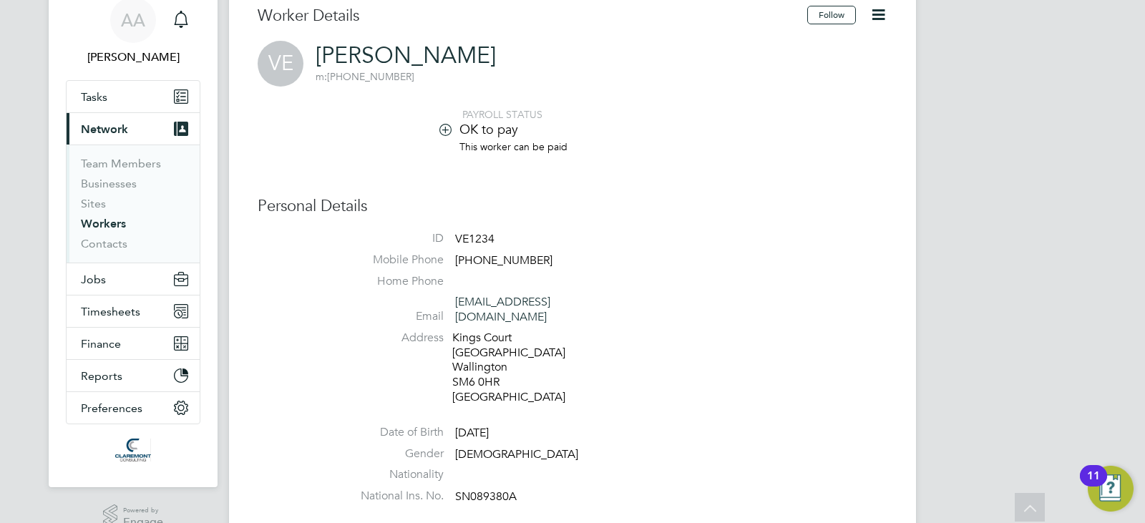
drag, startPoint x: 451, startPoint y: 368, endPoint x: 444, endPoint y: 366, distance: 7.3
click at [444, 366] on li "Address Kings Court Beddington Gardens Wallington SM6 0HR United Kingdom" at bounding box center [615, 370] width 544 height 78
drag, startPoint x: 451, startPoint y: 366, endPoint x: 524, endPoint y: 381, distance: 73.7
click at [524, 381] on li "Address Kings Court Beddington Gardens Wallington SM6 0HR United Kingdom" at bounding box center [615, 370] width 544 height 78
click at [532, 388] on div "Kings Court Beddington Gardens Wallington SM6 0HR United Kingdom" at bounding box center [520, 368] width 136 height 74
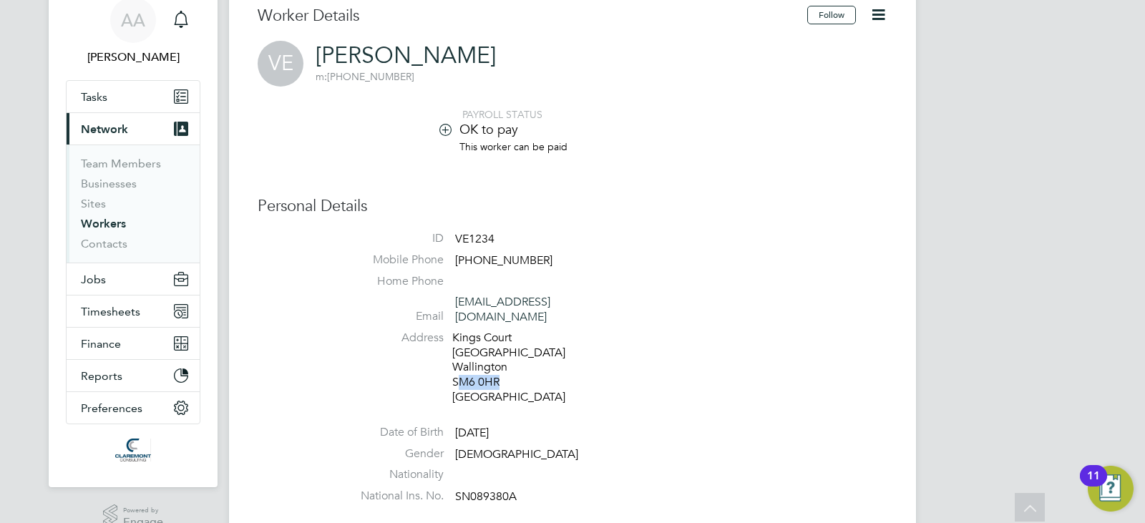
drag, startPoint x: 456, startPoint y: 367, endPoint x: 499, endPoint y: 370, distance: 43.0
click at [499, 370] on div "Kings Court Beddington Gardens Wallington SM6 0HR United Kingdom" at bounding box center [520, 368] width 136 height 74
click at [493, 371] on div "Kings Court Beddington Gardens Wallington SM6 0HR United Kingdom" at bounding box center [520, 368] width 136 height 74
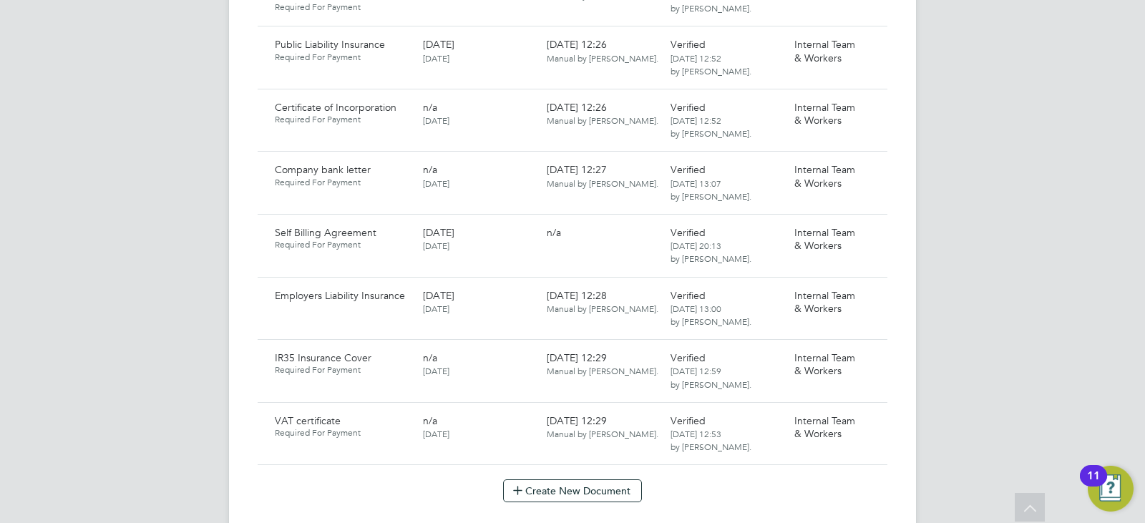
scroll to position [1002, 0]
click at [873, 161] on icon at bounding box center [869, 169] width 14 height 17
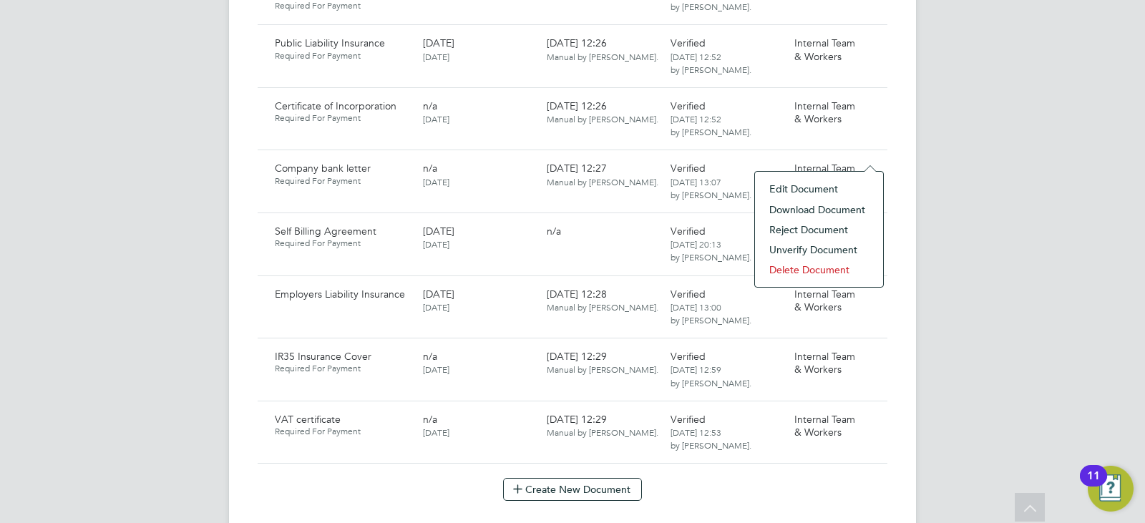
click at [791, 213] on li "Download Document" at bounding box center [819, 210] width 114 height 20
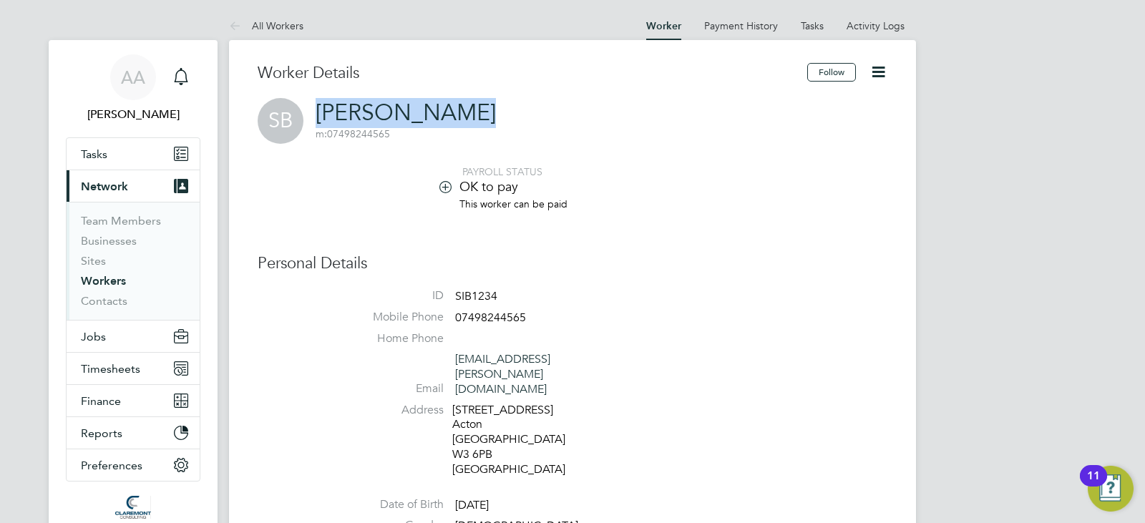
drag, startPoint x: 309, startPoint y: 109, endPoint x: 461, endPoint y: 114, distance: 151.8
click at [461, 114] on div "SB [PERSON_NAME] m: 07498244565" at bounding box center [573, 121] width 630 height 46
copy link "[PERSON_NAME]"
click at [502, 316] on span "07498244565" at bounding box center [490, 317] width 71 height 14
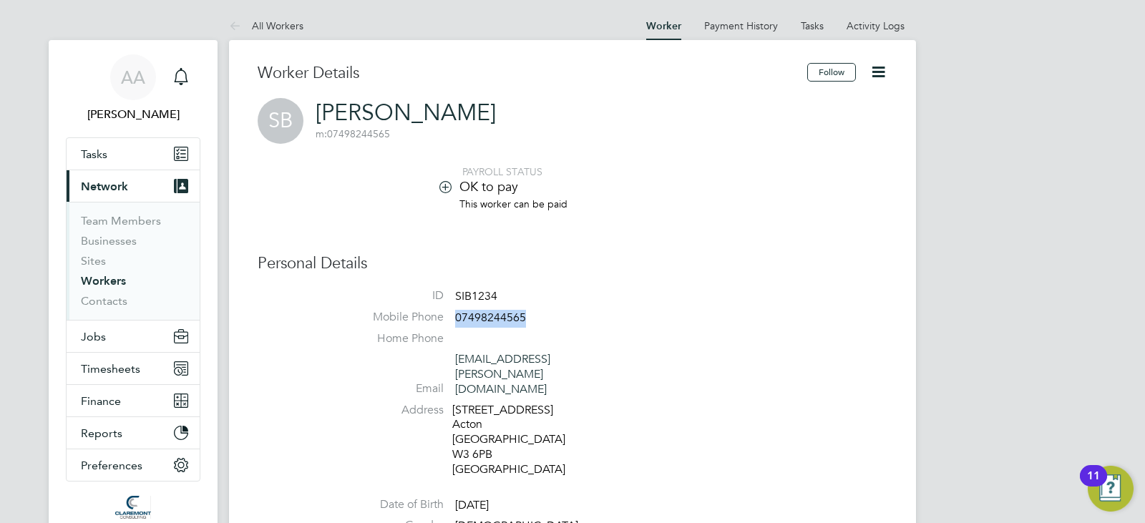
copy span "07498244565"
click at [550, 365] on link "[EMAIL_ADDRESS][PERSON_NAME][DOMAIN_NAME]" at bounding box center [502, 374] width 95 height 44
drag, startPoint x: 597, startPoint y: 366, endPoint x: 441, endPoint y: 352, distance: 156.6
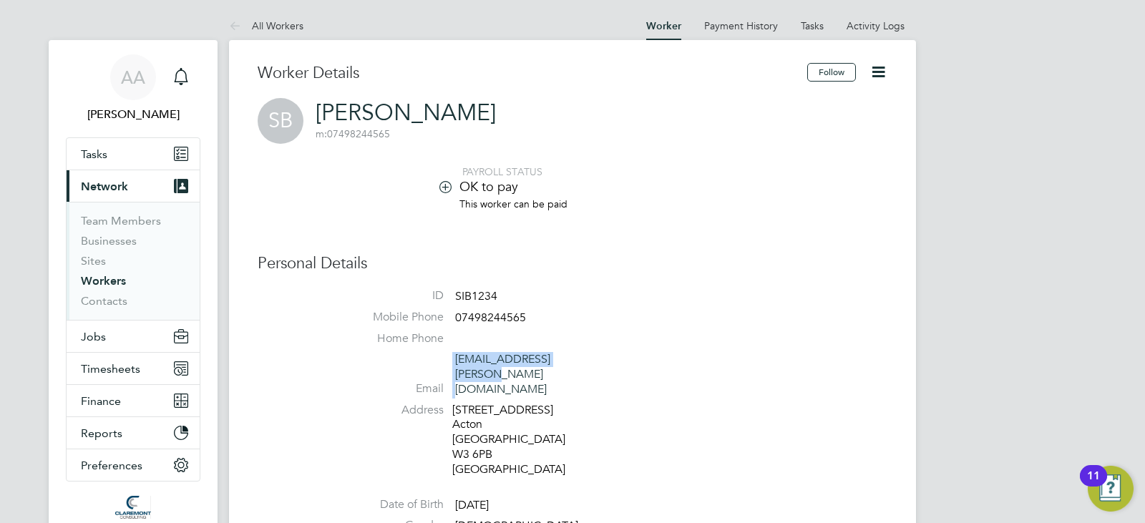
click at [441, 352] on li "Email [EMAIL_ADDRESS][PERSON_NAME][DOMAIN_NAME]" at bounding box center [615, 377] width 544 height 50
click at [632, 368] on li "Email [EMAIL_ADDRESS][PERSON_NAME][DOMAIN_NAME]" at bounding box center [615, 377] width 544 height 50
drag, startPoint x: 559, startPoint y: 358, endPoint x: 461, endPoint y: 356, distance: 97.3
click at [461, 356] on li "Email [EMAIL_ADDRESS][PERSON_NAME][DOMAIN_NAME]" at bounding box center [615, 377] width 544 height 50
click at [563, 403] on div "7A Grafton Road Acton London W3 6PB United Kingdom" at bounding box center [520, 440] width 136 height 74
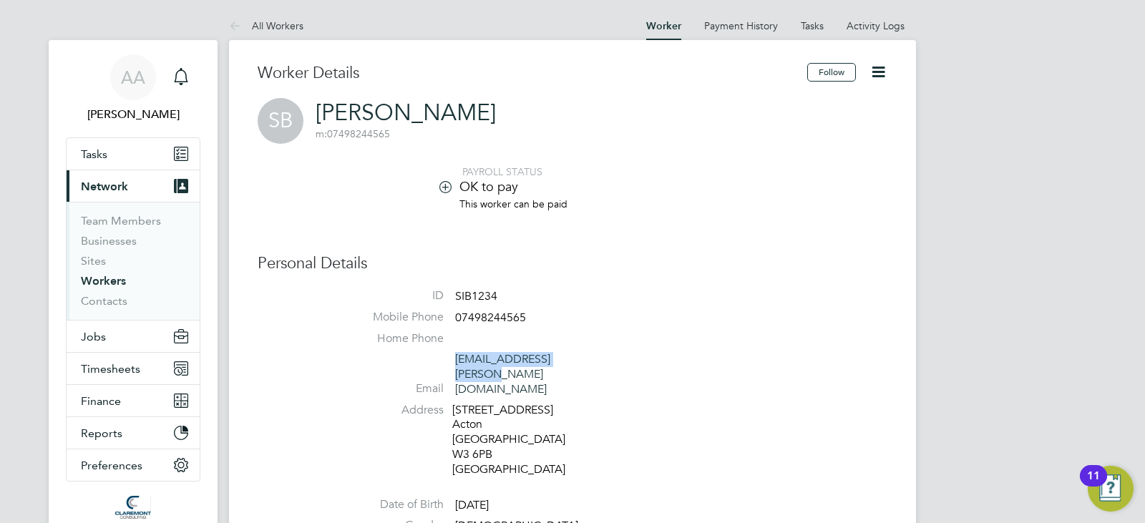
drag, startPoint x: 590, startPoint y: 364, endPoint x: 456, endPoint y: 360, distance: 134.6
click at [456, 360] on span "si.burdett@yahoo.co.uk" at bounding box center [523, 374] width 136 height 44
copy link "si.burdett@yahoo.co.uk"
drag, startPoint x: 450, startPoint y: 376, endPoint x: 486, endPoint y: 409, distance: 49.1
click at [486, 409] on li "Address 7A Grafton Road Acton London W3 6PB United Kingdom" at bounding box center [615, 442] width 544 height 78
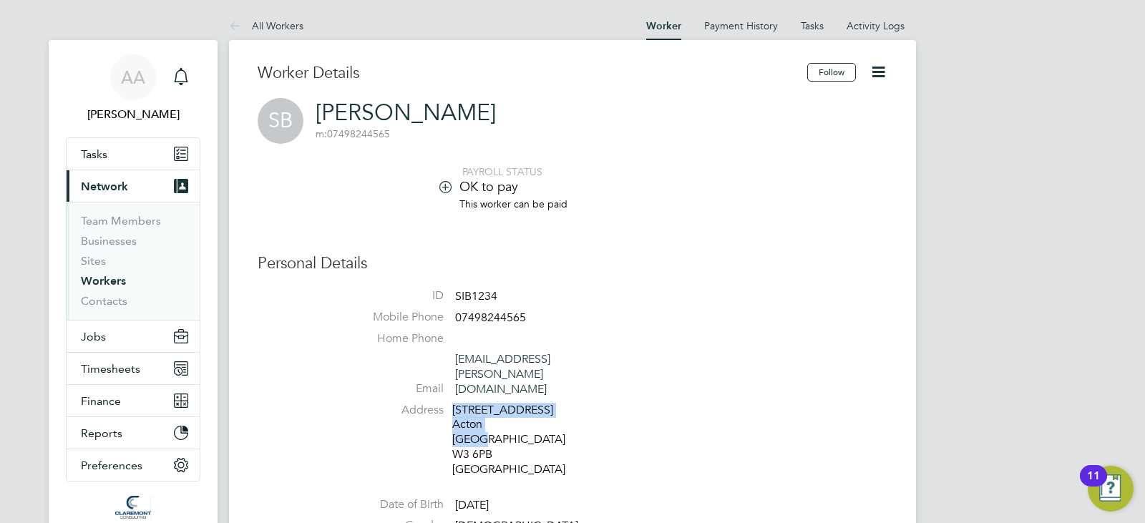
copy div "7A Grafton Road Acton Londo"
click at [456, 419] on div "7A Grafton Road Acton London W3 6PB United Kingdom" at bounding box center [520, 440] width 136 height 74
copy div "W3 6PB"
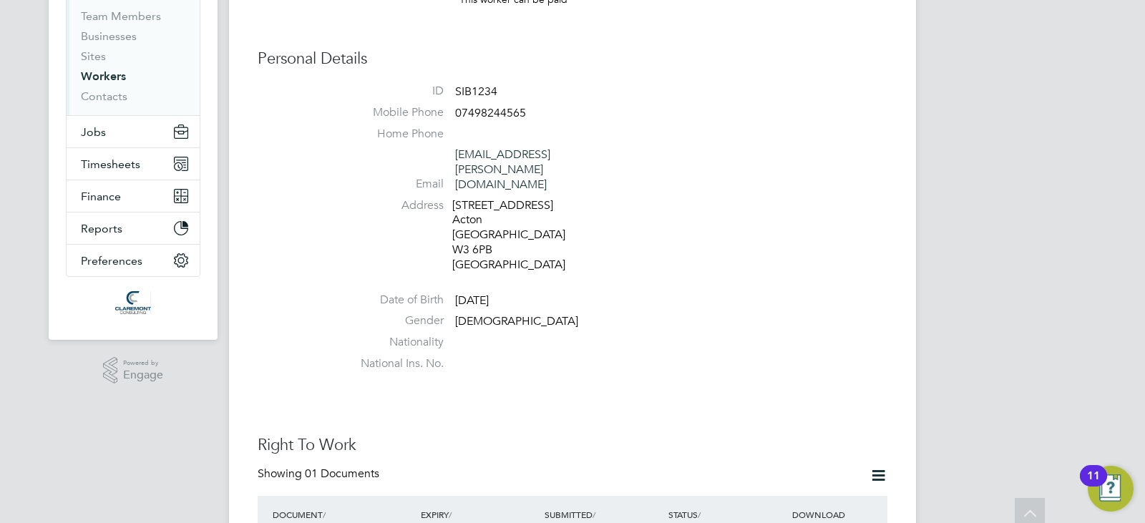
scroll to position [229, 0]
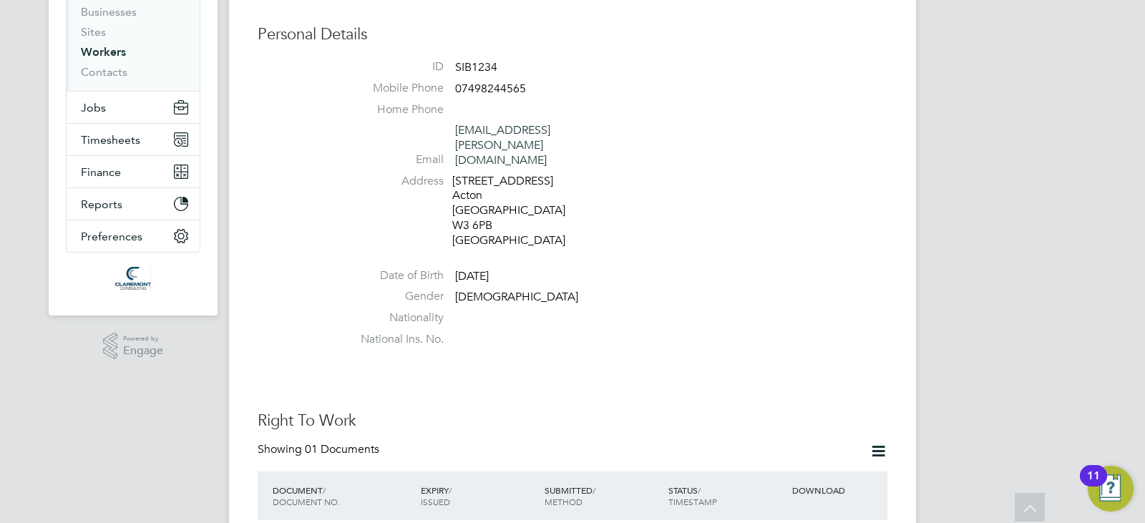
drag, startPoint x: 529, startPoint y: 248, endPoint x: 456, endPoint y: 235, distance: 74.7
click at [456, 235] on ul "ID SIB1234 Mobile Phone 07498244565 Home Phone Email si.burdett@yahoo.co.uk Add…" at bounding box center [615, 206] width 544 height 294
copy span "04 Nov 1977"
click at [776, 310] on li "Nationality" at bounding box center [615, 320] width 544 height 21
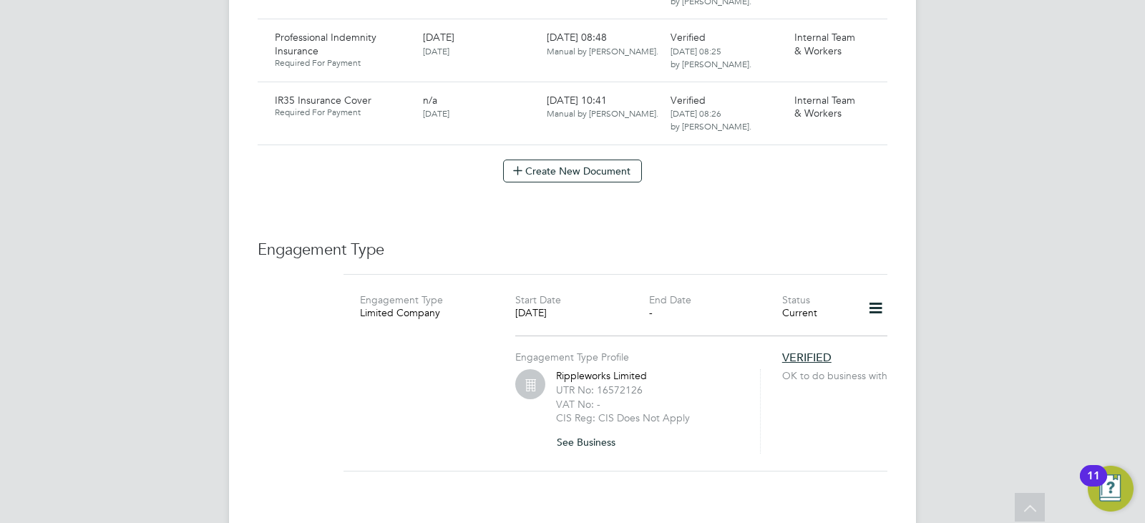
scroll to position [1316, 0]
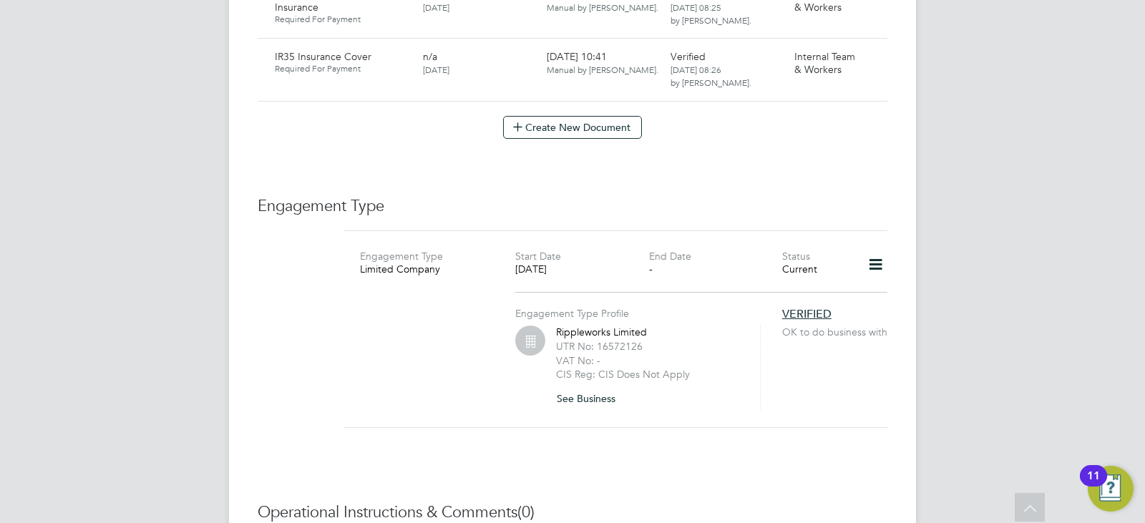
click at [650, 293] on div "Engagement Type Profile Rippleworks Limited UTR No: 16572126 VAT No: - CIS Reg:…" at bounding box center [648, 351] width 266 height 118
drag, startPoint x: 652, startPoint y: 307, endPoint x: 553, endPoint y: 301, distance: 99.6
click at [553, 326] on div "Rippleworks Limited UTR No: 16572126 VAT No: - CIS Reg: CIS Does Not Apply See …" at bounding box center [637, 368] width 245 height 84
click at [558, 326] on div "Rippleworks Limited UTR No: 16572126 VAT No: - CIS Reg: CIS Does Not Apply See …" at bounding box center [649, 368] width 186 height 84
click at [579, 326] on div "Rippleworks Limited UTR No: 16572126 VAT No: - CIS Reg: CIS Does Not Apply See …" at bounding box center [649, 368] width 186 height 84
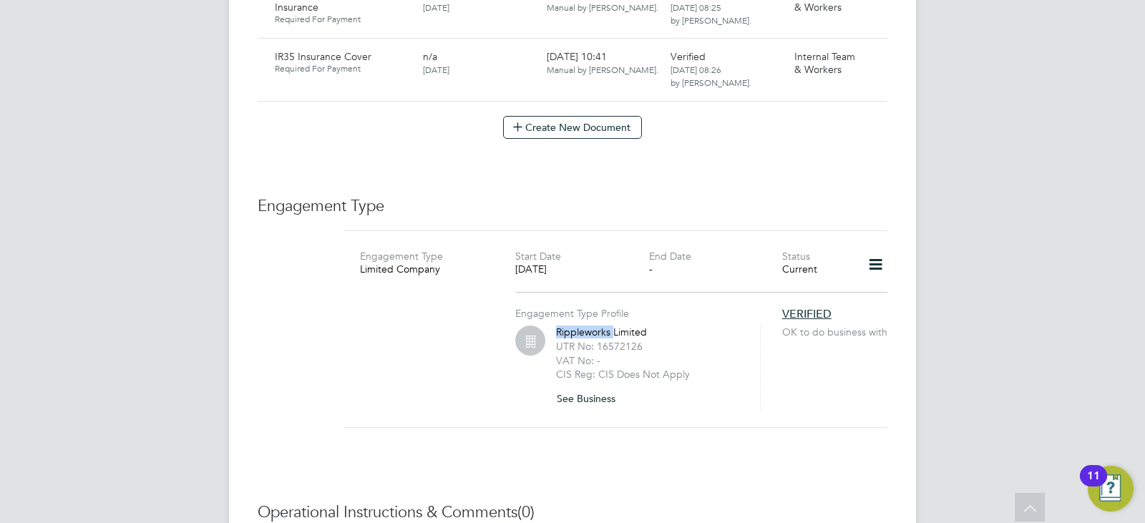
click at [579, 326] on div "Rippleworks Limited UTR No: 16572126 VAT No: - CIS Reg: CIS Does Not Apply See …" at bounding box center [649, 368] width 186 height 84
copy div "Rippleworks Limited"
click at [620, 340] on label "UTR No: 16572126" at bounding box center [599, 346] width 87 height 13
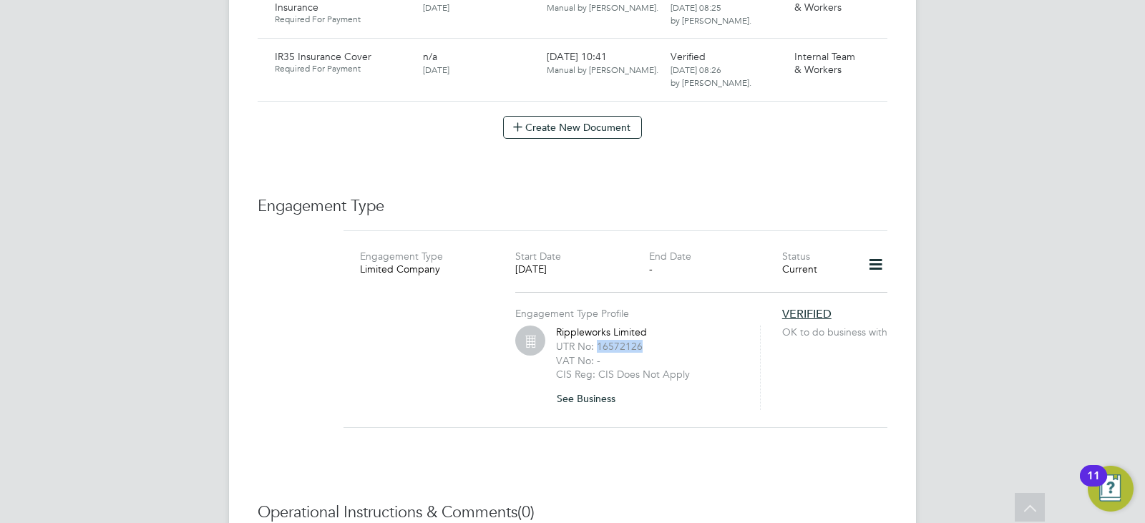
copy label "16572126"
click at [803, 378] on div "Engagement Type Profile Rippleworks Limited UTR No: 16572126 VAT No: - CIS Reg:…" at bounding box center [615, 349] width 555 height 122
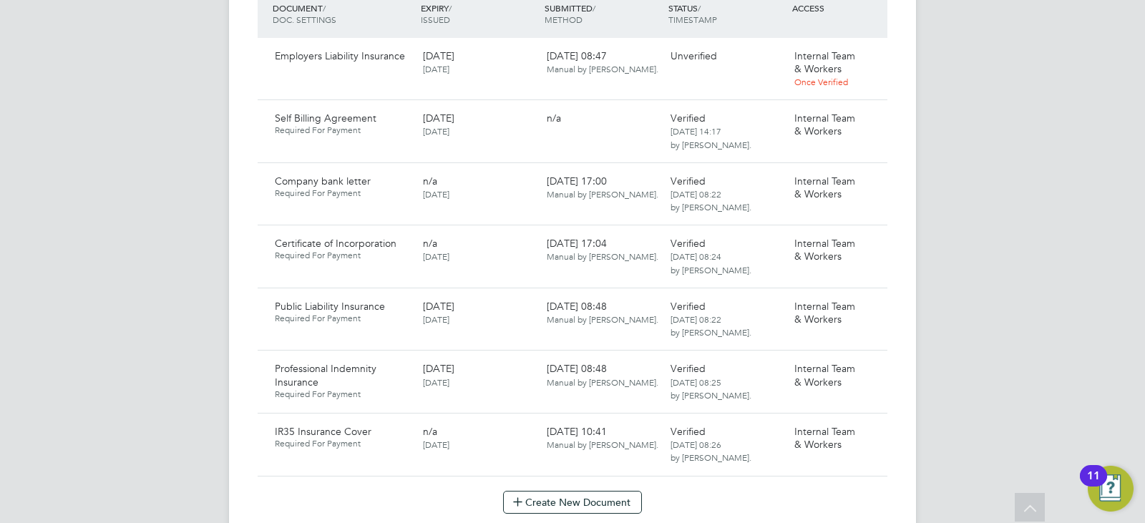
scroll to position [939, 0]
click at [868, 238] on icon at bounding box center [869, 246] width 14 height 17
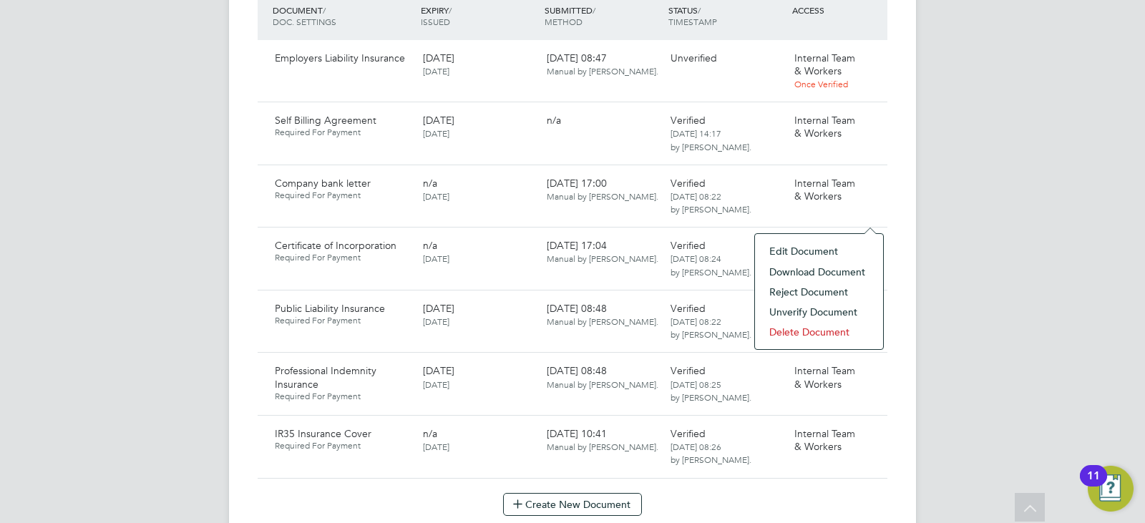
click at [813, 273] on li "Download Document" at bounding box center [819, 272] width 114 height 20
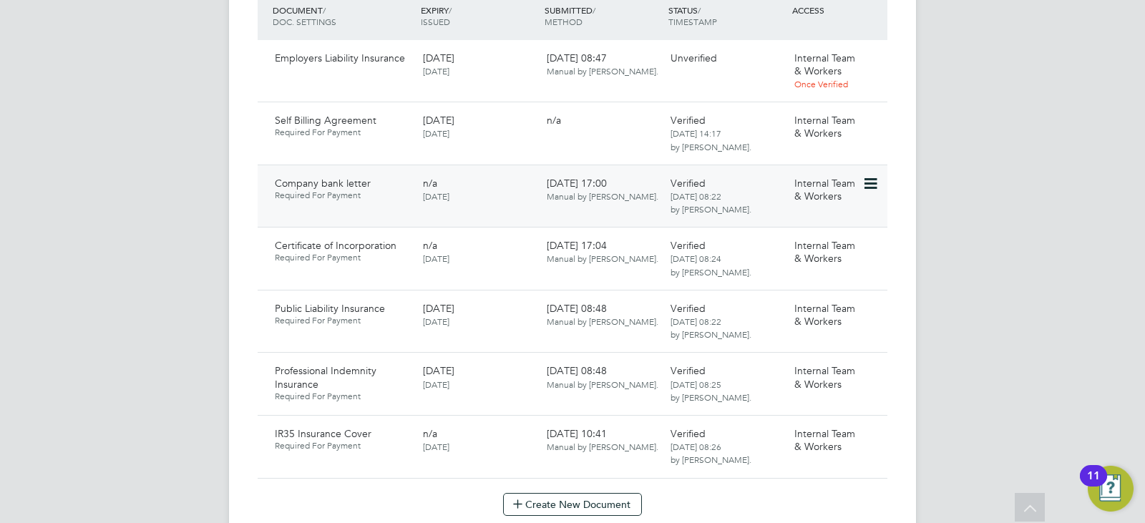
click at [876, 175] on icon at bounding box center [869, 183] width 14 height 17
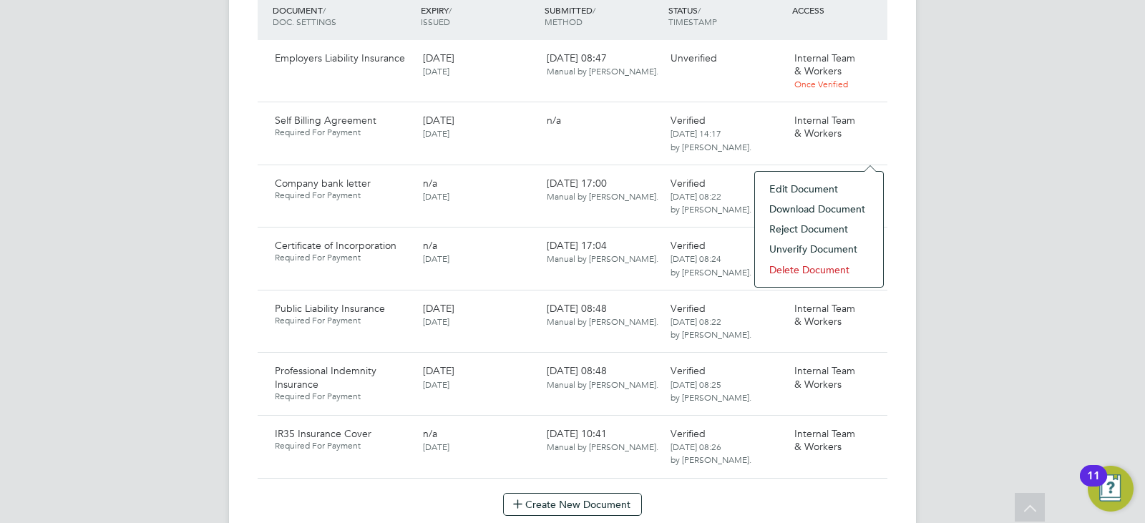
click at [822, 207] on li "Download Document" at bounding box center [819, 209] width 114 height 20
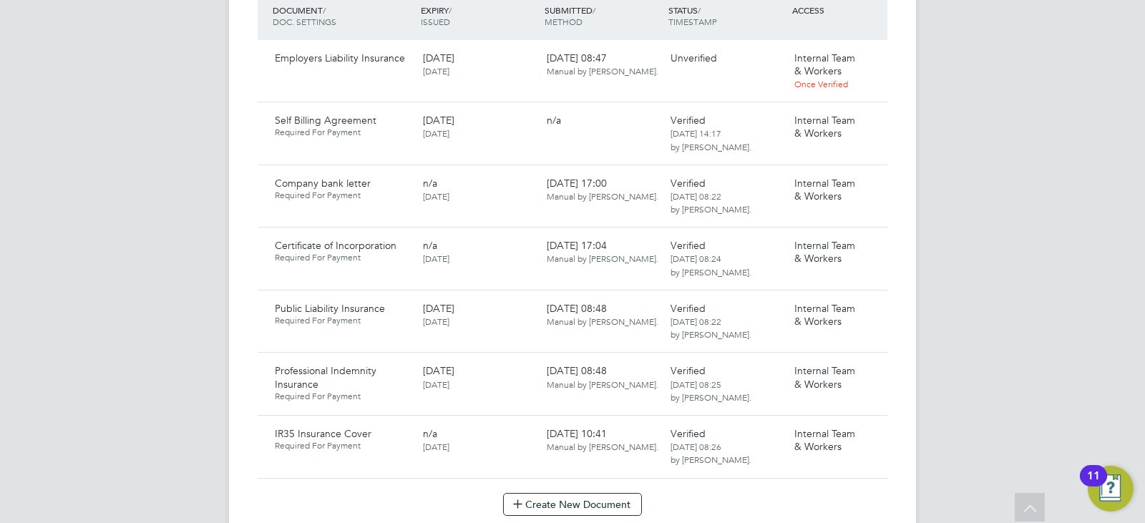
click at [1144, 311] on div "AA Afzal Ahmed Notifications Applications: Tasks Current page: Network Team Mem…" at bounding box center [572, 94] width 1145 height 2066
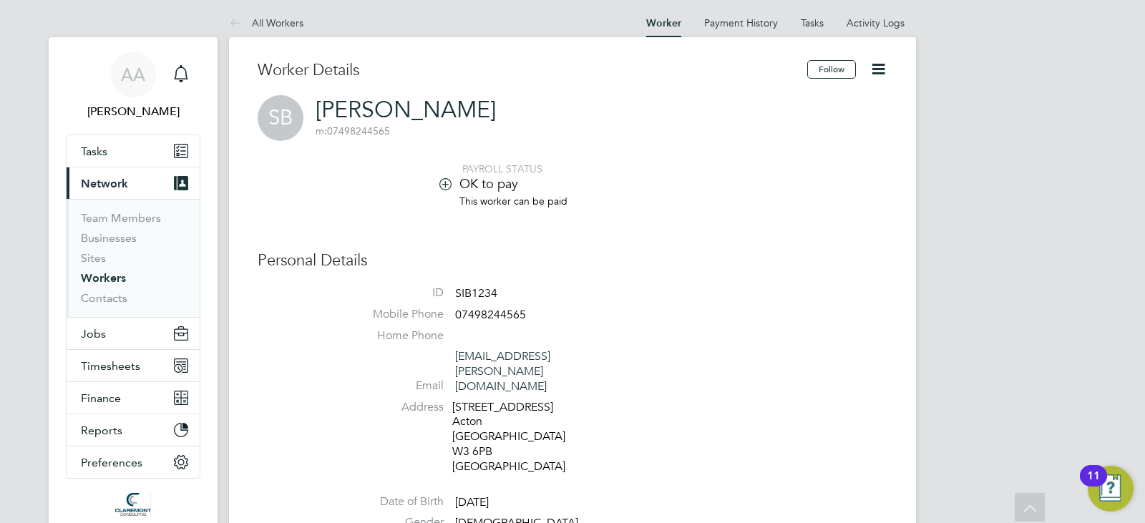
scroll to position [0, 0]
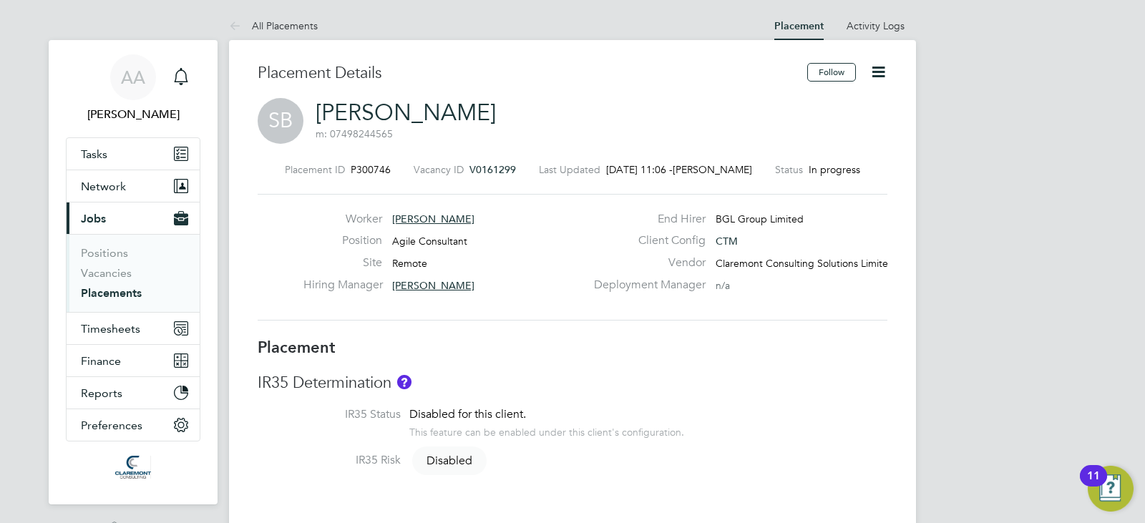
click at [373, 169] on span "P300746" at bounding box center [371, 169] width 40 height 13
copy span "P300746"
click at [629, 310] on div "Worker Simon Burdett Position Agile Consultant Site Remote Hiring Manager Ria T…" at bounding box center [573, 257] width 630 height 127
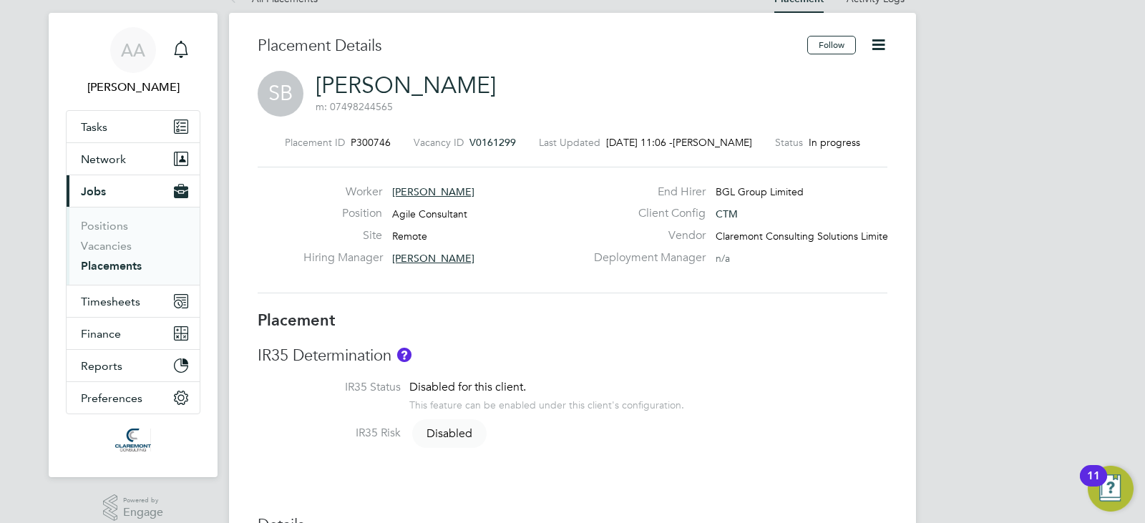
scroll to position [29, 0]
click at [409, 215] on span "Agile Consultant" at bounding box center [429, 212] width 75 height 13
drag, startPoint x: 490, startPoint y: 205, endPoint x: 422, endPoint y: 205, distance: 68.0
click at [422, 205] on div "Position Agile Consultant" at bounding box center [444, 216] width 282 height 22
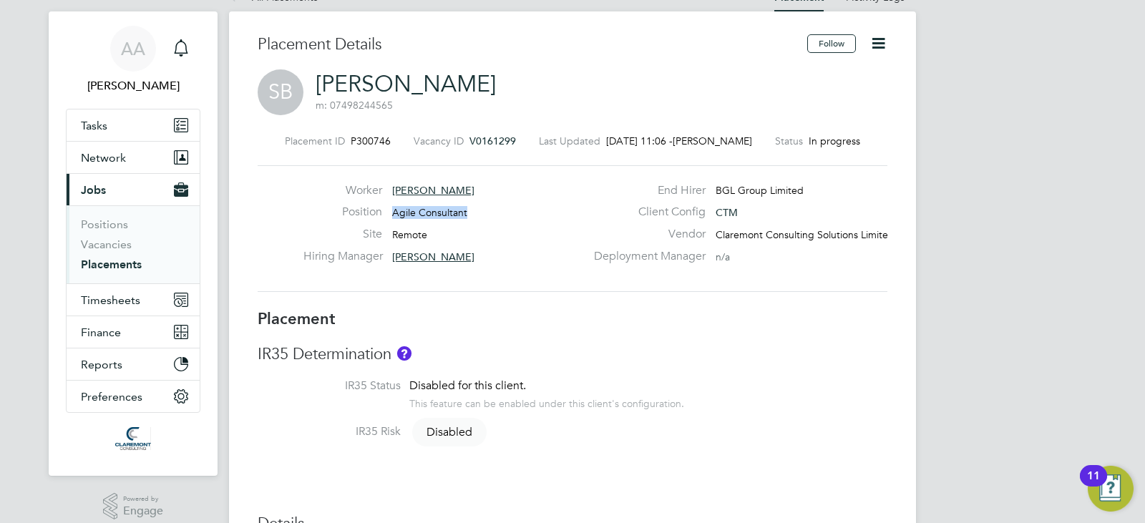
copy span "Agile Consultant"
click at [401, 230] on span "Remote" at bounding box center [409, 234] width 35 height 13
copy span "Remote"
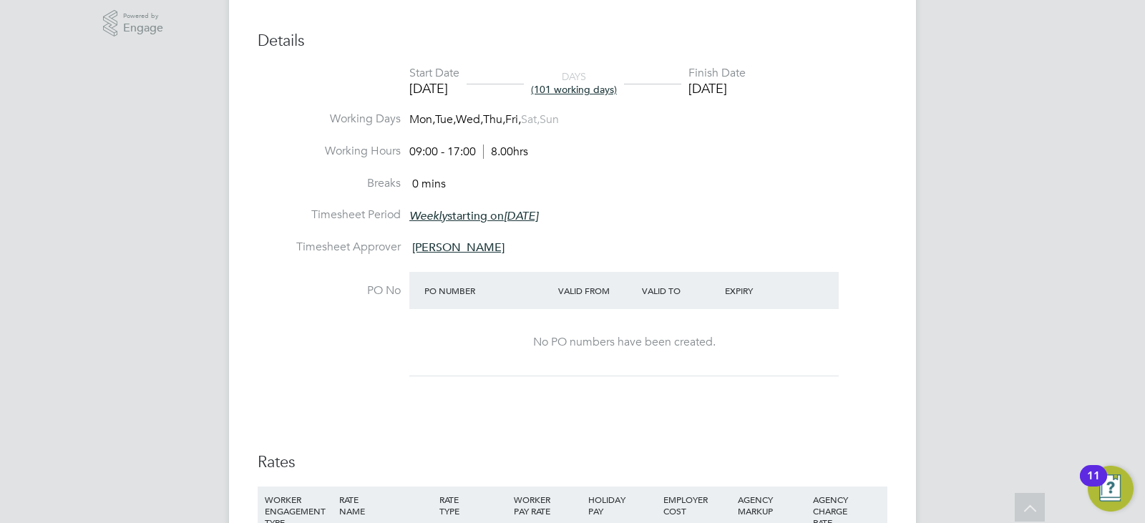
scroll to position [515, 0]
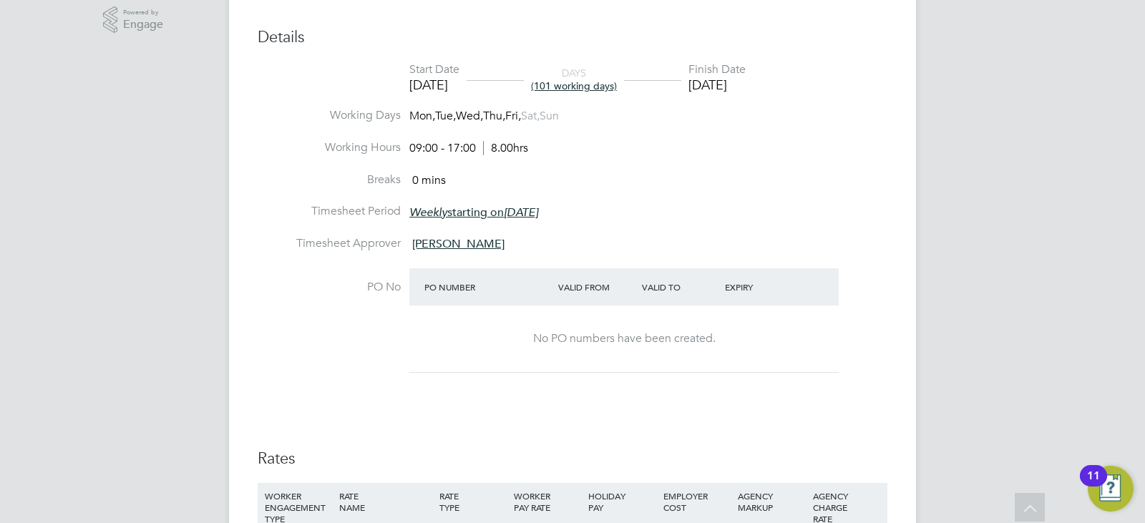
drag, startPoint x: 557, startPoint y: 243, endPoint x: 417, endPoint y: 243, distance: 140.2
click at [417, 243] on li "Timesheet Approver Ria Tonking-McCulloch" at bounding box center [573, 252] width 630 height 32
click at [417, 243] on span "Ria Tonking-McCulloch" at bounding box center [458, 244] width 92 height 14
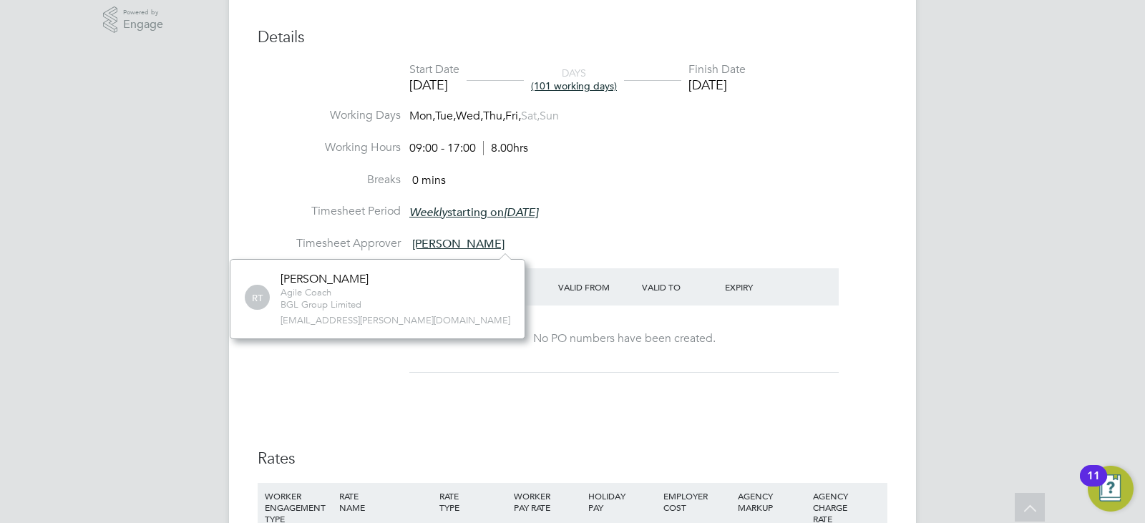
scroll to position [80, 260]
drag, startPoint x: 280, startPoint y: 277, endPoint x: 293, endPoint y: 280, distance: 13.9
click at [293, 280] on div "RT Ria Tonking-McCulloch Agile Coach BGL Group Limited ria.tonking-mcculloch@co…" at bounding box center [377, 299] width 265 height 54
copy div "Ria"
click at [856, 213] on li "Timesheet Period Weekly starting on Monday, 05 Feb 2018" at bounding box center [573, 220] width 630 height 32
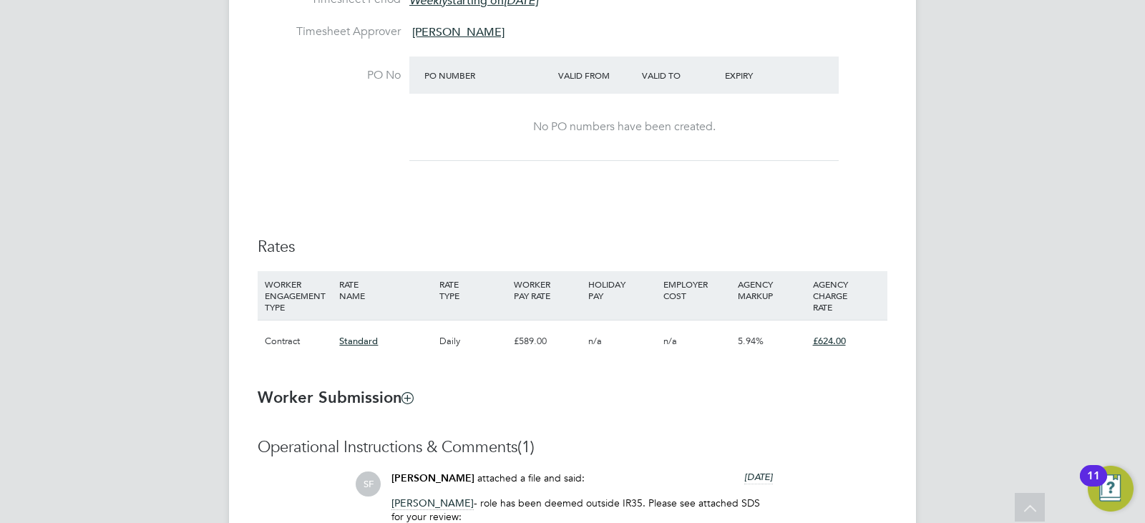
scroll to position [830, 0]
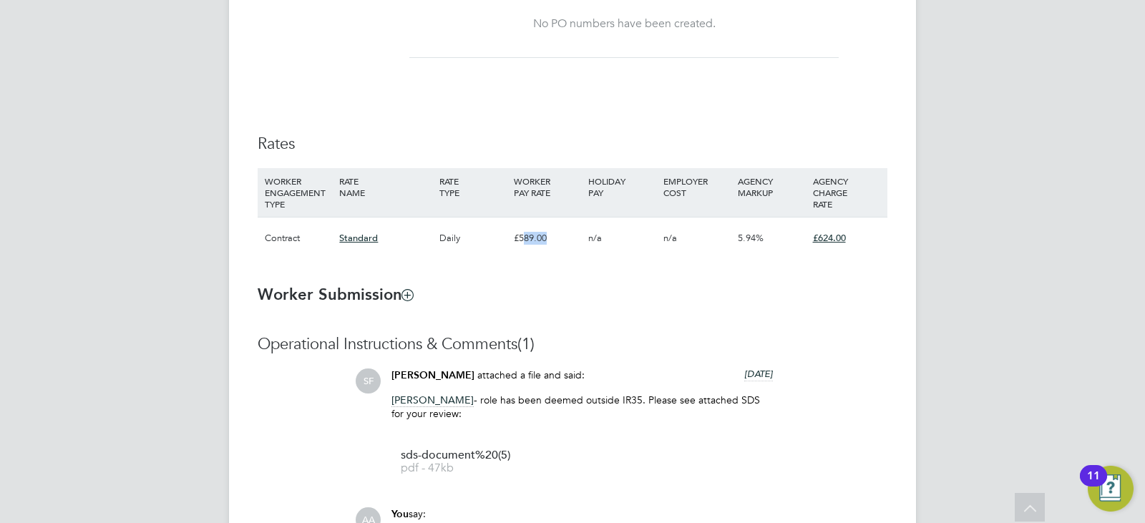
drag, startPoint x: 547, startPoint y: 242, endPoint x: 522, endPoint y: 240, distance: 25.8
click at [522, 240] on div "£589.00" at bounding box center [547, 237] width 74 height 41
drag, startPoint x: 519, startPoint y: 237, endPoint x: 552, endPoint y: 238, distance: 32.9
click at [552, 238] on div "£589.00" at bounding box center [547, 237] width 74 height 41
copy div "589.00"
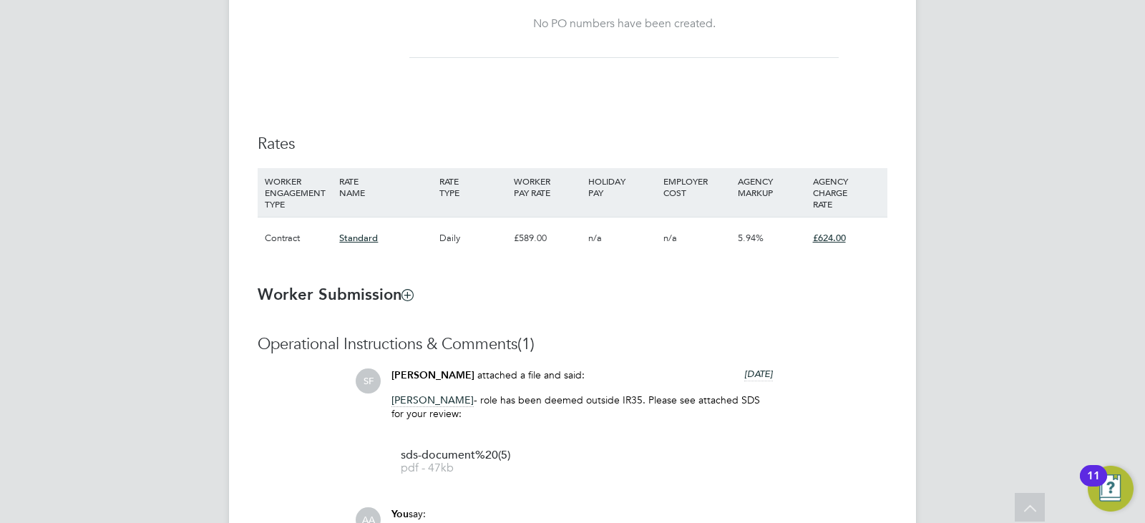
drag, startPoint x: 853, startPoint y: 240, endPoint x: 823, endPoint y: 238, distance: 30.1
click at [823, 238] on div "£624.00" at bounding box center [846, 237] width 74 height 41
click at [823, 238] on span "£624.00" at bounding box center [829, 238] width 33 height 12
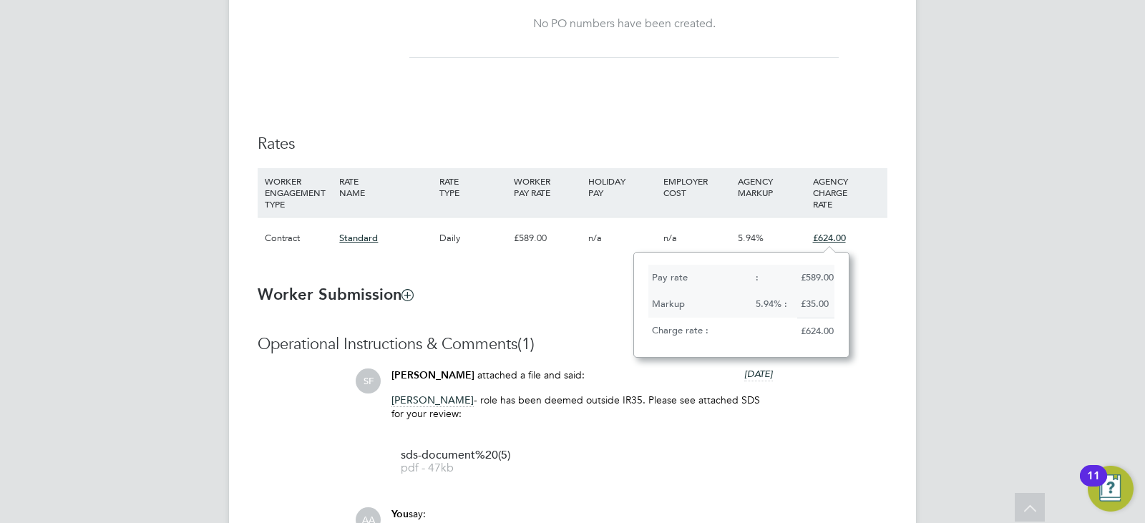
scroll to position [104, 215]
click at [828, 336] on div "£624.00" at bounding box center [815, 331] width 37 height 27
copy div "624.00"
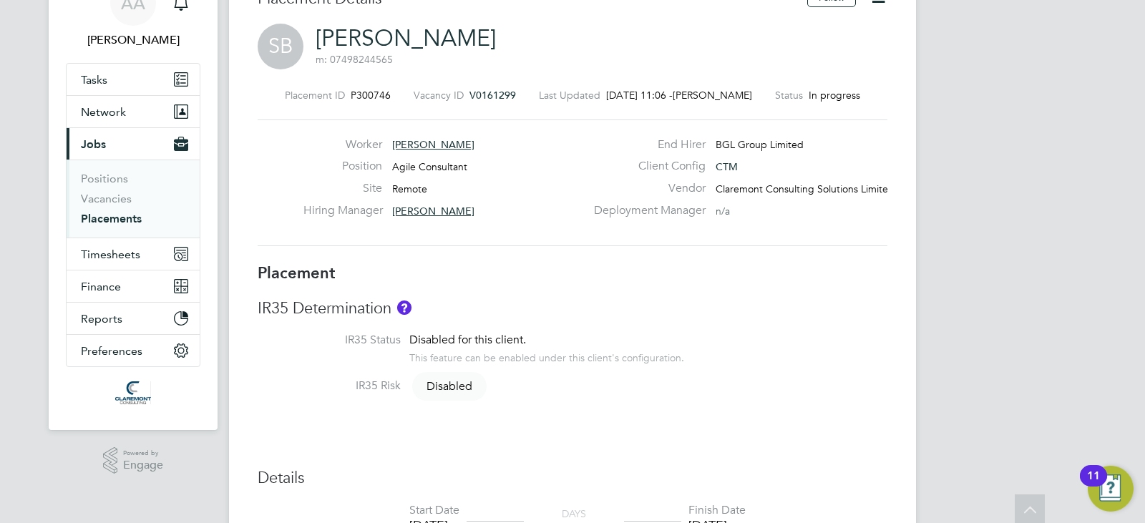
scroll to position [29, 0]
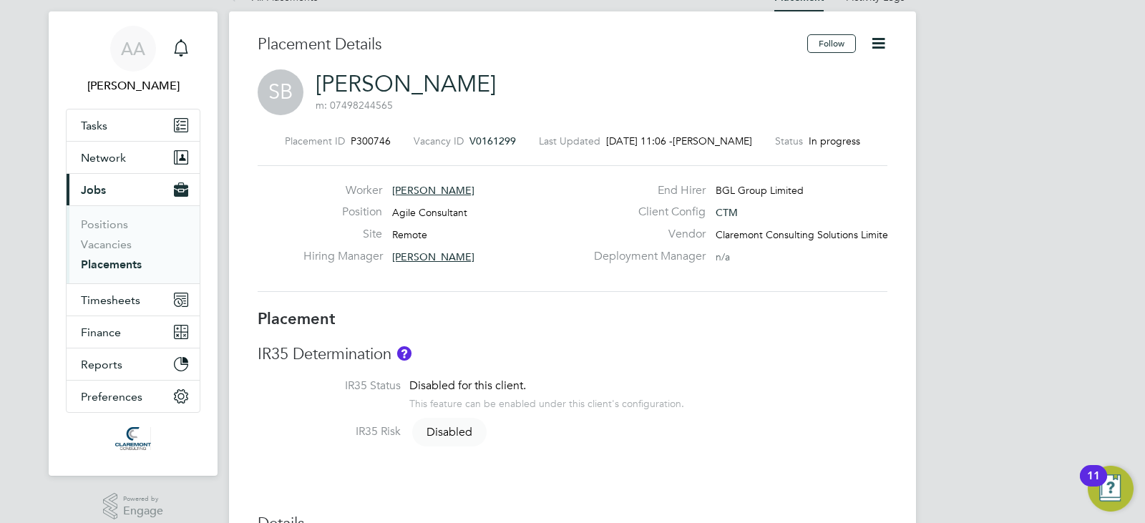
click at [457, 251] on span "Ria Tonking-McCulloch" at bounding box center [433, 256] width 82 height 13
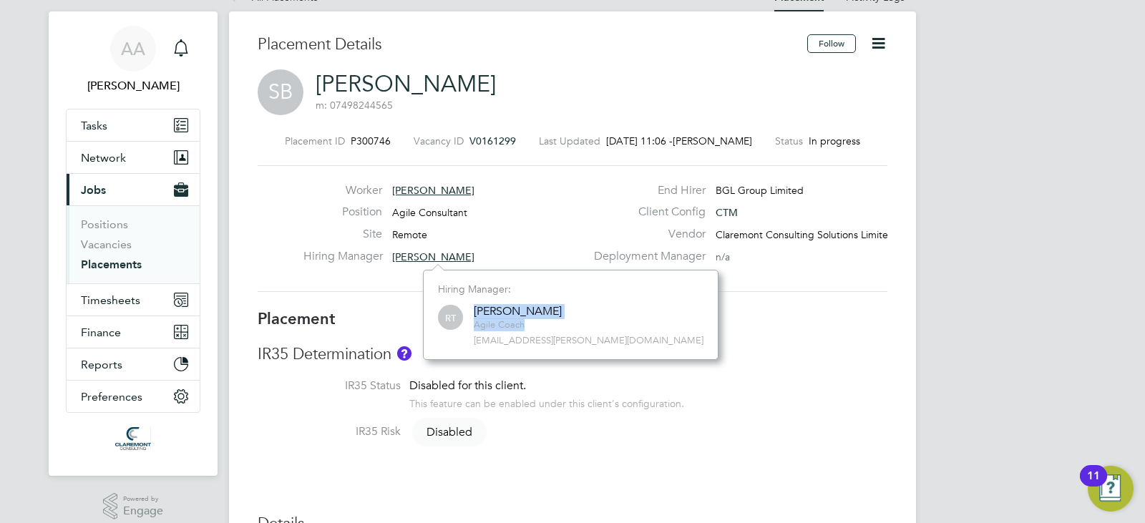
drag, startPoint x: 596, startPoint y: 307, endPoint x: 478, endPoint y: 299, distance: 118.3
click at [478, 299] on div "Hiring Manager: RT Ria Tonking-McCulloch Agile Coach ria.tonking-mcculloch@comp…" at bounding box center [570, 315] width 265 height 64
click at [489, 313] on div "Ria Tonking-McCulloch" at bounding box center [518, 311] width 88 height 15
drag, startPoint x: 489, startPoint y: 313, endPoint x: 608, endPoint y: 313, distance: 119.5
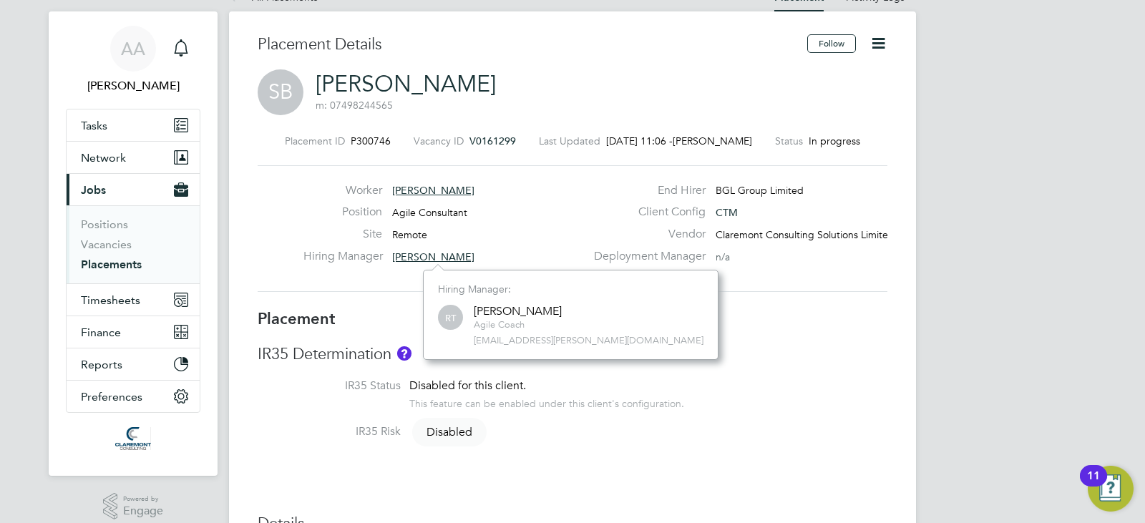
click at [608, 313] on div "RT Ria Tonking-McCulloch Agile Coach ria.tonking-mcculloch@comparethemarket.com" at bounding box center [570, 325] width 265 height 44
drag, startPoint x: 592, startPoint y: 307, endPoint x: 485, endPoint y: 313, distance: 106.8
click at [485, 313] on div "RT Ria Tonking-McCulloch Agile Coach ria.tonking-mcculloch@comparethemarket.com" at bounding box center [570, 325] width 265 height 44
drag, startPoint x: 472, startPoint y: 313, endPoint x: 590, endPoint y: 308, distance: 118.2
click at [590, 308] on div "RT Ria Tonking-McCulloch Agile Coach ria.tonking-mcculloch@comparethemarket.com" at bounding box center [570, 325] width 265 height 44
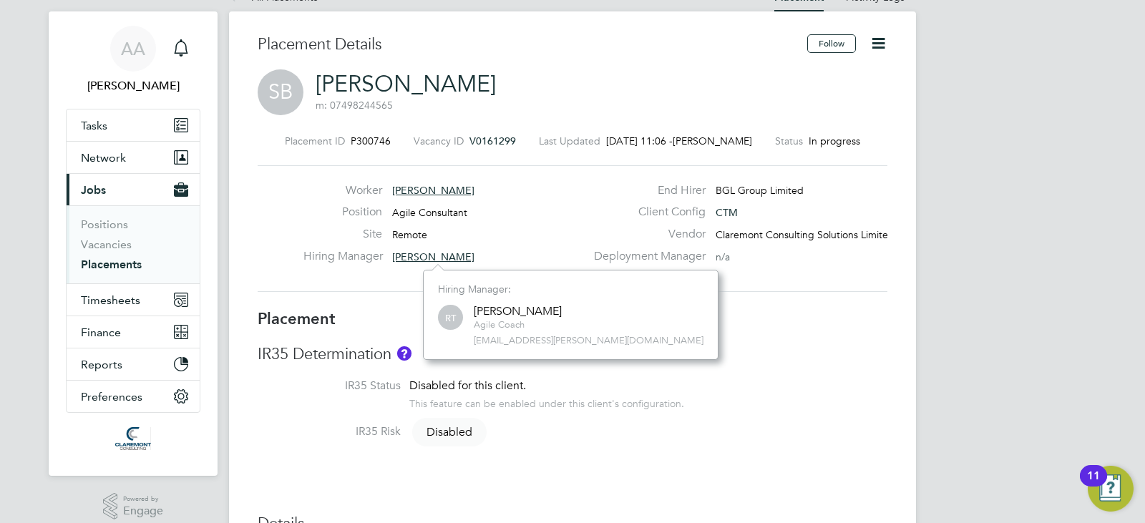
click at [590, 308] on div "RT Ria Tonking-McCulloch Agile Coach ria.tonking-mcculloch@comparethemarket.com" at bounding box center [570, 325] width 265 height 44
drag, startPoint x: 590, startPoint y: 308, endPoint x: 517, endPoint y: 303, distance: 73.9
click at [517, 303] on div "RT Ria Tonking-McCulloch Agile Coach ria.tonking-mcculloch@comparethemarket.com" at bounding box center [570, 325] width 265 height 44
click at [481, 308] on div "Ria Tonking-McCulloch" at bounding box center [518, 311] width 88 height 15
drag, startPoint x: 471, startPoint y: 311, endPoint x: 587, endPoint y: 314, distance: 115.2
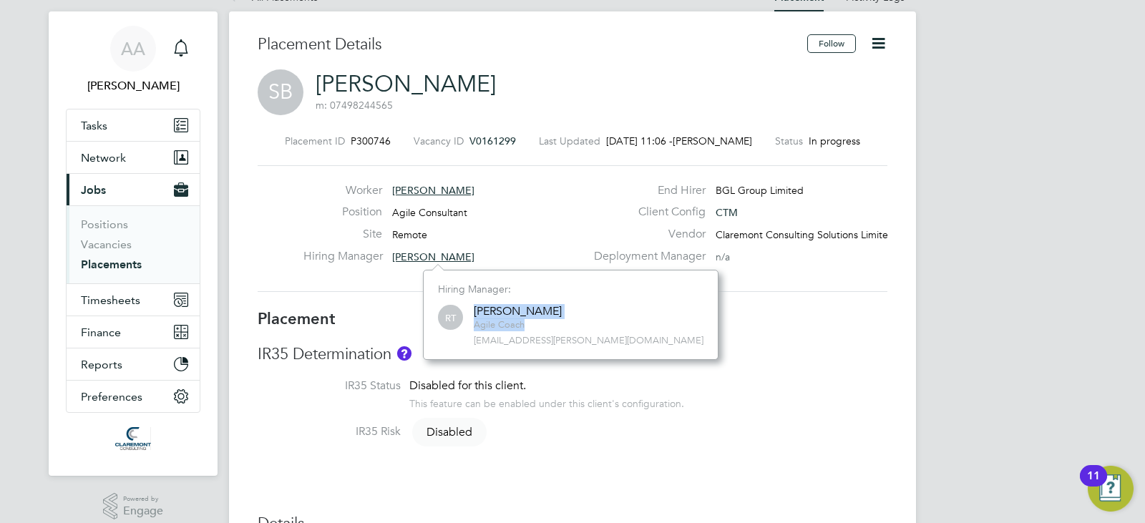
click at [587, 314] on div "RT Ria Tonking-McCulloch Agile Coach ria.tonking-mcculloch@comparethemarket.com" at bounding box center [570, 325] width 265 height 44
copy div "Ria Tonking-McCulloc"
drag, startPoint x: 672, startPoint y: 336, endPoint x: 474, endPoint y: 334, distance: 198.2
click at [474, 334] on div "Hiring Manager: RT Ria Tonking-McCulloch Agile Coach ria.tonking-mcculloch@comp…" at bounding box center [570, 315] width 295 height 90
copy span "ria.tonking-mcculloch@comparethemarket.com"
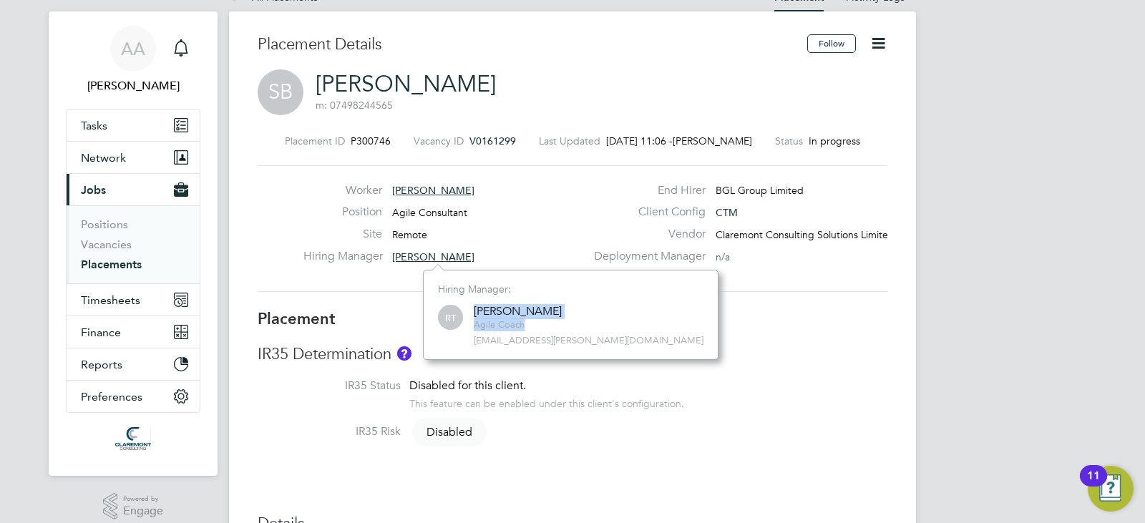
click at [530, 358] on div "Hiring Manager: RT Ria Tonking-McCulloch Agile Coach ria.tonking-mcculloch@comp…" at bounding box center [570, 315] width 295 height 90
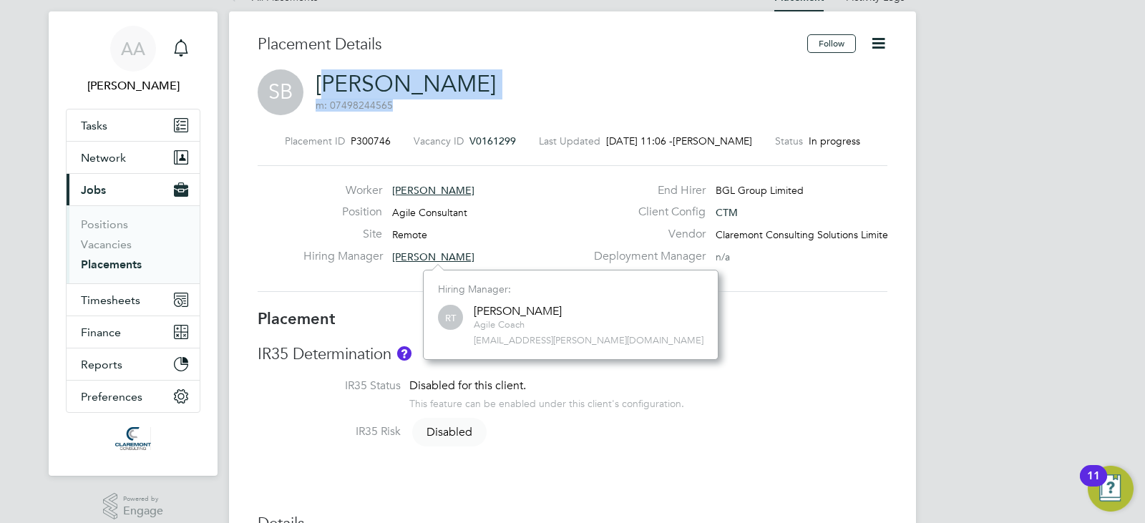
drag, startPoint x: 468, startPoint y: 72, endPoint x: 330, endPoint y: 72, distance: 138.1
click at [330, 72] on div "SB Simon Burdett m: 07498244565" at bounding box center [573, 93] width 630 height 49
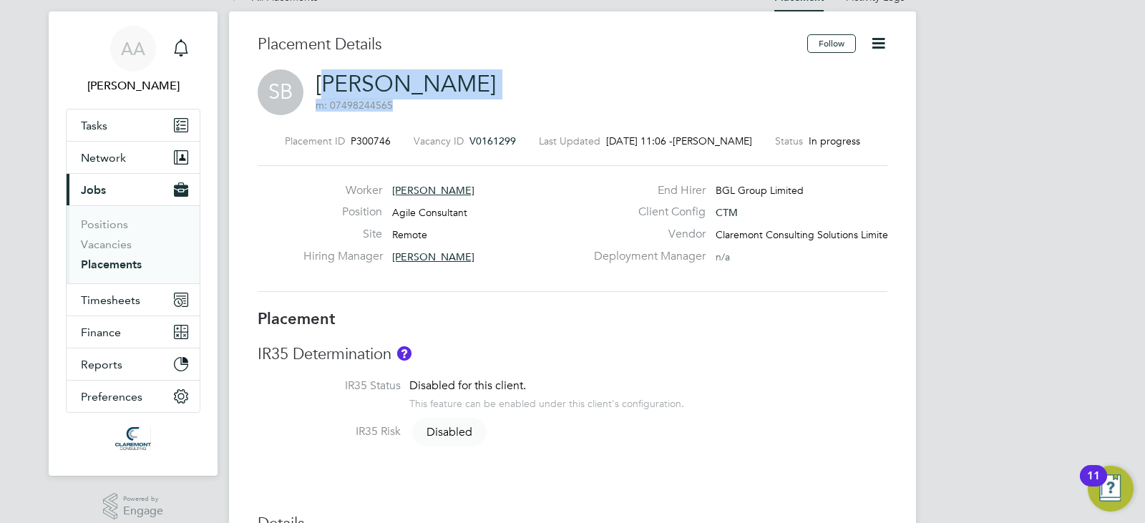
click at [322, 72] on link "Simon Burdett" at bounding box center [406, 84] width 180 height 28
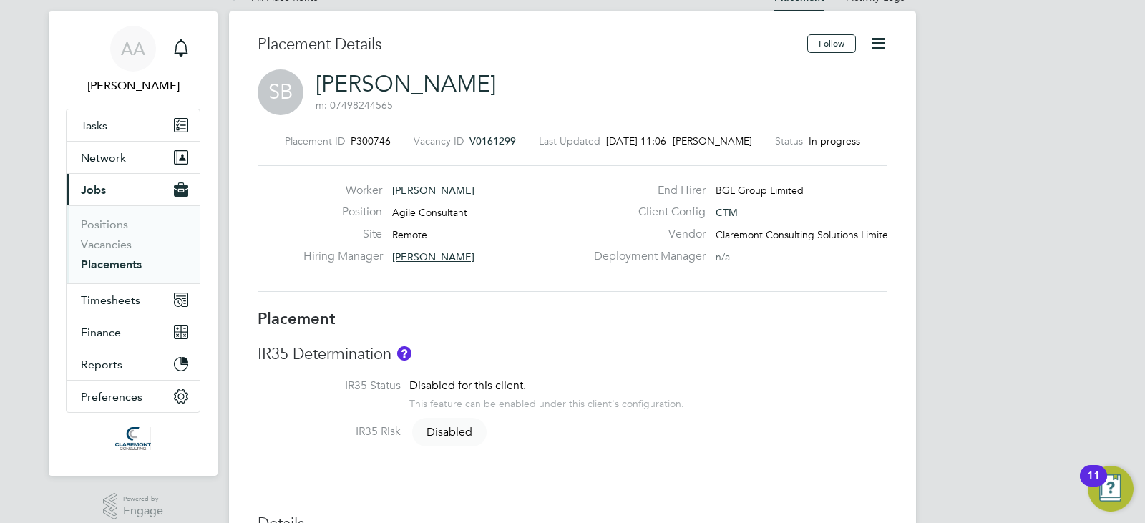
drag, startPoint x: 308, startPoint y: 84, endPoint x: 316, endPoint y: 83, distance: 7.9
click at [316, 83] on div "SB Simon Burdett m: 07498244565" at bounding box center [573, 93] width 630 height 49
drag, startPoint x: 314, startPoint y: 79, endPoint x: 461, endPoint y: 87, distance: 146.8
click at [461, 87] on div "SB Simon Burdett m: 07498244565" at bounding box center [573, 93] width 630 height 49
copy link "Simon Burdett"
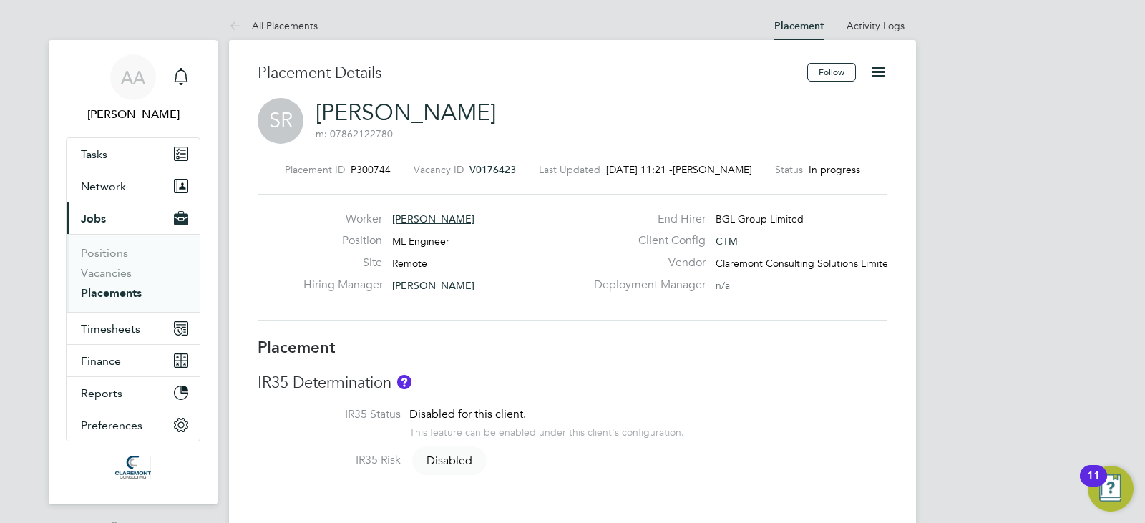
click at [376, 171] on span "P300744" at bounding box center [371, 169] width 40 height 13
copy span "P300744"
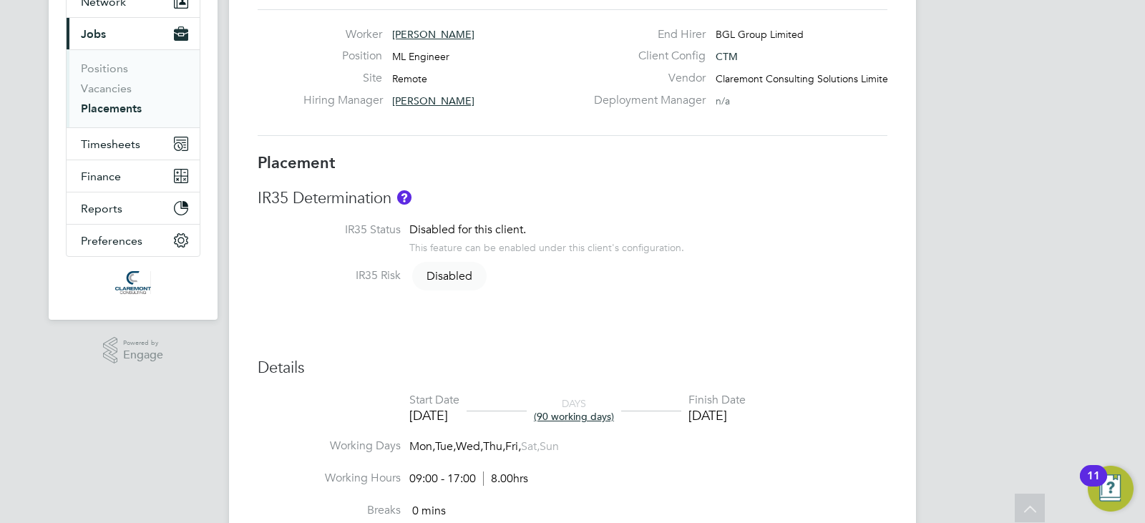
scroll to position [372, 0]
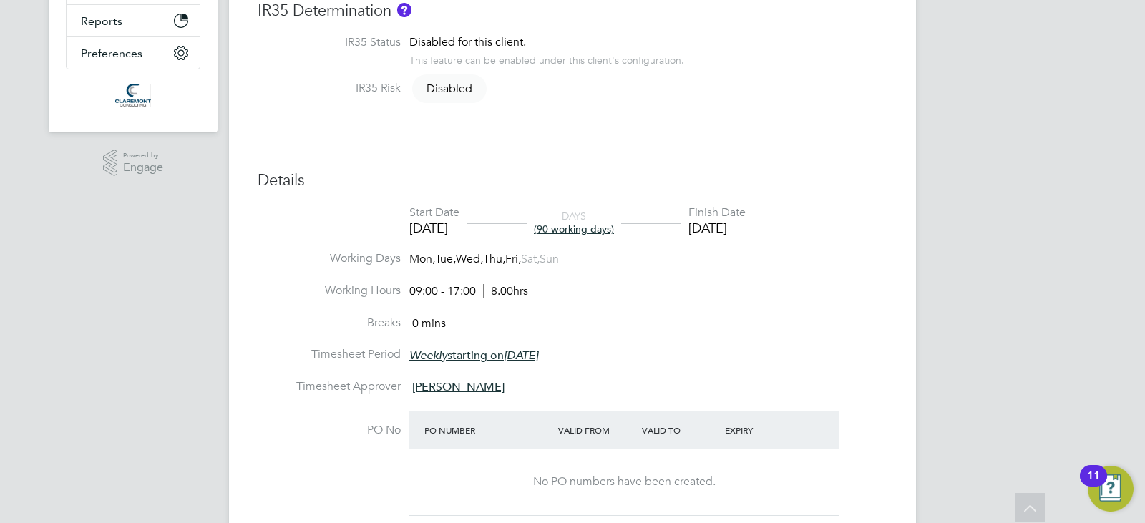
click at [618, 160] on div "Placement IR35 Determination IR35 Status Disabled for this client. This feature…" at bounding box center [573, 349] width 630 height 766
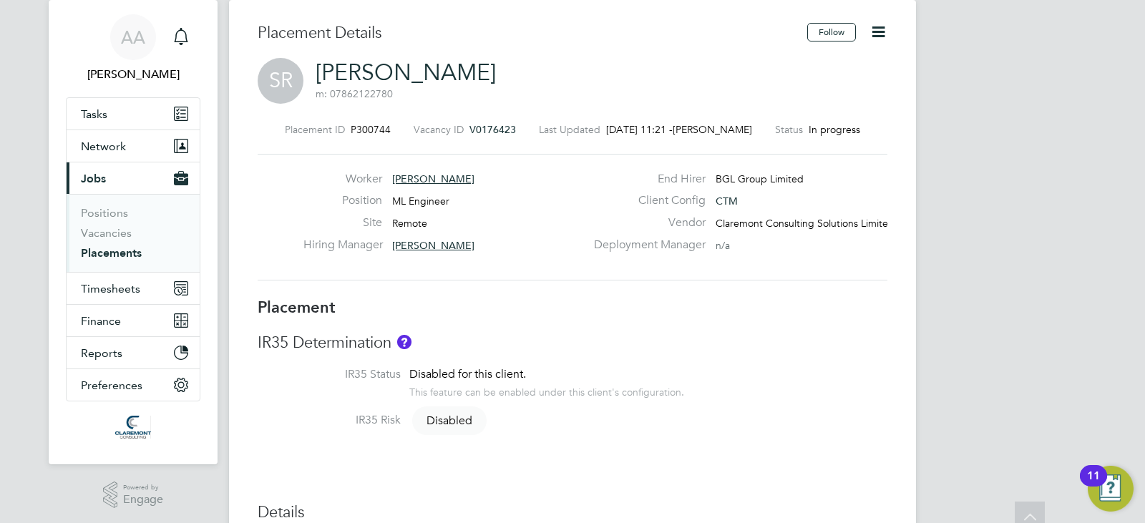
scroll to position [0, 0]
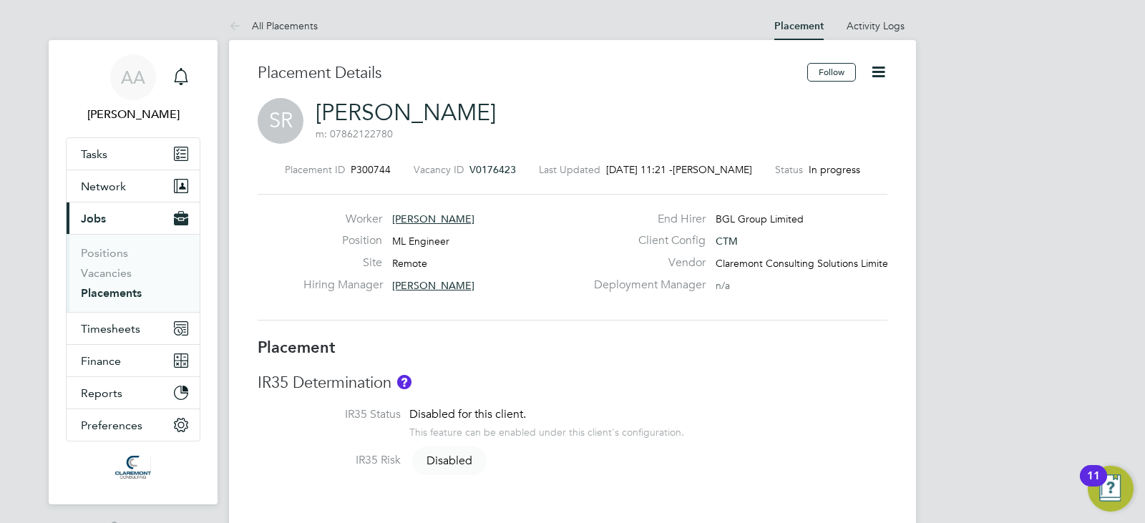
click at [417, 241] on span "ML Engineer" at bounding box center [420, 241] width 57 height 13
copy div "ML Engineer Site"
click at [418, 266] on span "Remote" at bounding box center [409, 263] width 35 height 13
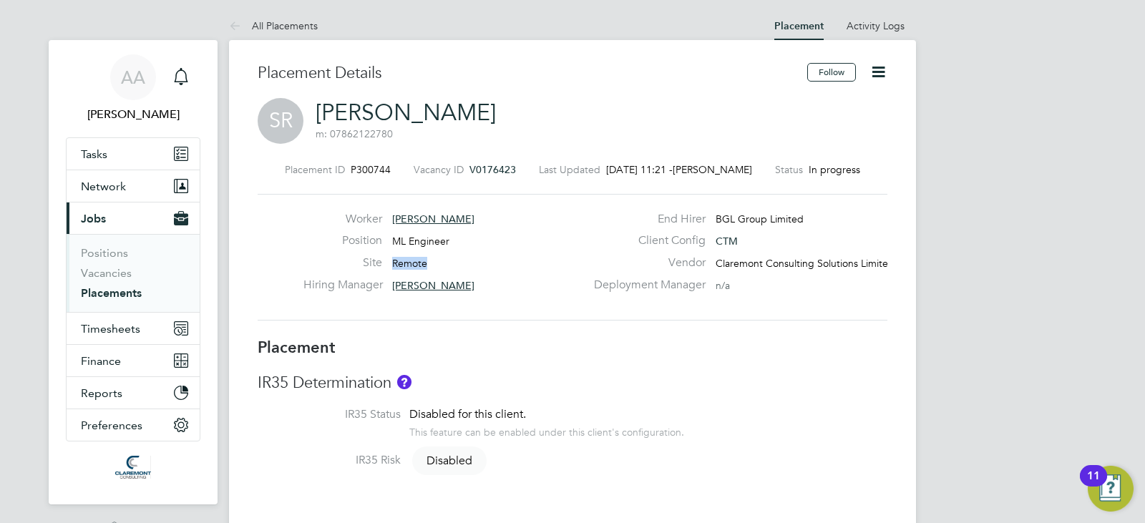
click at [418, 266] on span "Remote" at bounding box center [409, 263] width 35 height 13
copy span "Remote"
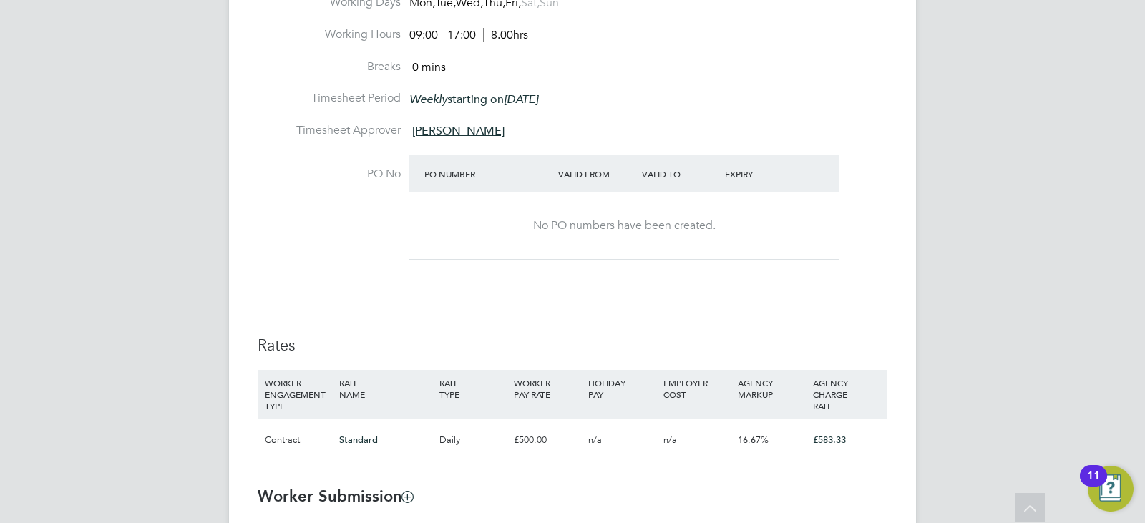
scroll to position [630, 0]
drag, startPoint x: 528, startPoint y: 442, endPoint x: 520, endPoint y: 441, distance: 7.9
click at [520, 441] on div "£500.00" at bounding box center [547, 438] width 74 height 41
copy div "500.00"
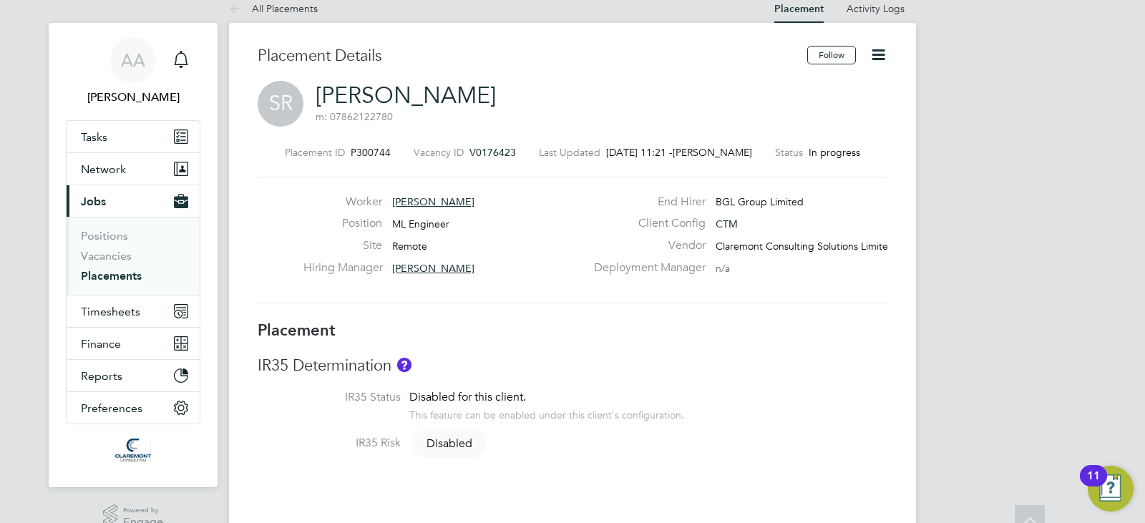
scroll to position [0, 0]
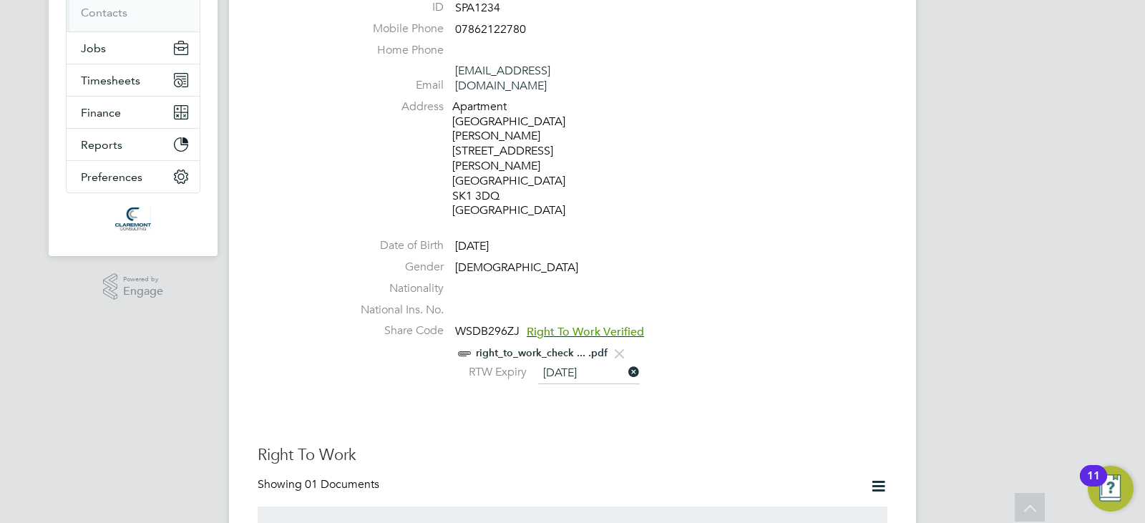
scroll to position [258, 0]
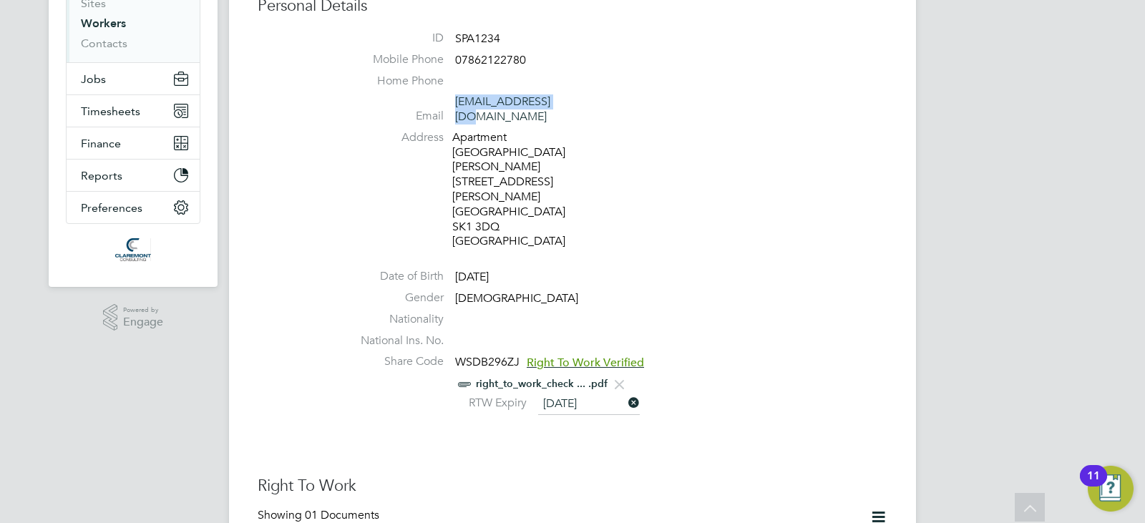
drag, startPoint x: 585, startPoint y: 104, endPoint x: 454, endPoint y: 95, distance: 130.5
click at [454, 95] on li "Email sprshrwl@gmail.com" at bounding box center [615, 111] width 544 height 35
copy link "sprshrwl@gmail.com"
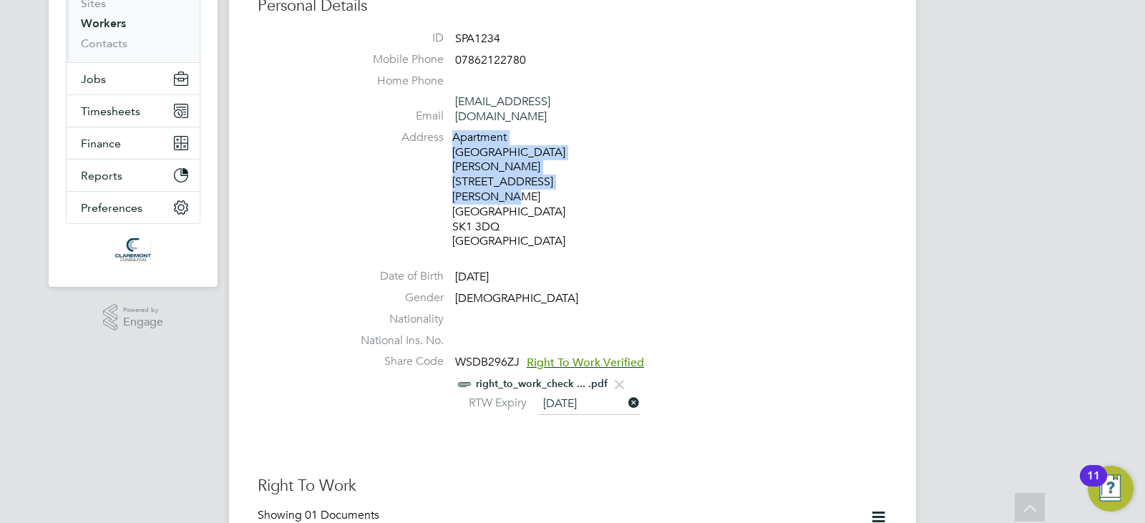
drag, startPoint x: 451, startPoint y: 117, endPoint x: 503, endPoint y: 165, distance: 70.4
click at [503, 165] on li "Address Apartment 30 Edward House 30 Edward Street Stockport Cheshire SK1 3DQ U…" at bounding box center [615, 191] width 544 height 122
copy div "Apartment 30 Edward House 30 Edward Street Stockport"
drag, startPoint x: 504, startPoint y: 192, endPoint x: 450, endPoint y: 182, distance: 54.6
click at [450, 182] on li "Address Apartment 30 Edward House 30 Edward Street Stockport Cheshire SK1 3DQ U…" at bounding box center [615, 191] width 544 height 122
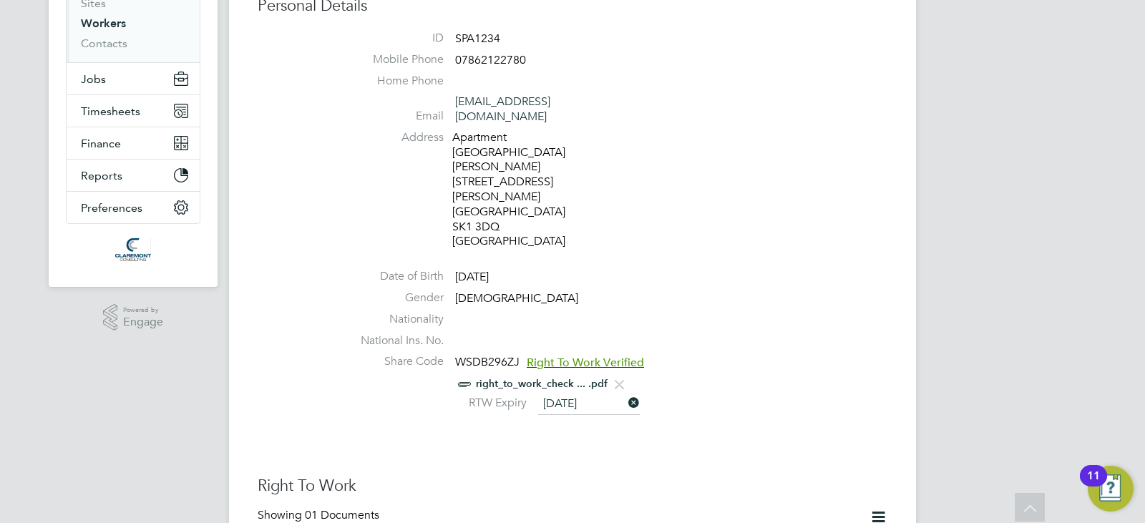
drag, startPoint x: 450, startPoint y: 182, endPoint x: 433, endPoint y: 177, distance: 17.9
click at [433, 177] on li "Address Apartment 30 Edward House 30 Edward Street Stockport Cheshire SK1 3DQ U…" at bounding box center [615, 191] width 544 height 122
drag, startPoint x: 455, startPoint y: 183, endPoint x: 503, endPoint y: 197, distance: 49.8
click at [503, 197] on div "Apartment 30 Edward House 30 Edward Street Stockport Cheshire SK1 3DQ United Ki…" at bounding box center [520, 189] width 136 height 119
copy div "Cheshire SK1 3DQ"
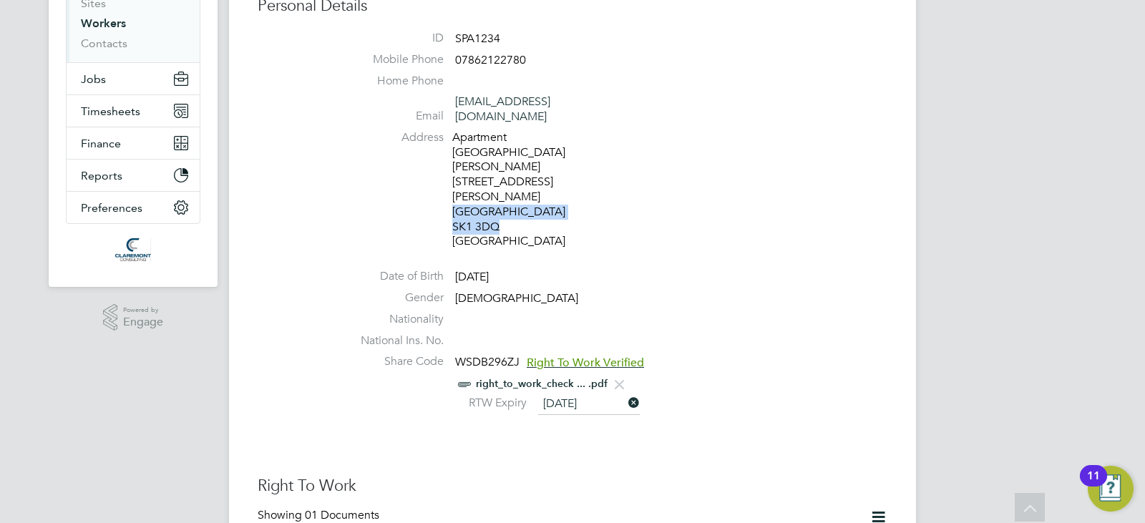
drag, startPoint x: 533, startPoint y: 248, endPoint x: 434, endPoint y: 247, distance: 99.4
click at [434, 269] on li "Date of Birth 11 Dec 1999" at bounding box center [615, 279] width 544 height 21
copy li "11 Dec 1999"
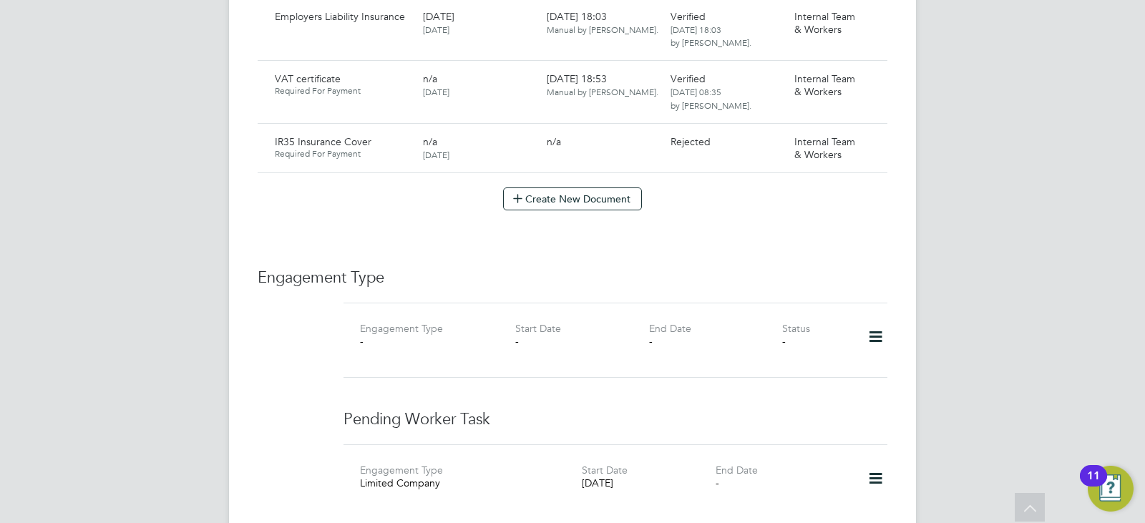
scroll to position [1374, 0]
click at [869, 73] on icon at bounding box center [869, 81] width 14 height 17
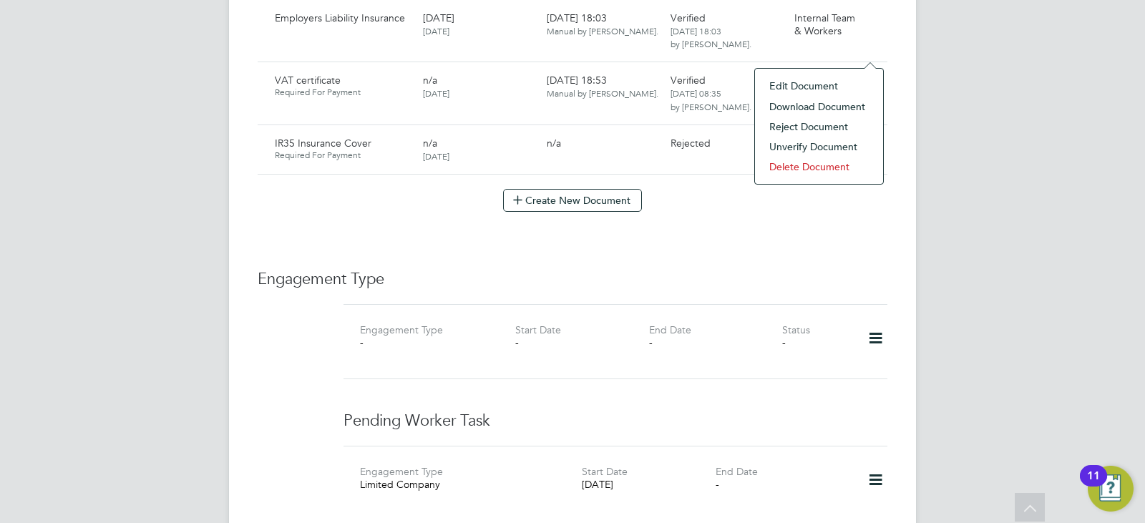
click at [816, 102] on li "Download Document" at bounding box center [819, 107] width 114 height 20
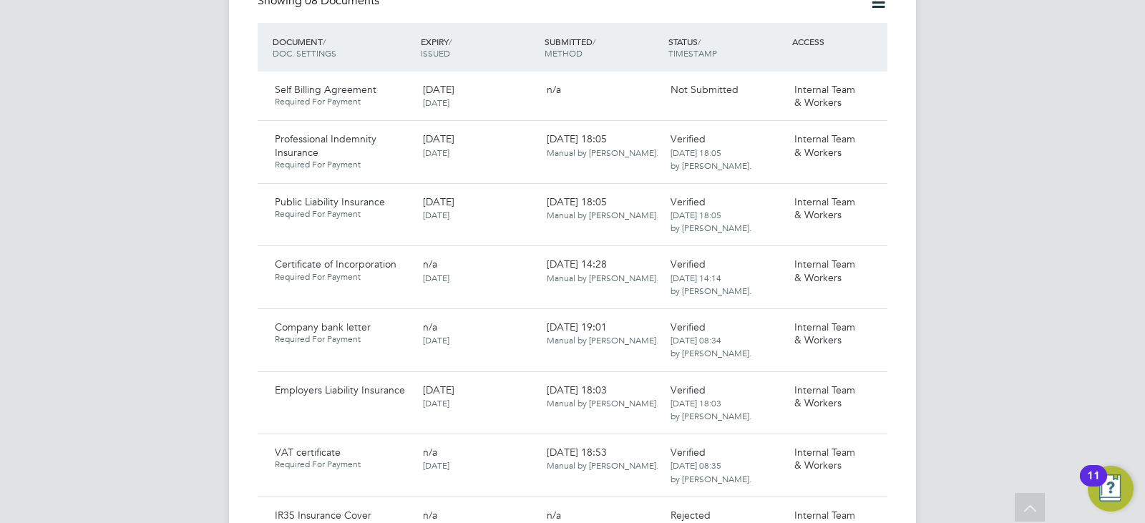
scroll to position [1030, 0]
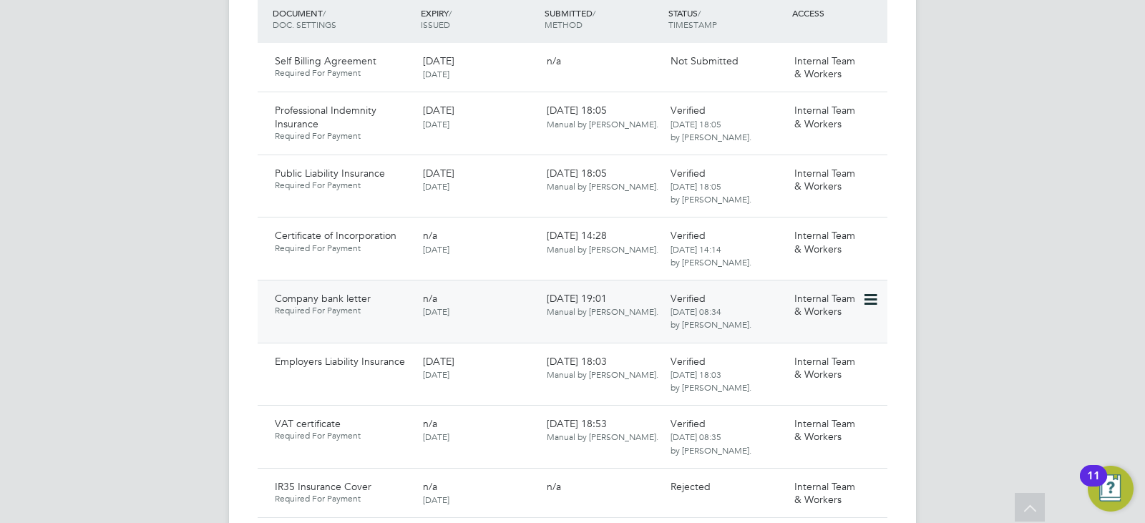
click at [865, 291] on icon at bounding box center [869, 299] width 14 height 17
click at [817, 318] on li "Download Document" at bounding box center [819, 324] width 114 height 20
click at [861, 411] on div "Internal Team & Workers" at bounding box center [825, 429] width 74 height 37
click at [866, 416] on icon at bounding box center [869, 424] width 14 height 17
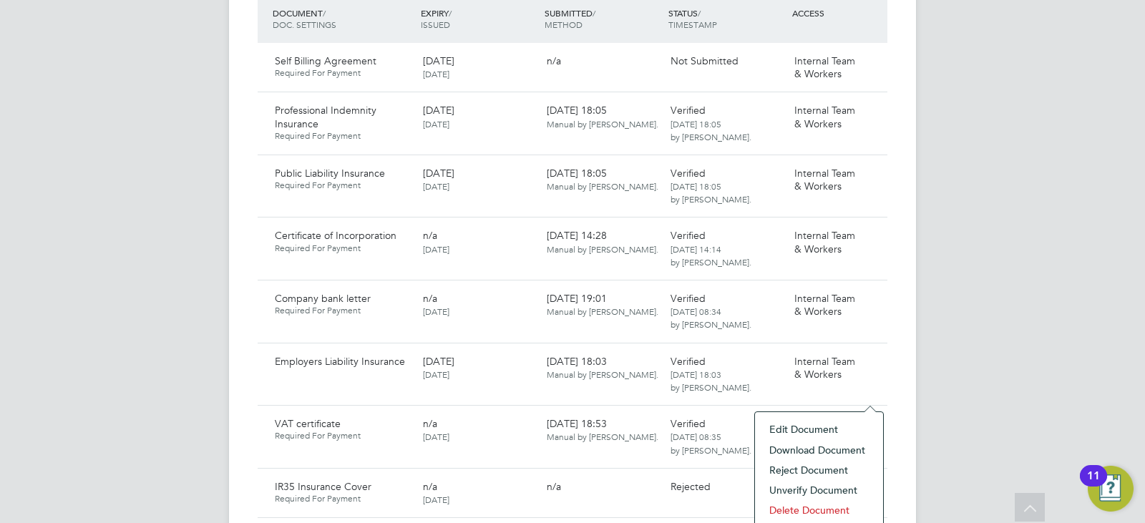
click at [788, 452] on li "Download Document" at bounding box center [819, 450] width 114 height 20
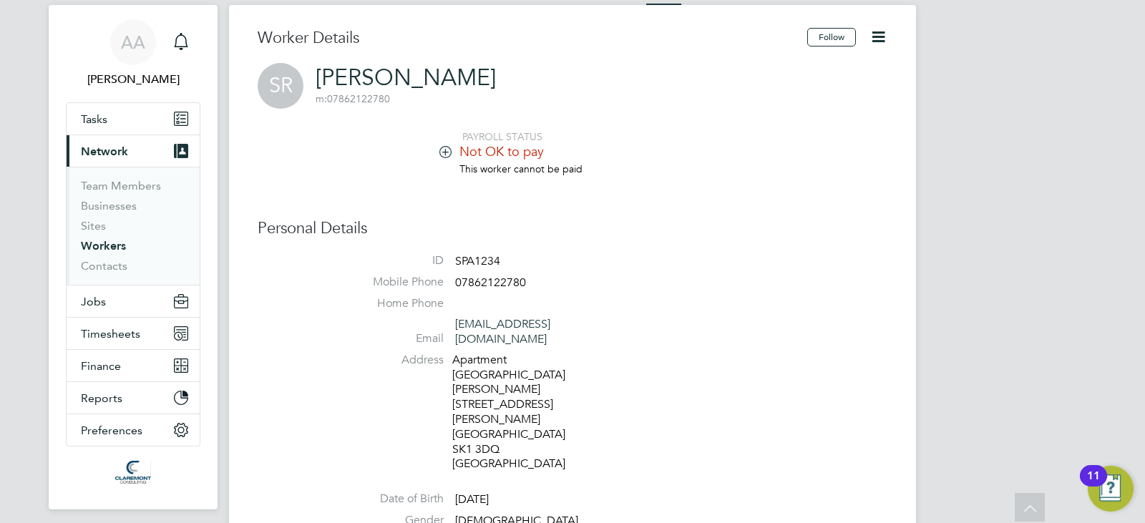
scroll to position [0, 0]
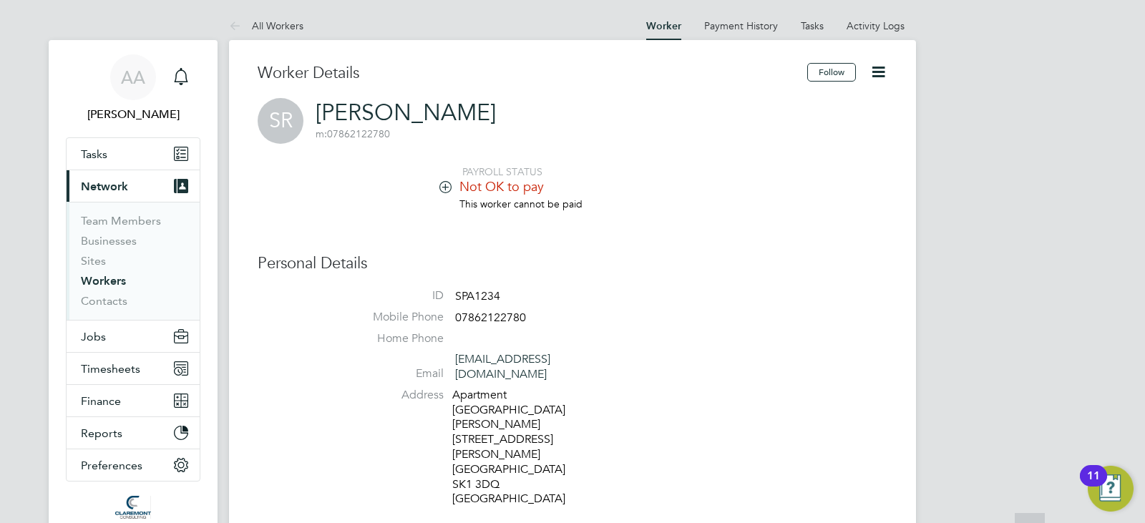
drag, startPoint x: 456, startPoint y: 115, endPoint x: 315, endPoint y: 99, distance: 142.6
click at [315, 99] on div "SR Sparsh Rawal m: 07862122780" at bounding box center [573, 121] width 630 height 46
drag, startPoint x: 313, startPoint y: 110, endPoint x: 448, endPoint y: 107, distance: 135.3
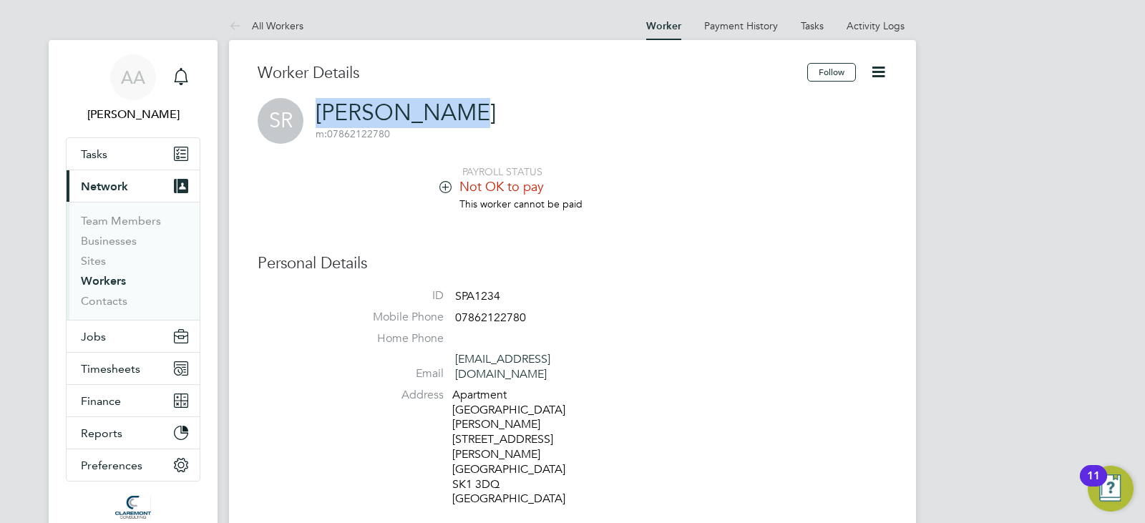
click at [448, 107] on div "SR Sparsh Rawal m: 07862122780" at bounding box center [573, 121] width 630 height 46
copy link "Sparsh Rawal"
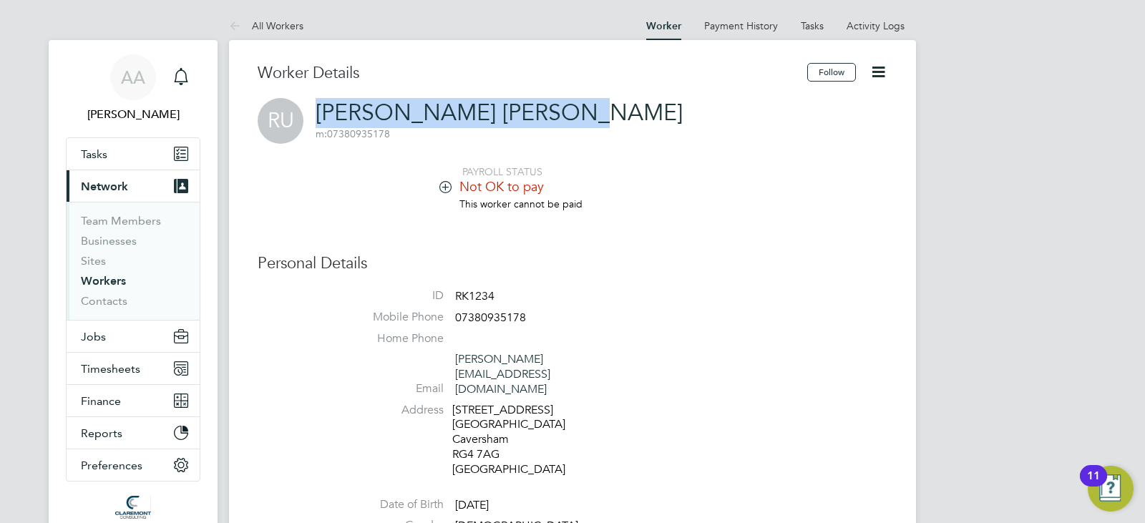
drag, startPoint x: 314, startPoint y: 109, endPoint x: 578, endPoint y: 101, distance: 264.1
click at [578, 101] on div "RU [PERSON_NAME] [PERSON_NAME] m: 07380935178" at bounding box center [573, 121] width 630 height 46
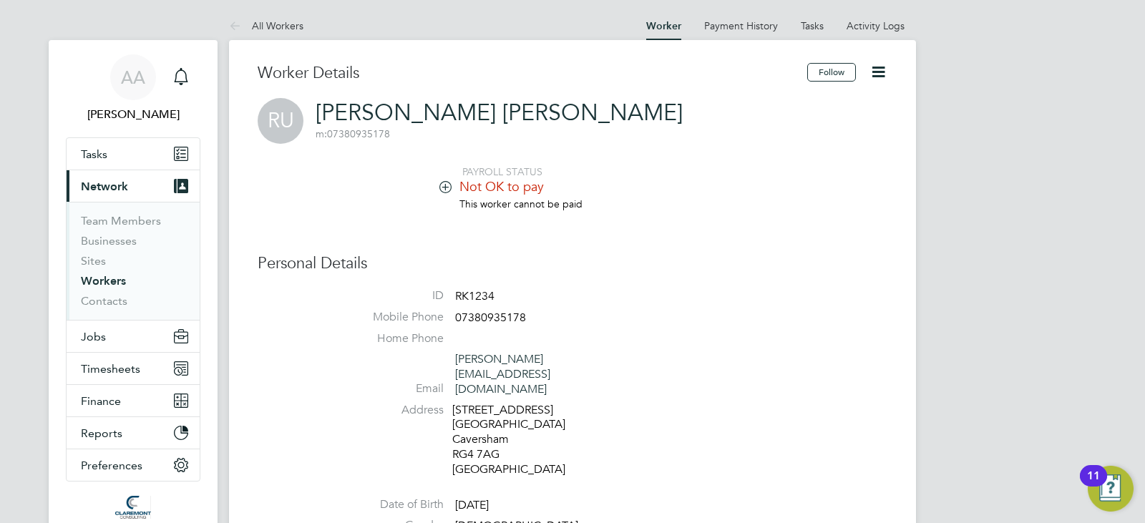
click at [578, 101] on div "RU [PERSON_NAME] [PERSON_NAME] m: 07380935178" at bounding box center [573, 121] width 630 height 46
drag, startPoint x: 588, startPoint y: 113, endPoint x: 431, endPoint y: 92, distance: 158.8
click at [359, 207] on li "This worker cannot be paid" at bounding box center [615, 210] width 544 height 27
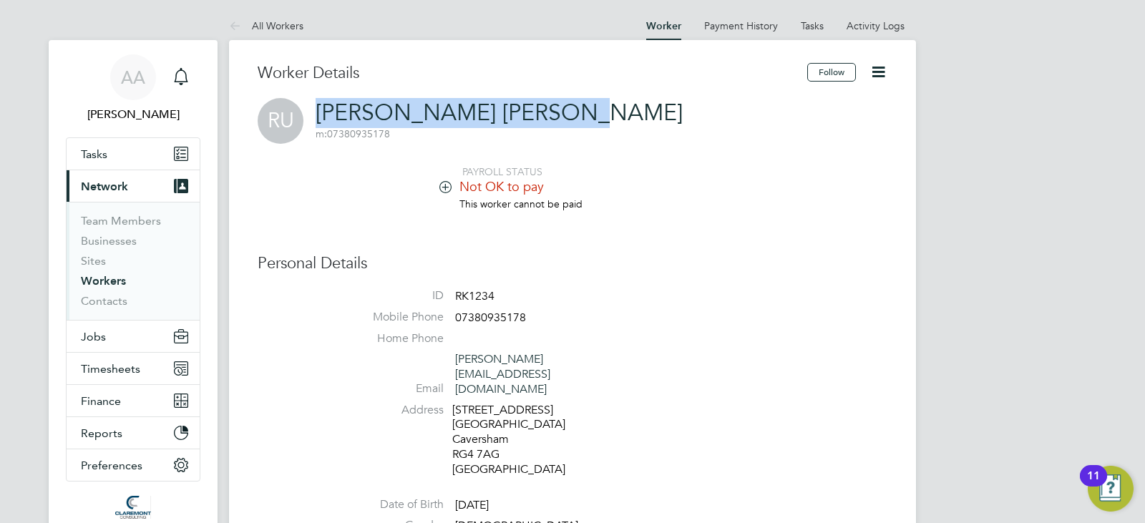
drag, startPoint x: 313, startPoint y: 108, endPoint x: 572, endPoint y: 120, distance: 258.6
click at [572, 120] on div "RU [PERSON_NAME] [PERSON_NAME] m: 07380935178" at bounding box center [573, 121] width 630 height 46
copy link "[PERSON_NAME] [PERSON_NAME]"
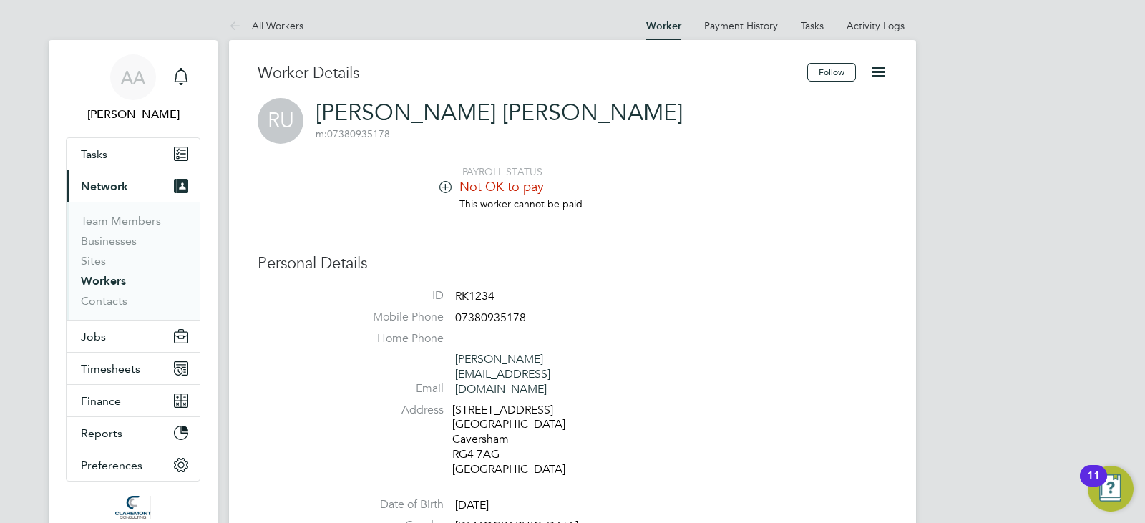
click at [499, 308] on li "ID RK1234" at bounding box center [615, 298] width 544 height 21
drag, startPoint x: 533, startPoint y: 315, endPoint x: 439, endPoint y: 319, distance: 93.8
click at [439, 319] on li "Mobile Phone [PHONE_NUMBER]" at bounding box center [615, 320] width 544 height 21
click at [469, 318] on span "07380935178" at bounding box center [490, 317] width 71 height 14
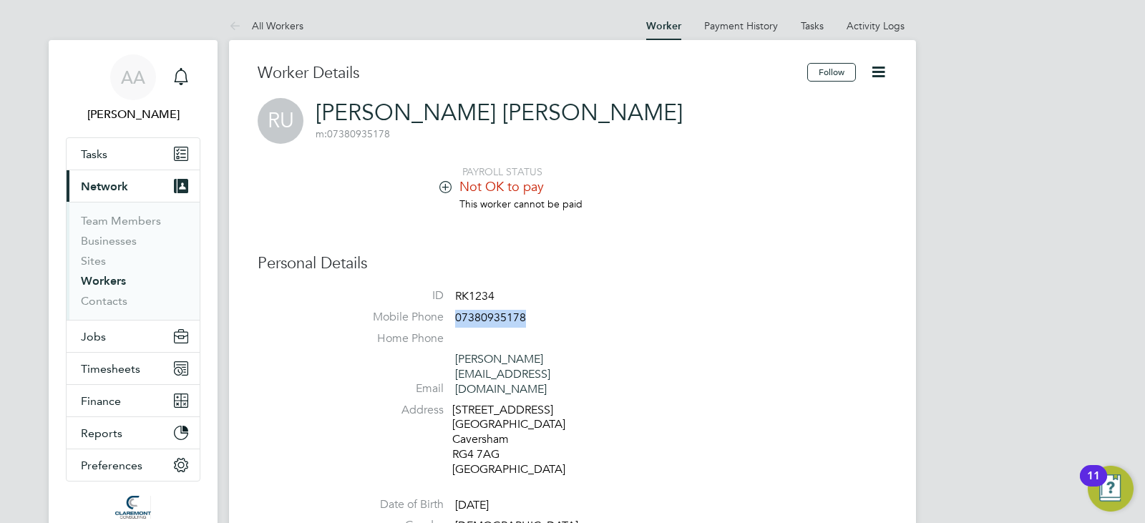
drag, startPoint x: 454, startPoint y: 314, endPoint x: 532, endPoint y: 314, distance: 78.0
click at [532, 314] on li "Mobile Phone [PHONE_NUMBER]" at bounding box center [615, 320] width 544 height 21
copy span "07380935178"
drag, startPoint x: 624, startPoint y: 363, endPoint x: 451, endPoint y: 359, distance: 172.5
click at [451, 359] on li "Email [PERSON_NAME][EMAIL_ADDRESS][DOMAIN_NAME]" at bounding box center [615, 377] width 544 height 50
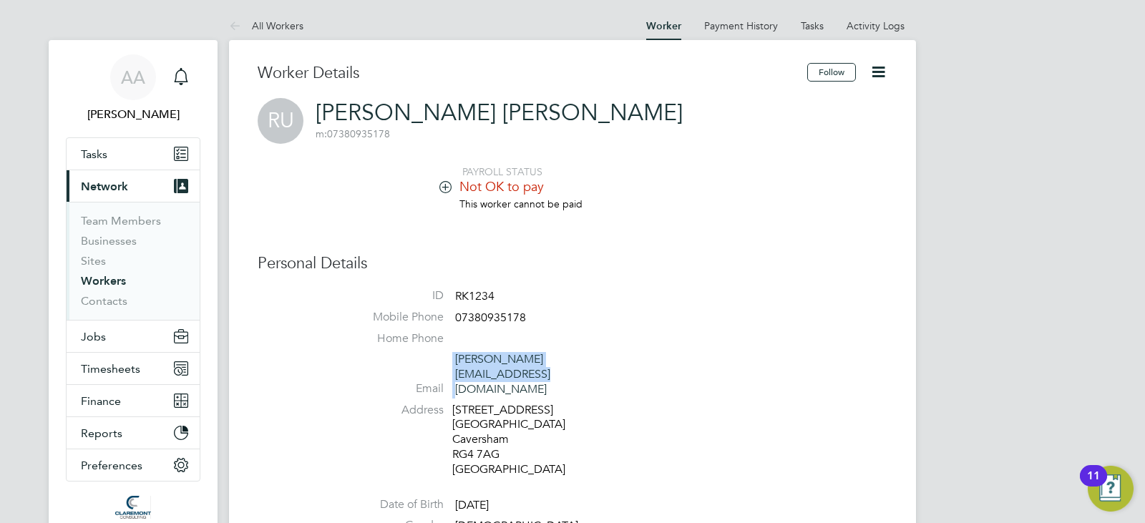
copy li "[PERSON_NAME][EMAIL_ADDRESS][DOMAIN_NAME]"
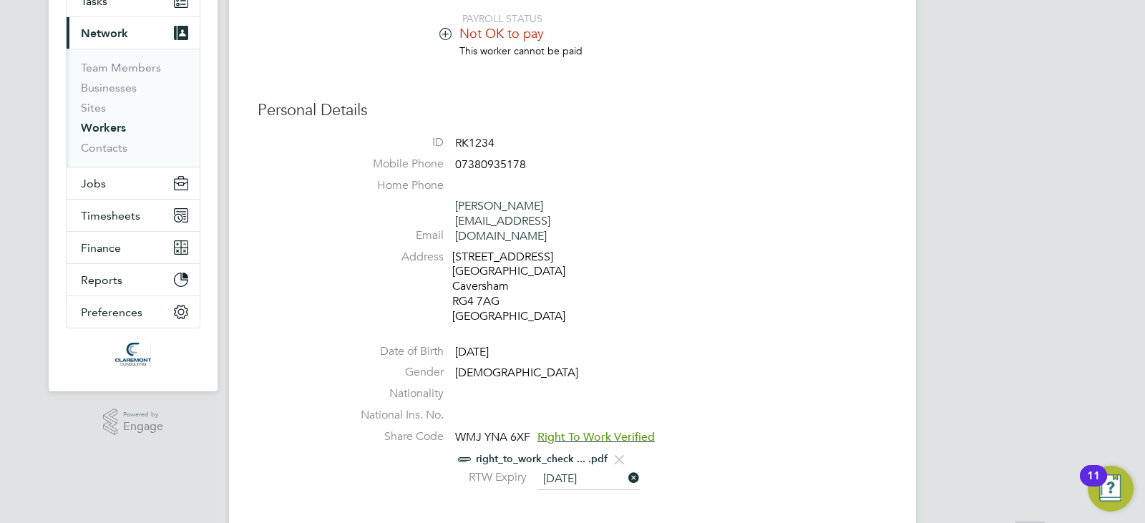
scroll to position [229, 0]
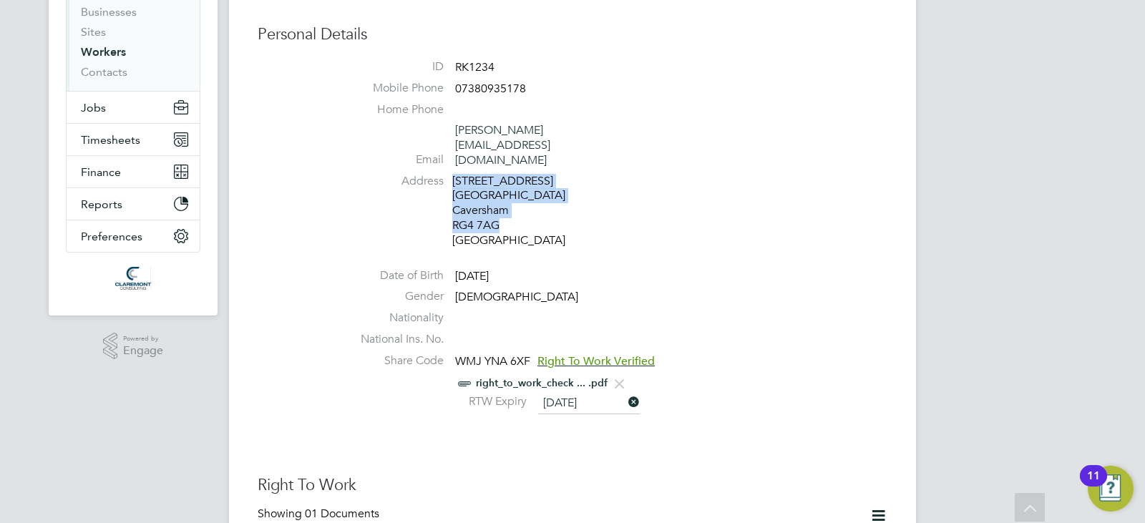
drag, startPoint x: 452, startPoint y: 146, endPoint x: 516, endPoint y: 192, distance: 78.4
click at [516, 192] on div "[STREET_ADDRESS]" at bounding box center [520, 211] width 136 height 74
copy div "[STREET_ADDRESS]"
drag, startPoint x: 501, startPoint y: 245, endPoint x: 454, endPoint y: 238, distance: 47.7
click at [454, 238] on ul "ID RK1234 Mobile Phone [PHONE_NUMBER] Home Phone Email [PERSON_NAME][EMAIL_ADDR…" at bounding box center [615, 238] width 544 height 358
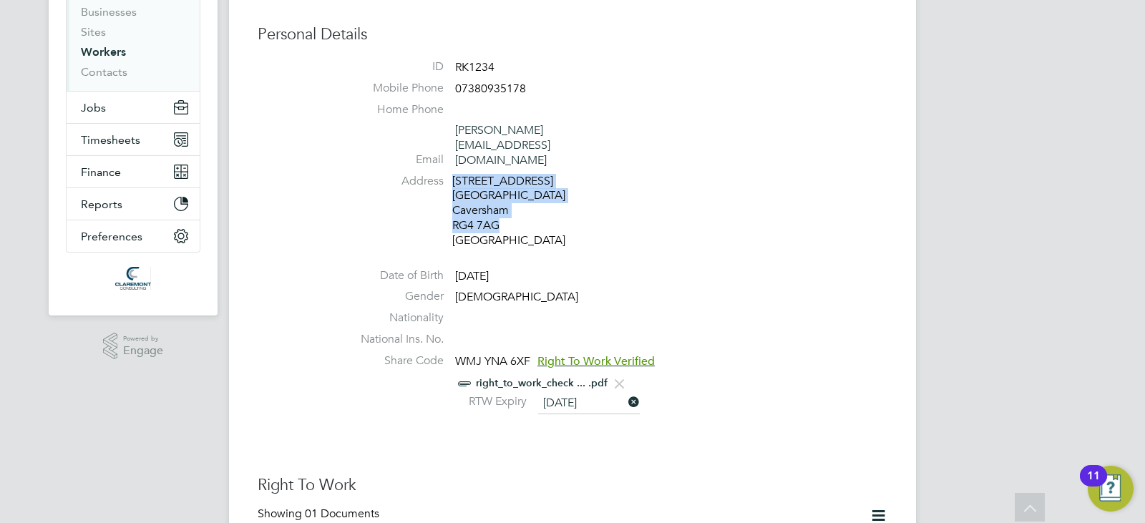
copy li "[DATE]"
click at [757, 174] on li "Address [STREET_ADDRESS]" at bounding box center [615, 213] width 544 height 78
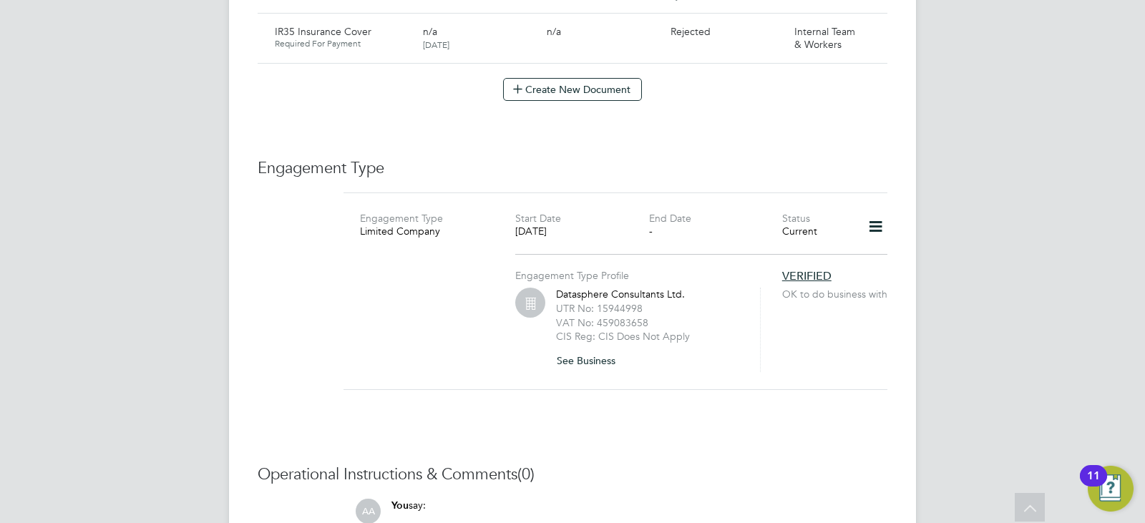
scroll to position [1459, 0]
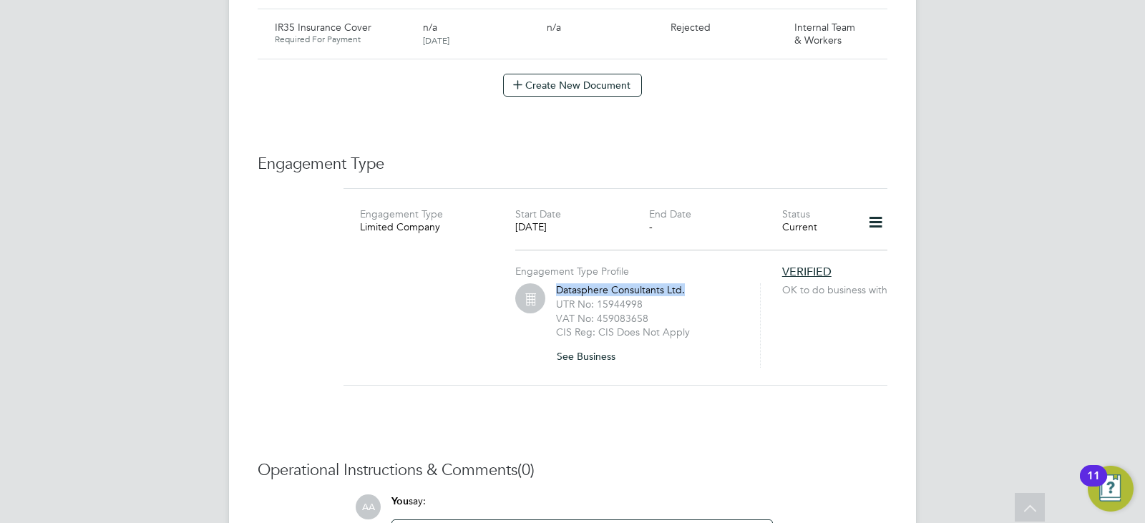
drag, startPoint x: 686, startPoint y: 260, endPoint x: 554, endPoint y: 257, distance: 131.7
click at [554, 283] on div "Datasphere Consultants Ltd. UTR No: 15944998 VAT No: 459083658 CIS Reg: CIS Doe…" at bounding box center [637, 325] width 245 height 84
drag, startPoint x: 554, startPoint y: 257, endPoint x: 680, endPoint y: 258, distance: 125.2
click at [680, 283] on div "Datasphere Consultants Ltd. UTR No: 15944998 VAT No: 459083658 CIS Reg: CIS Doe…" at bounding box center [637, 325] width 245 height 84
copy div "Datasphere Consultants Ltd"
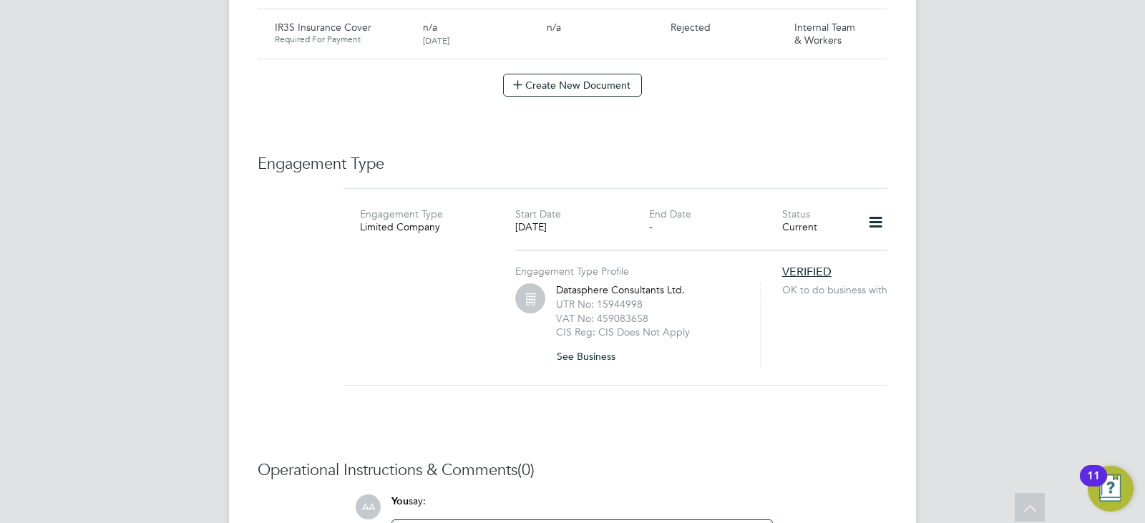
click at [630, 298] on label "UTR No: 15944998" at bounding box center [599, 304] width 87 height 13
copy label "15944998"
click at [632, 312] on label "VAT No: 459083658" at bounding box center [602, 318] width 92 height 13
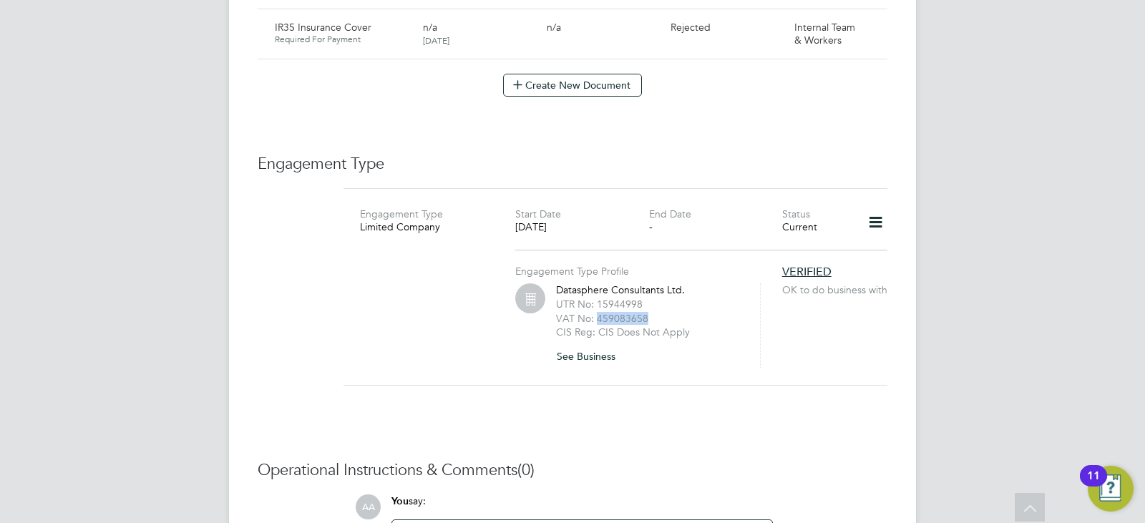
copy label "459083658"
click at [756, 363] on div "Engagement Type Limited Company Start Date 18 Aug 2025 End Date - Status Curren…" at bounding box center [615, 295] width 544 height 215
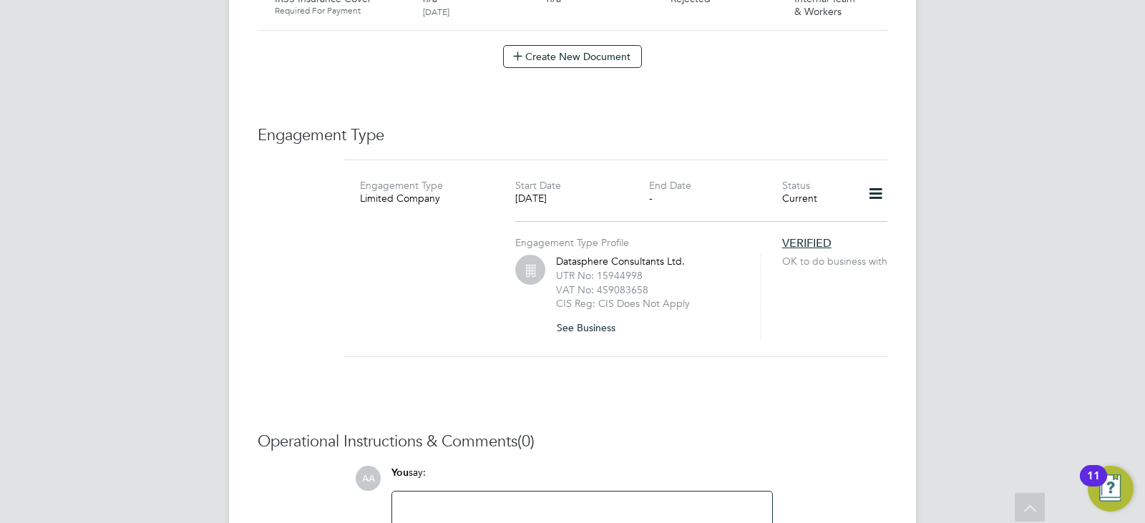
scroll to position [1431, 0]
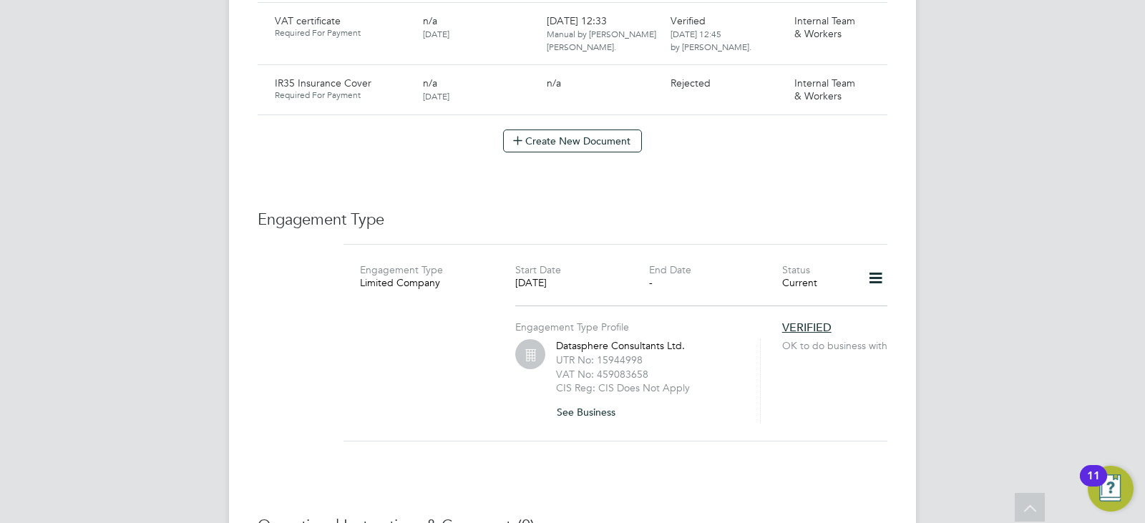
click at [756, 363] on div "Datasphere Consultants Ltd. UTR No: 15944998 VAT No: 459083658 CIS Reg: CIS Doe…" at bounding box center [637, 381] width 245 height 84
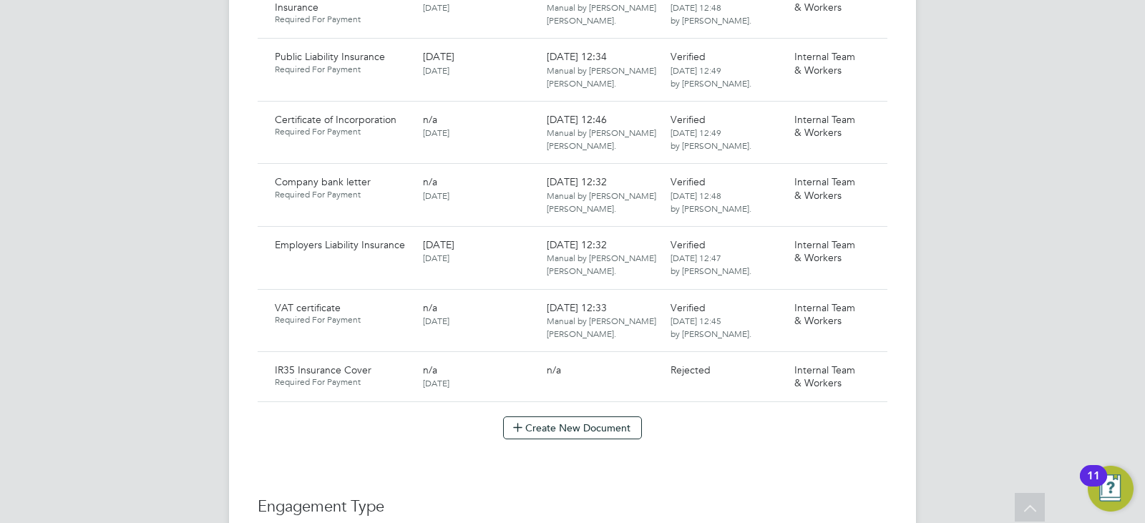
scroll to position [1059, 0]
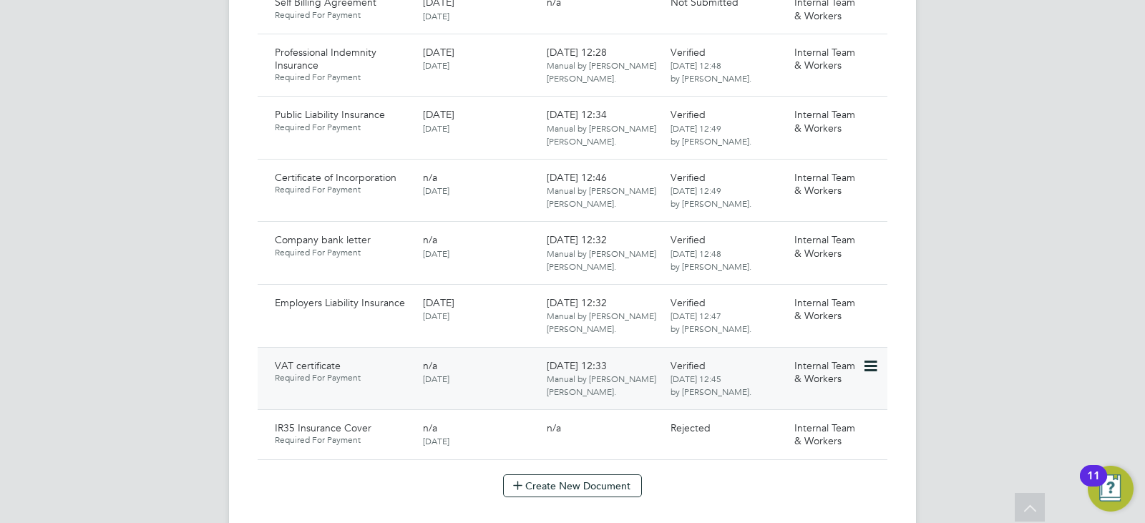
click at [861, 353] on div "Internal Team & Workers" at bounding box center [825, 371] width 74 height 37
click at [871, 358] on icon at bounding box center [869, 366] width 14 height 17
click at [782, 391] on li "Download Document" at bounding box center [819, 391] width 114 height 20
click at [868, 233] on icon at bounding box center [869, 241] width 14 height 17
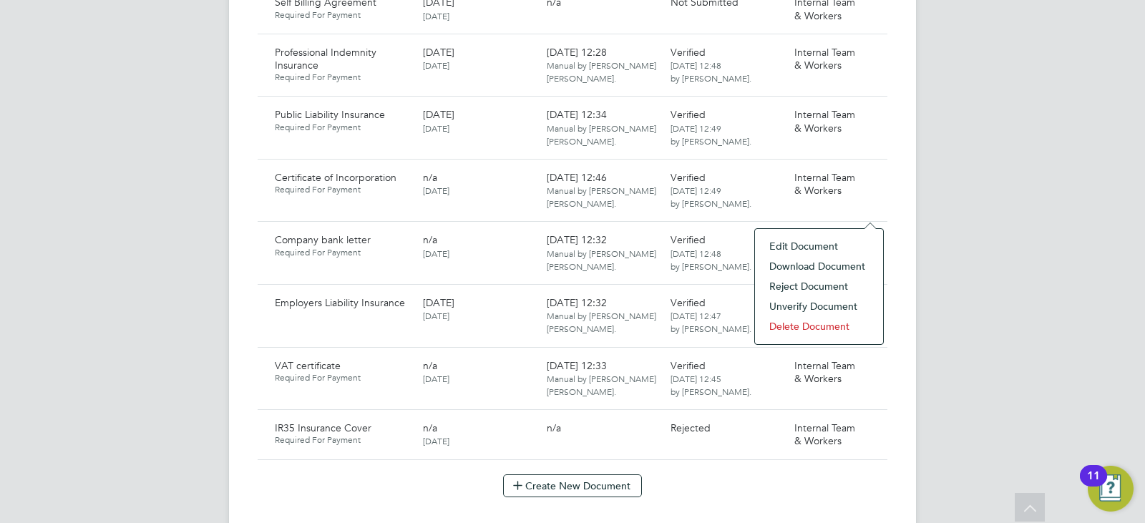
click at [834, 269] on li "Download Document" at bounding box center [819, 266] width 114 height 20
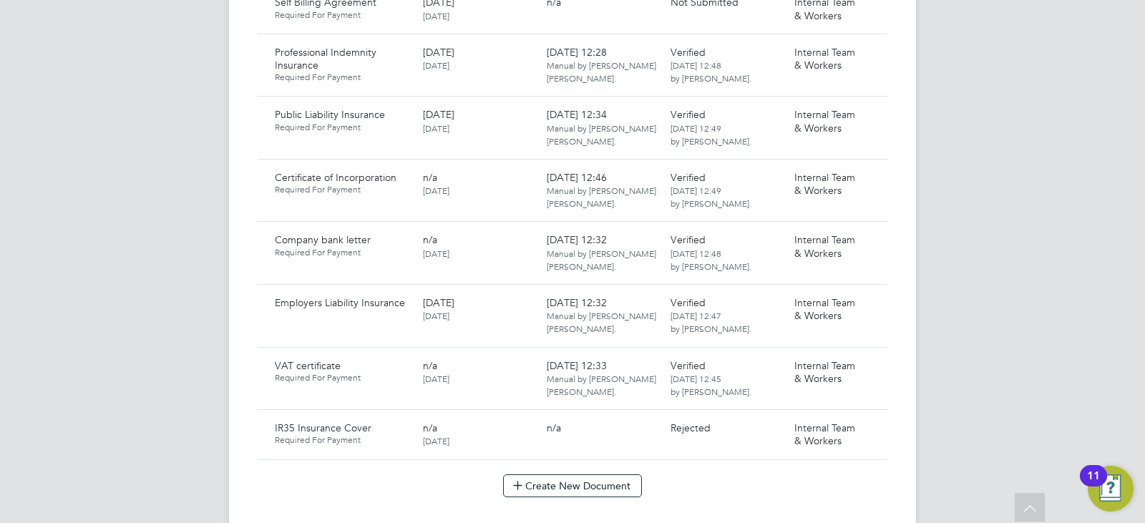
click at [1090, 313] on div "AA Afzal Ahmed Notifications Applications: Tasks Current page: Network Team Mem…" at bounding box center [572, 24] width 1145 height 2167
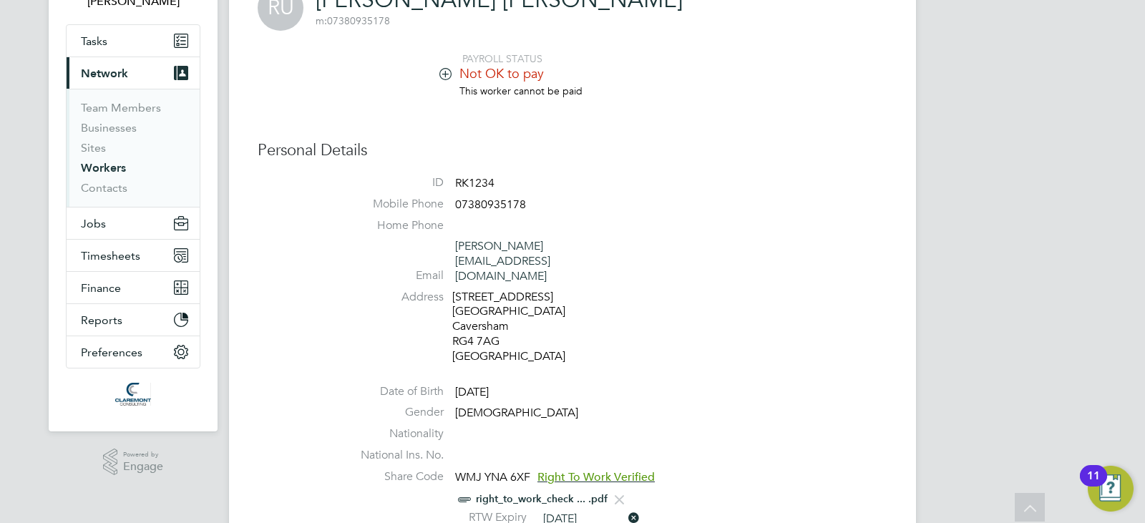
scroll to position [0, 0]
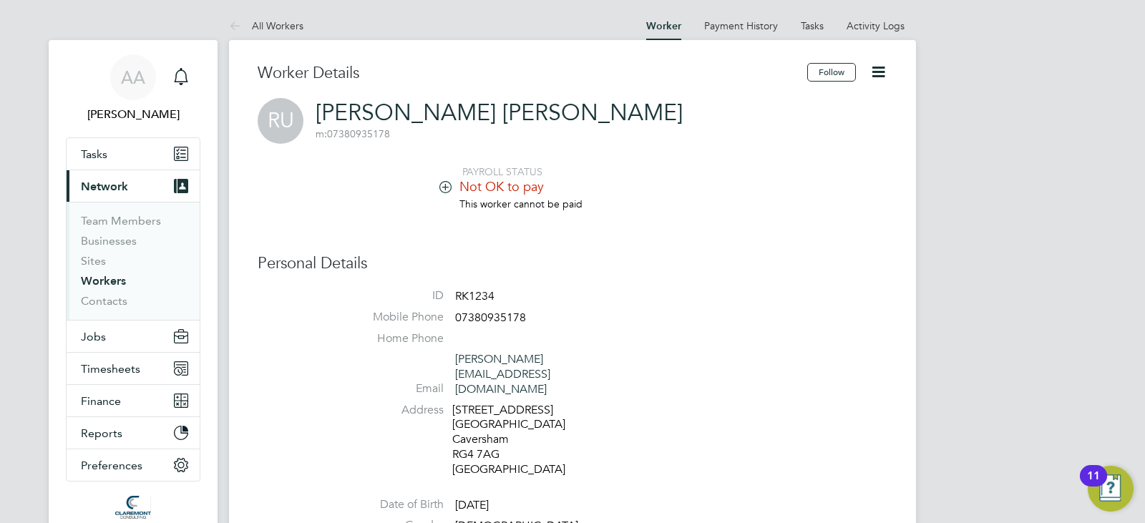
click at [441, 184] on icon at bounding box center [445, 186] width 11 height 11
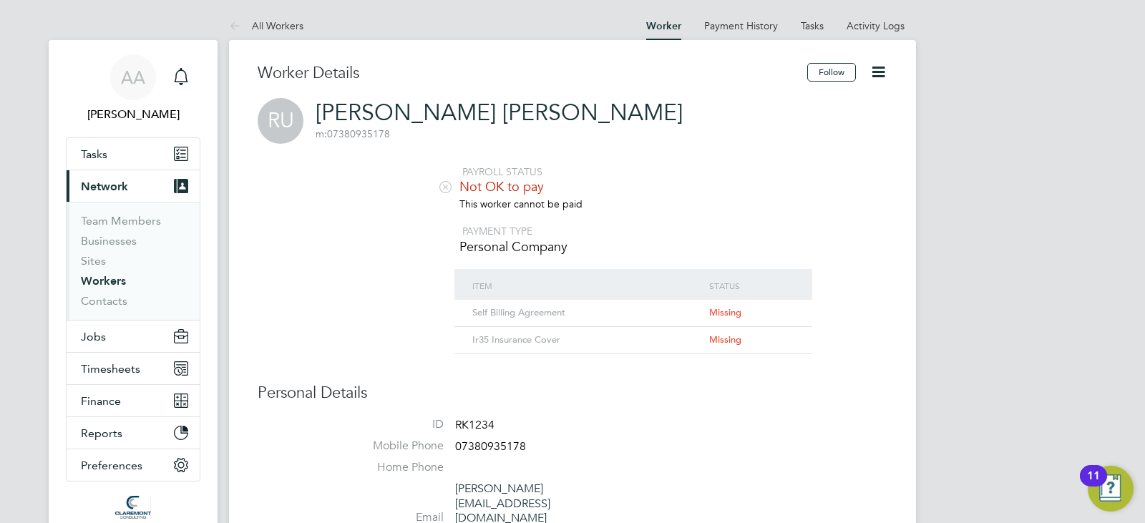
click at [441, 184] on icon at bounding box center [445, 186] width 11 height 11
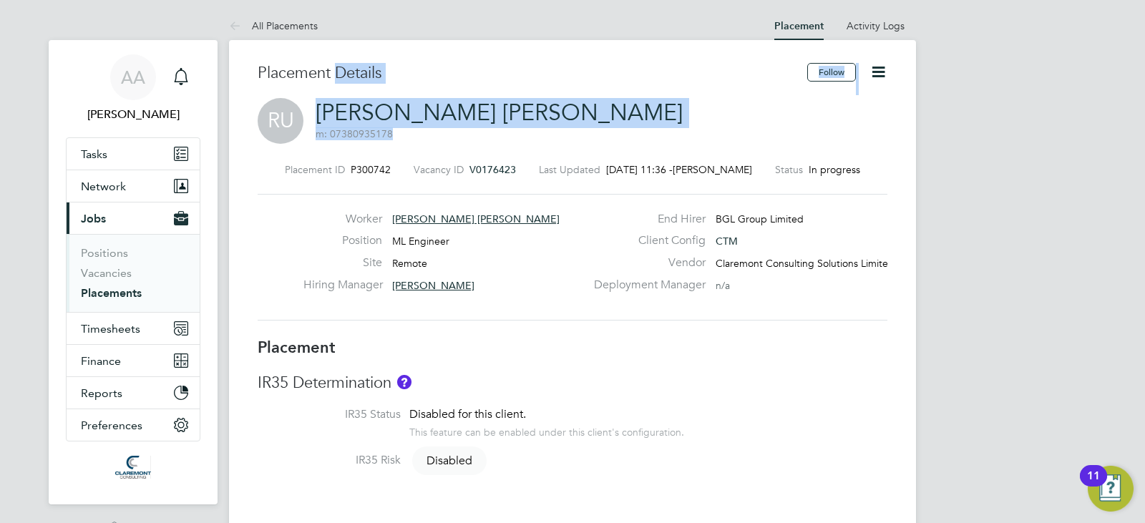
drag, startPoint x: 588, startPoint y: 110, endPoint x: 333, endPoint y: 95, distance: 255.1
click at [333, 95] on div "Placement Details Follow RU [PERSON_NAME] [PERSON_NAME] m: 07380935178 Placemen…" at bounding box center [573, 200] width 630 height 275
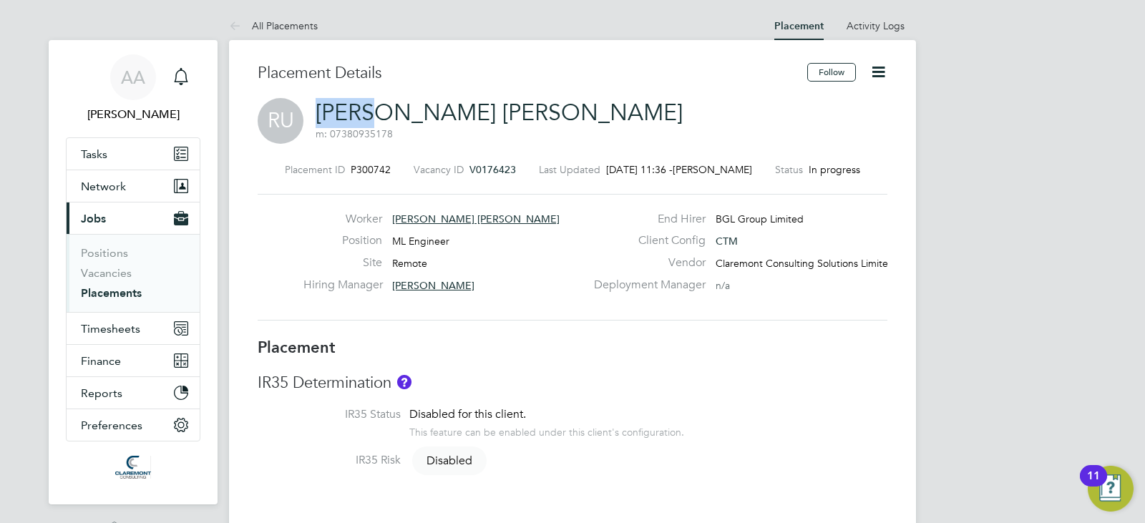
drag, startPoint x: 314, startPoint y: 104, endPoint x: 374, endPoint y: 110, distance: 60.4
click at [374, 110] on div "RU [PERSON_NAME] [PERSON_NAME] m: 07380935178" at bounding box center [573, 122] width 630 height 49
copy link "[PERSON_NAME]"
click at [380, 167] on span "P300742" at bounding box center [371, 169] width 40 height 13
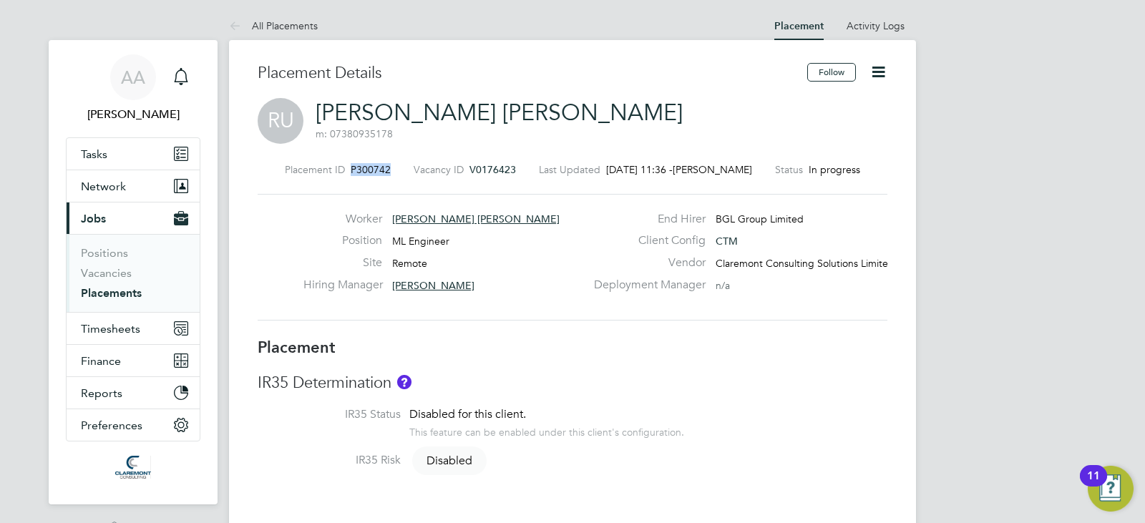
copy span "P300742"
click at [412, 245] on span "ML Engineer" at bounding box center [420, 241] width 57 height 13
copy div "ML Engineer Site"
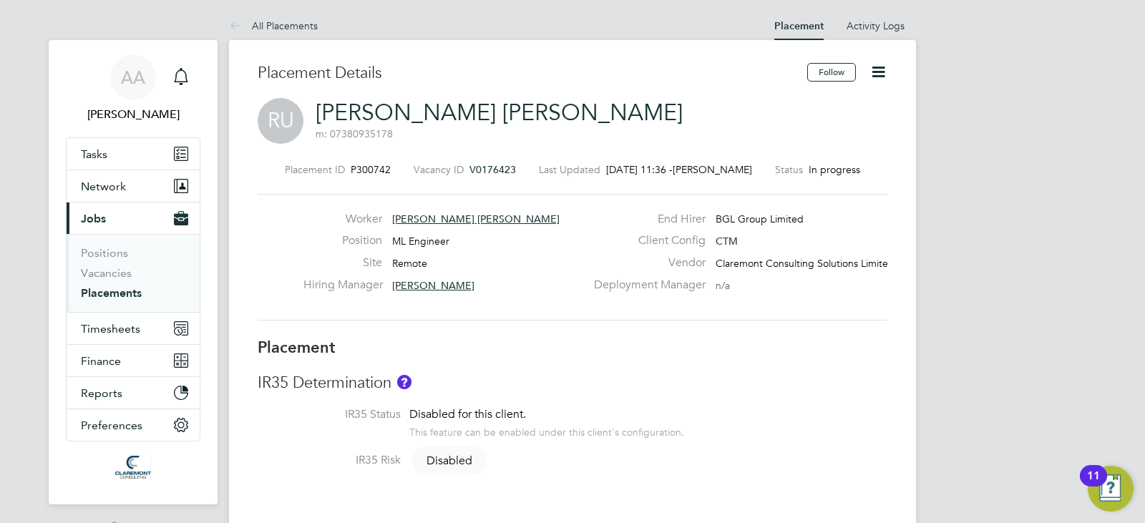
click at [411, 261] on span "Remote" at bounding box center [409, 263] width 35 height 13
copy span "Remote"
drag, startPoint x: 307, startPoint y: 89, endPoint x: 350, endPoint y: 110, distance: 48.0
click at [350, 110] on div "Placement Details Follow RU [PERSON_NAME] [PERSON_NAME] m: 07380935178 Placemen…" at bounding box center [573, 200] width 630 height 275
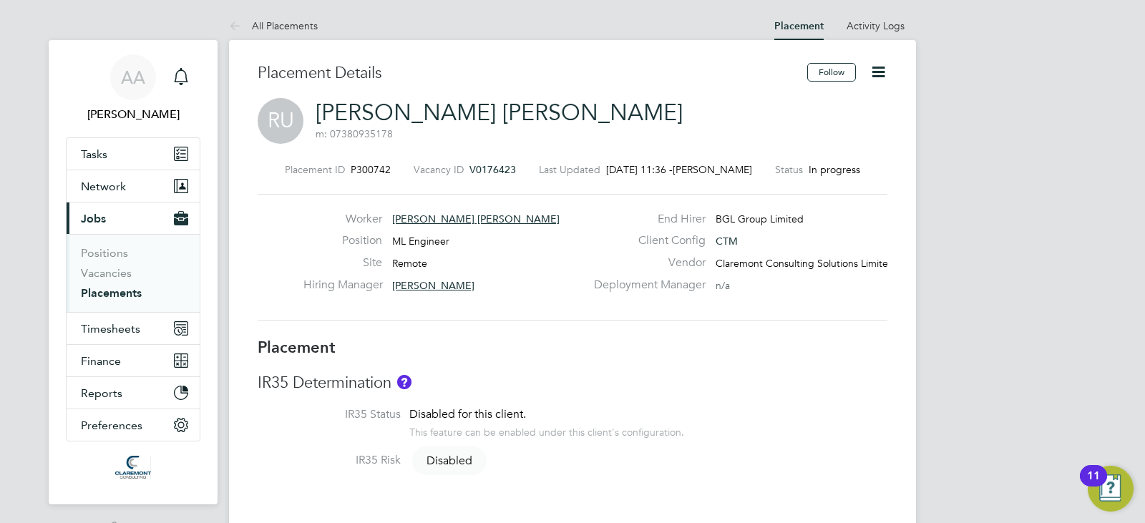
click at [267, 231] on div "Worker [PERSON_NAME] [PERSON_NAME] Position ML Engineer Site Remote Hiring Mana…" at bounding box center [572, 257] width 641 height 91
drag, startPoint x: 311, startPoint y: 109, endPoint x: 359, endPoint y: 107, distance: 48.0
click at [359, 107] on div "RU [PERSON_NAME] [PERSON_NAME] m: 07380935178" at bounding box center [573, 122] width 630 height 49
copy link "[PERSON_NAME]"
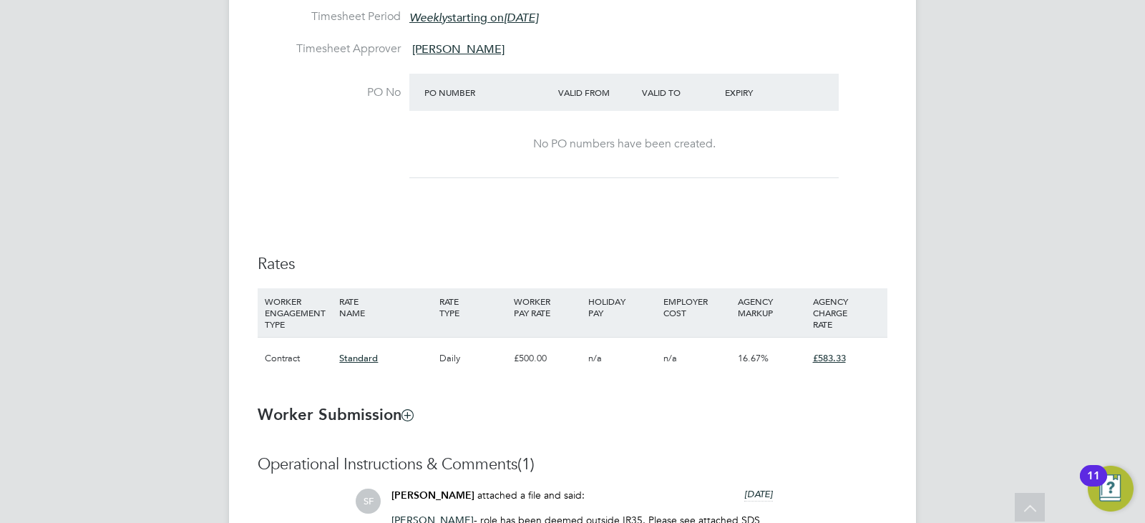
scroll to position [744, 0]
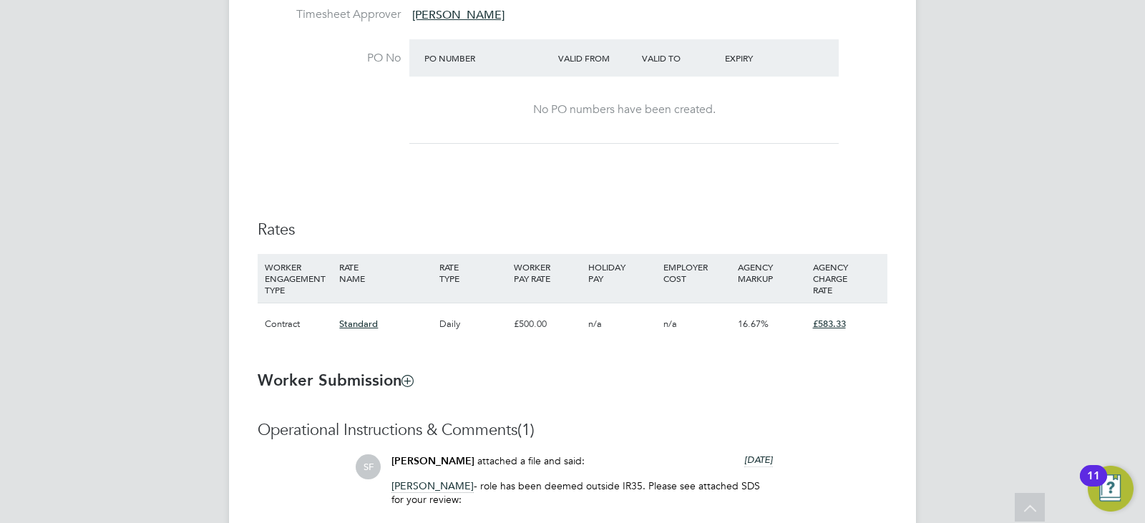
click at [828, 328] on span "£583.33" at bounding box center [829, 324] width 33 height 12
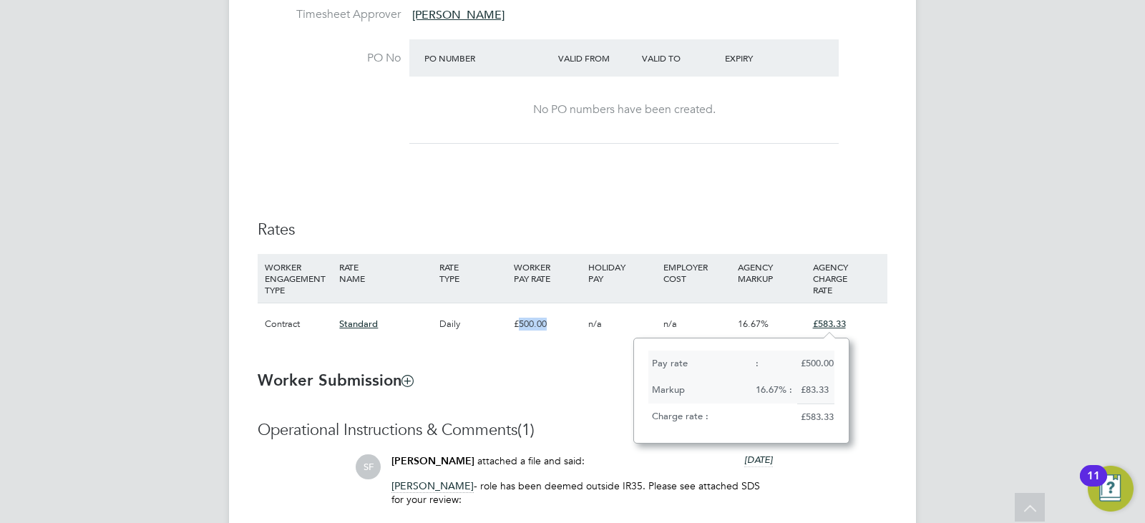
drag, startPoint x: 557, startPoint y: 326, endPoint x: 519, endPoint y: 323, distance: 38.0
click at [519, 323] on div "£500.00" at bounding box center [547, 323] width 74 height 41
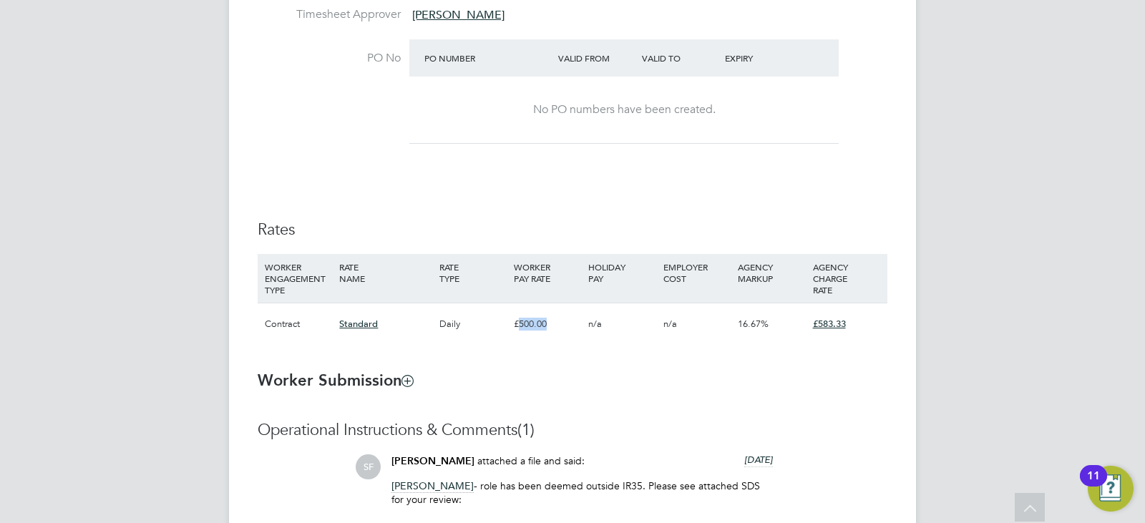
copy div "500.00"
